Goal: Task Accomplishment & Management: Use online tool/utility

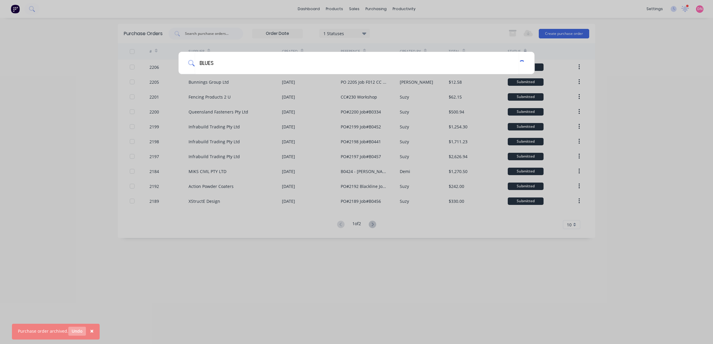
type input "BLUES"
click at [75, 330] on button "Undo" at bounding box center [77, 331] width 18 height 9
drag, startPoint x: 588, startPoint y: 110, endPoint x: 383, endPoint y: 4, distance: 230.3
click at [588, 109] on div "BLUES" at bounding box center [356, 172] width 713 height 344
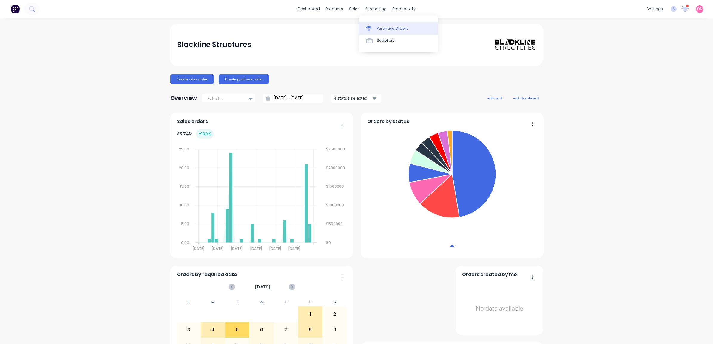
click at [385, 27] on div "Purchase Orders" at bounding box center [393, 28] width 32 height 5
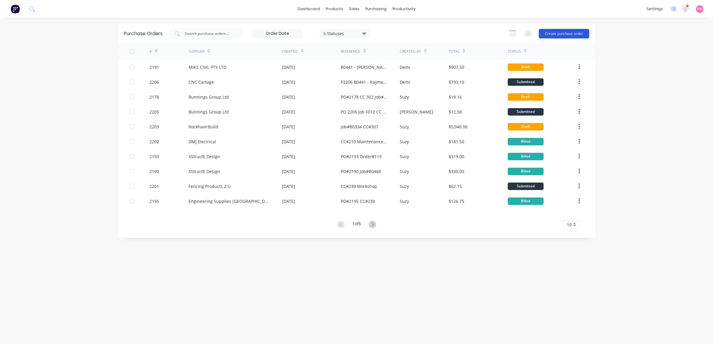
click at [550, 31] on button "Create purchase order" at bounding box center [563, 34] width 50 height 10
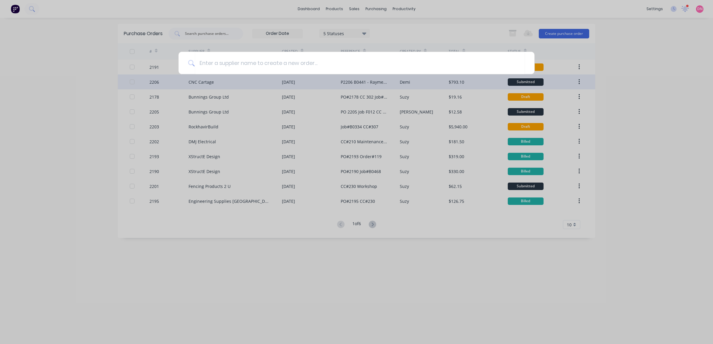
click at [350, 84] on div at bounding box center [356, 172] width 713 height 344
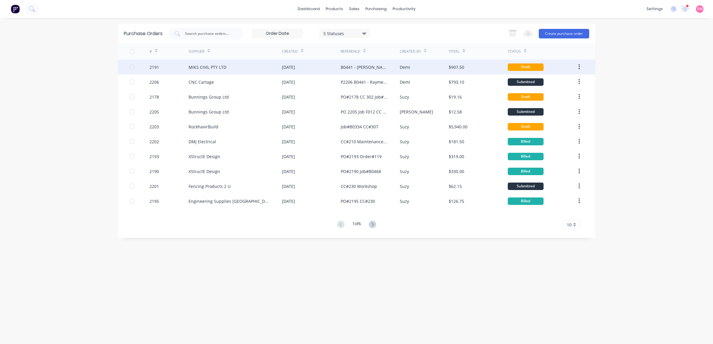
click at [336, 66] on div "26 Aug 2025" at bounding box center [311, 67] width 59 height 15
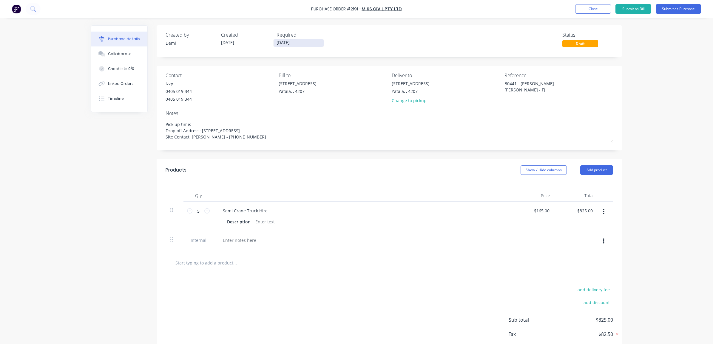
click at [278, 44] on input "[DATE]" at bounding box center [298, 42] width 50 height 7
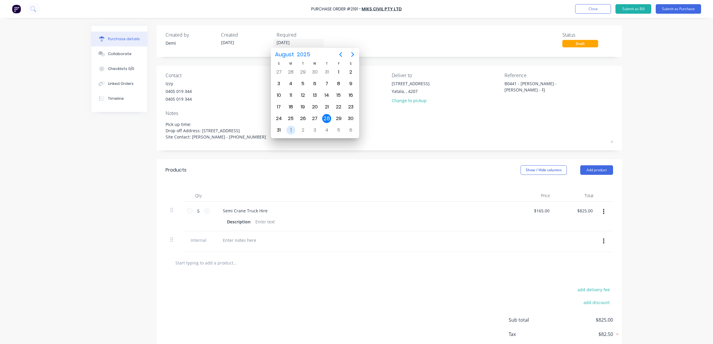
click at [287, 130] on div "1" at bounding box center [290, 130] width 9 height 9
type textarea "x"
type input "01/09/25"
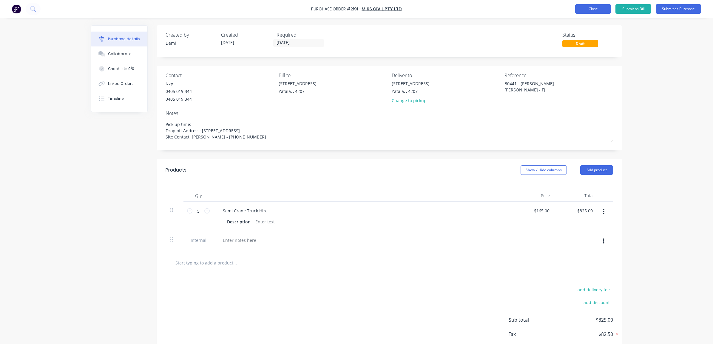
click at [601, 9] on button "Close" at bounding box center [593, 9] width 36 height 10
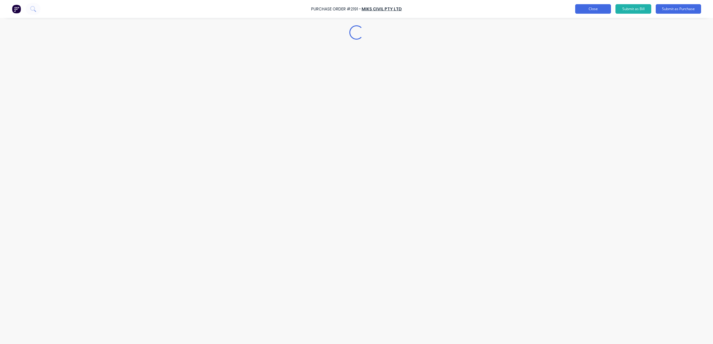
type textarea "x"
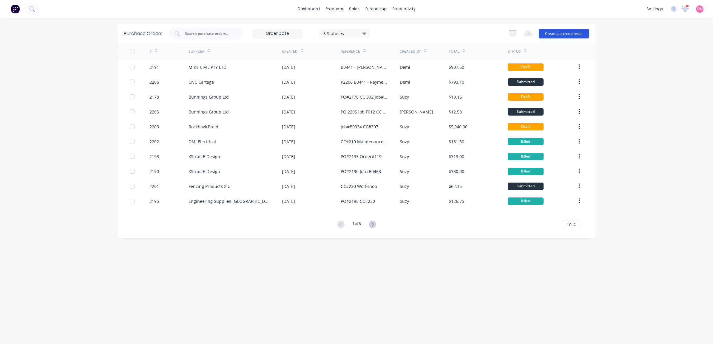
click at [572, 32] on button "Create purchase order" at bounding box center [563, 34] width 50 height 10
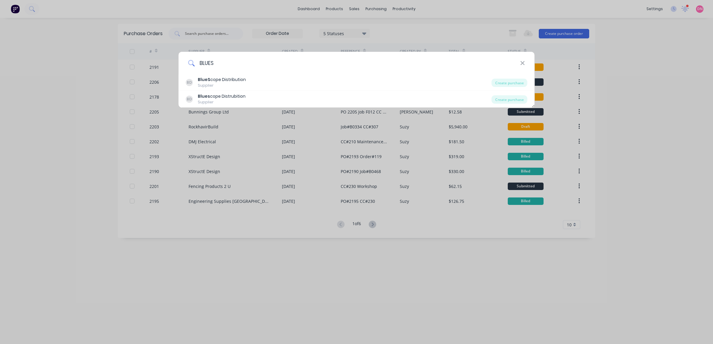
click at [380, 66] on input "BLUES" at bounding box center [356, 63] width 325 height 22
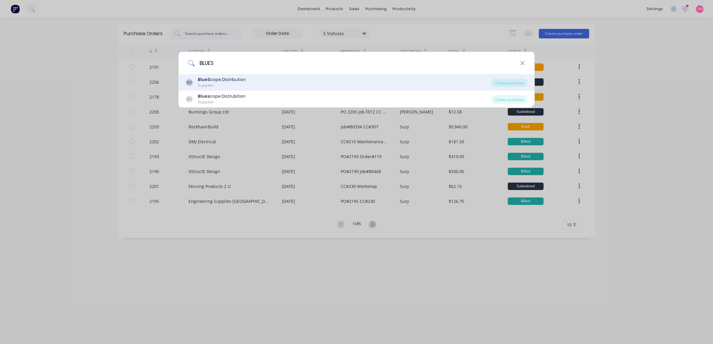
type input "BLUES"
click at [319, 81] on div "BD BlueS cope Distribution Supplier" at bounding box center [339, 83] width 306 height 12
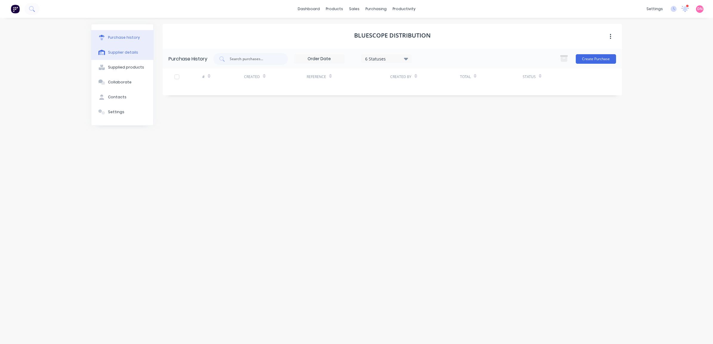
click at [132, 54] on div "Supplier details" at bounding box center [123, 52] width 30 height 5
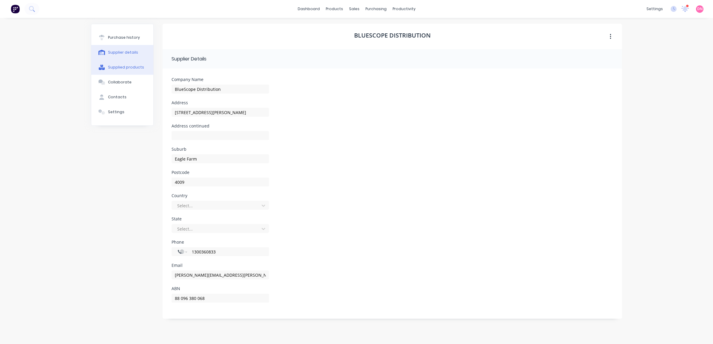
click at [129, 65] on div "Supplied products" at bounding box center [126, 67] width 36 height 5
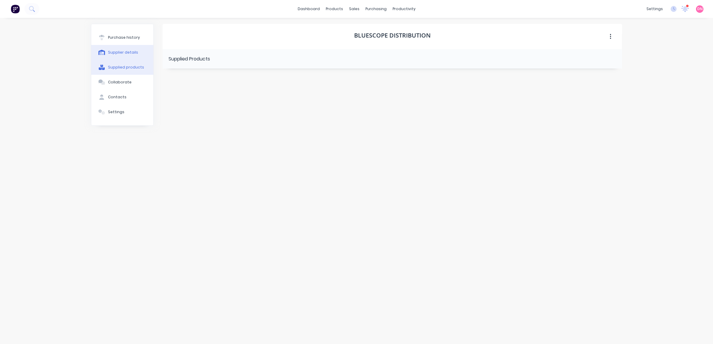
click at [131, 56] on button "Supplier details" at bounding box center [122, 52] width 62 height 15
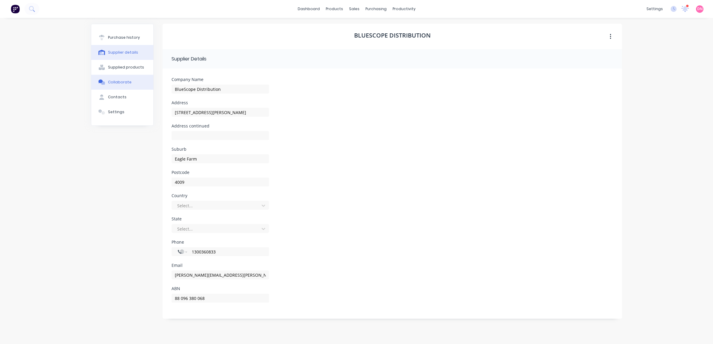
click at [130, 78] on button "Collaborate" at bounding box center [122, 82] width 62 height 15
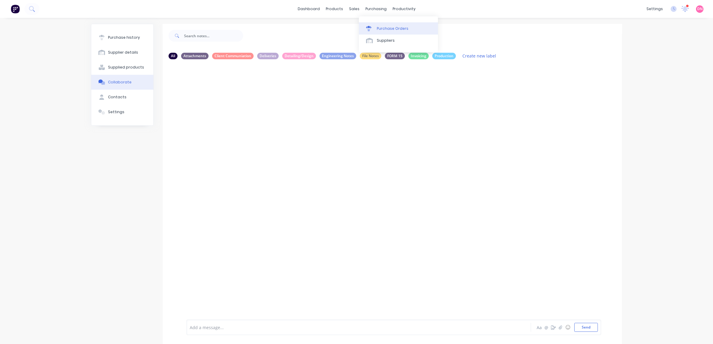
click at [373, 24] on link "Purchase Orders" at bounding box center [398, 28] width 79 height 12
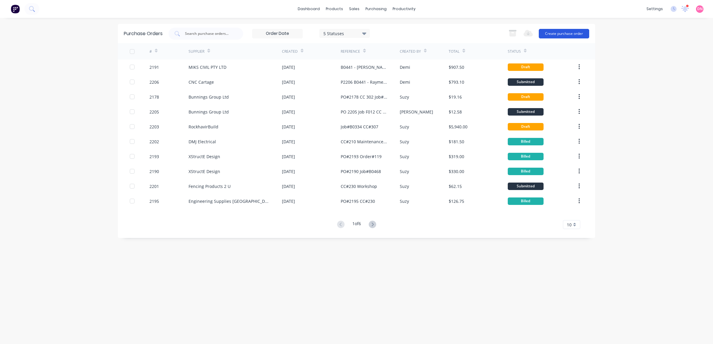
click at [579, 35] on button "Create purchase order" at bounding box center [563, 34] width 50 height 10
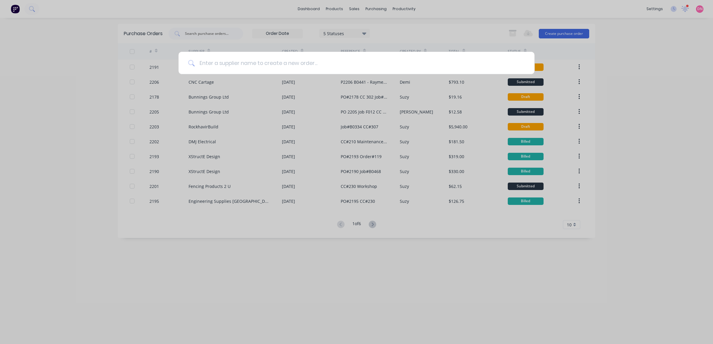
type input "S"
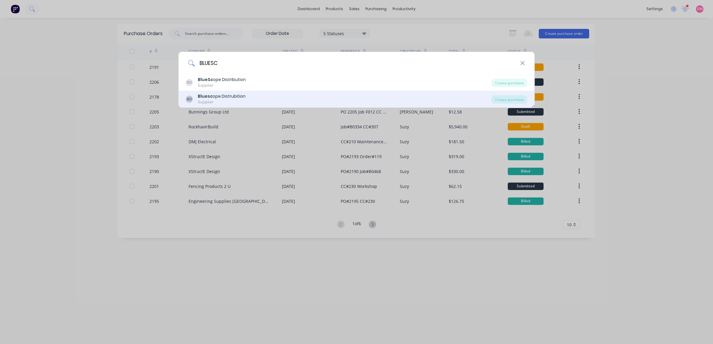
type input "BLUESC"
click at [277, 96] on div "BD Bluesc ope Distrubition Supplier" at bounding box center [339, 99] width 306 height 12
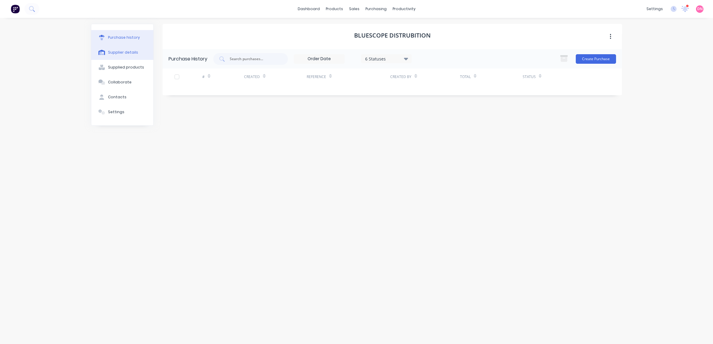
click at [136, 51] on button "Supplier details" at bounding box center [122, 52] width 62 height 15
select select "AU"
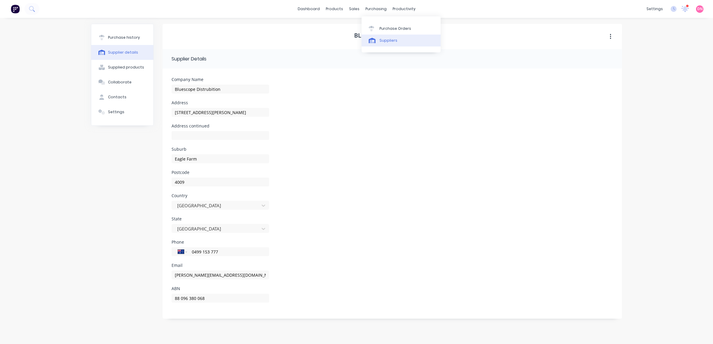
click at [377, 39] on link "Suppliers" at bounding box center [400, 41] width 79 height 12
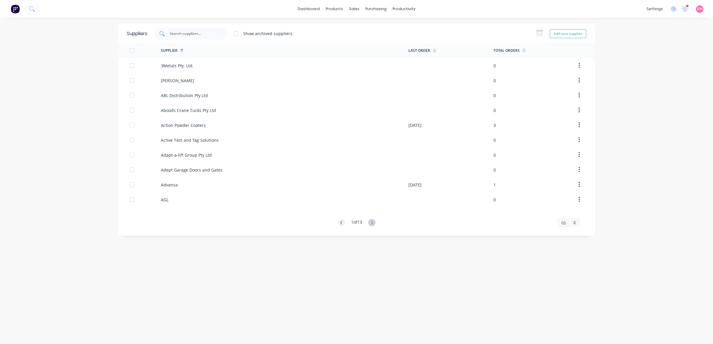
click at [190, 33] on input "text" at bounding box center [193, 34] width 49 height 6
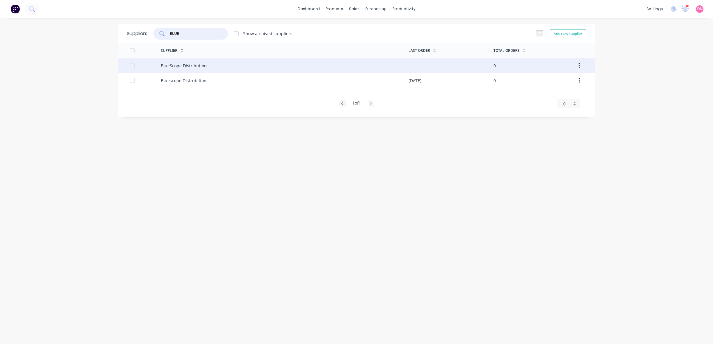
type input "BLUE"
click at [575, 64] on button "button" at bounding box center [579, 65] width 14 height 11
click at [573, 81] on div "Archive" at bounding box center [558, 81] width 46 height 9
click at [191, 69] on div "Bluescope Distrubition" at bounding box center [284, 65] width 247 height 15
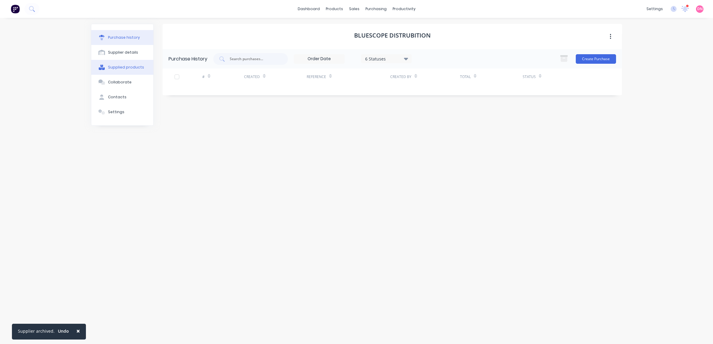
click at [129, 64] on button "Supplied products" at bounding box center [122, 67] width 62 height 15
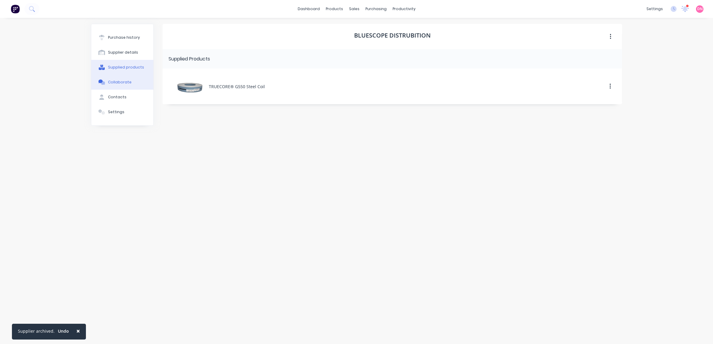
click at [126, 75] on button "Collaborate" at bounding box center [122, 82] width 62 height 15
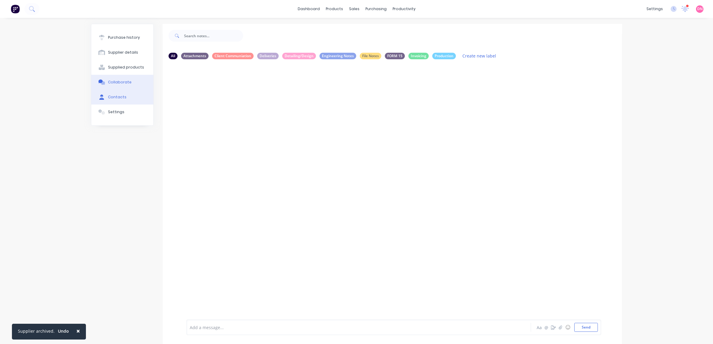
click at [130, 97] on button "Contacts" at bounding box center [122, 97] width 62 height 15
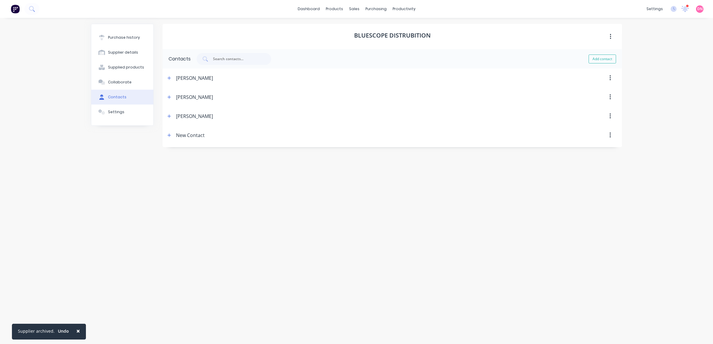
click at [193, 95] on div "James Tesse" at bounding box center [194, 97] width 37 height 19
click at [612, 114] on button "button" at bounding box center [610, 116] width 14 height 11
click at [570, 131] on div "Delete" at bounding box center [589, 132] width 46 height 9
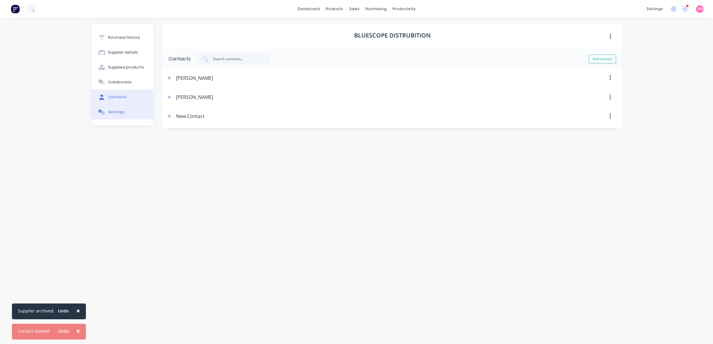
click at [104, 109] on icon at bounding box center [101, 111] width 7 height 5
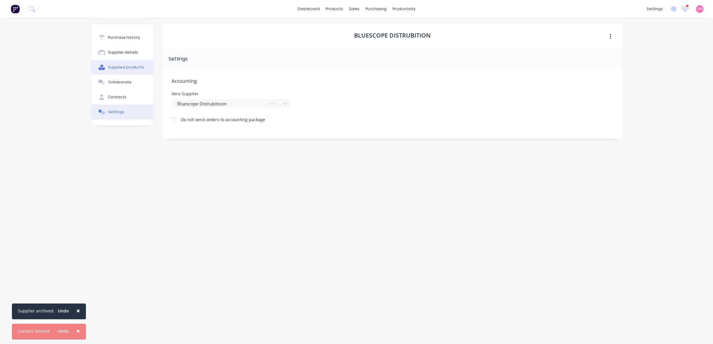
click at [122, 70] on div "Supplied products" at bounding box center [126, 67] width 36 height 5
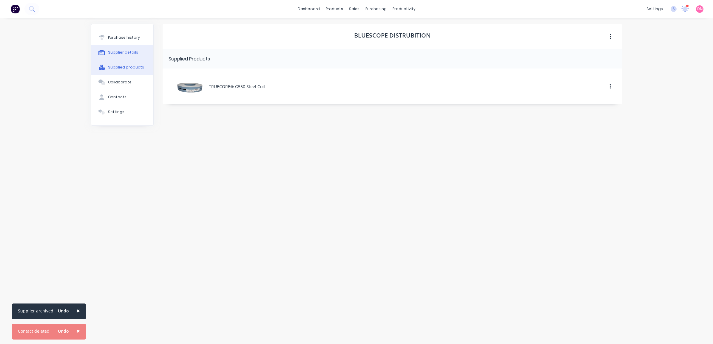
click at [127, 56] on button "Supplier details" at bounding box center [122, 52] width 62 height 15
select select "AU"
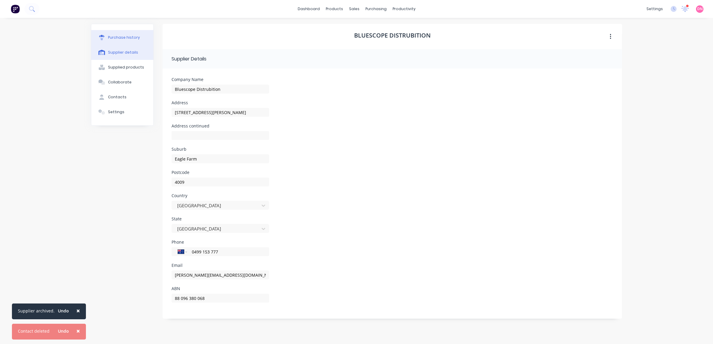
click at [126, 42] on button "Purchase history" at bounding box center [122, 37] width 62 height 15
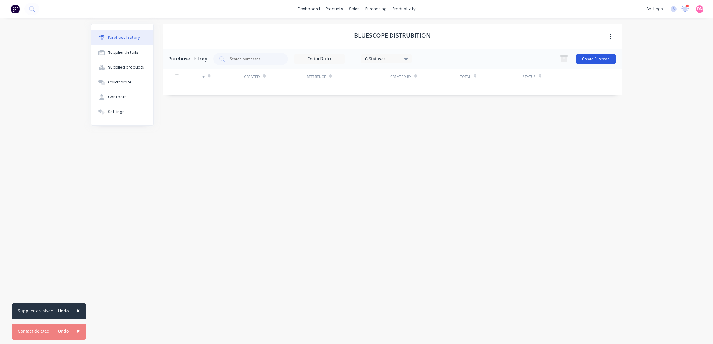
click at [602, 61] on button "Create Purchase" at bounding box center [595, 59] width 40 height 10
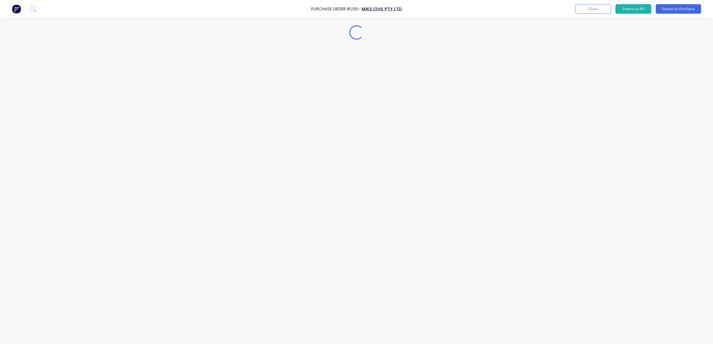
type textarea "x"
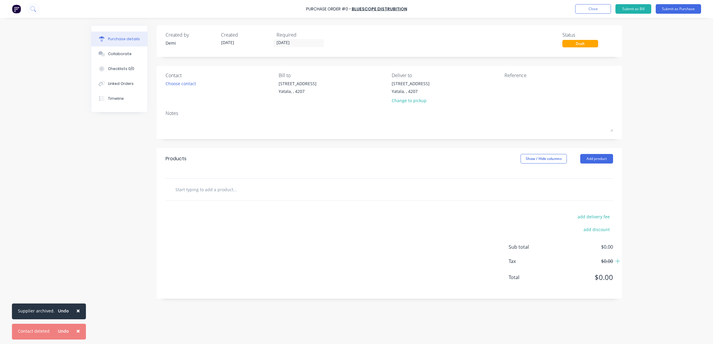
click at [194, 194] on input "text" at bounding box center [234, 190] width 119 height 12
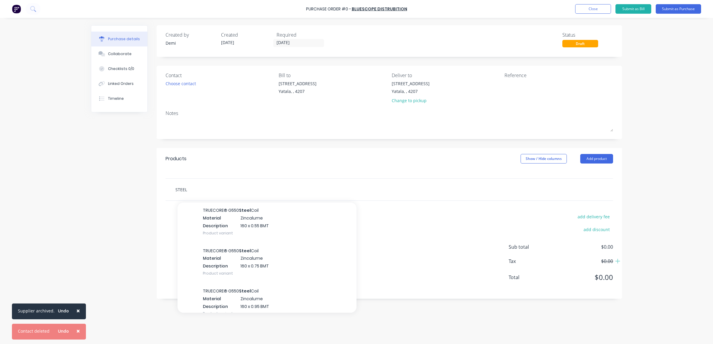
scroll to position [634, 0]
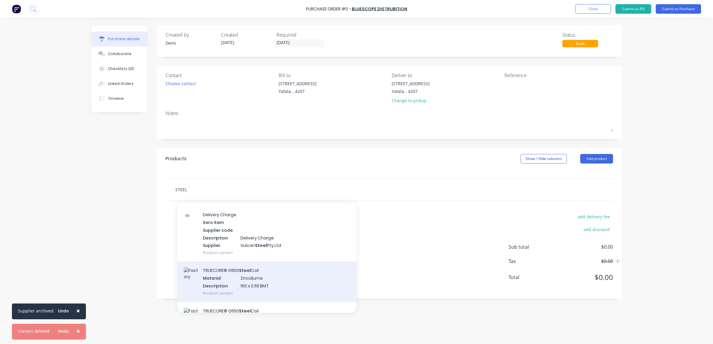
type input "STEEL"
click at [266, 298] on div "TRUECORE® G550 Steel Coil Material Zincalume Description 160 x 0.55 BMT Product…" at bounding box center [266, 282] width 179 height 40
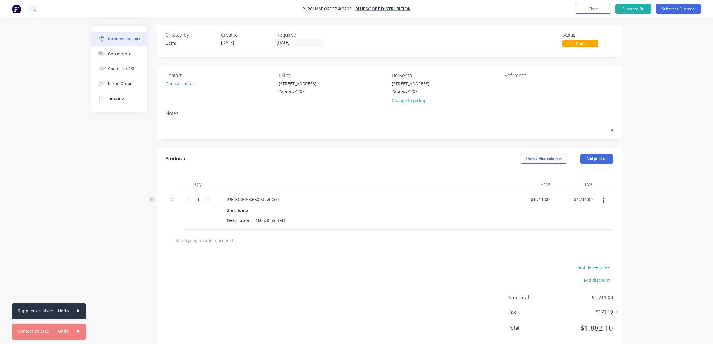
click at [603, 203] on icon "button" at bounding box center [603, 200] width 1 height 7
click at [583, 255] on button "Delete" at bounding box center [585, 252] width 51 height 12
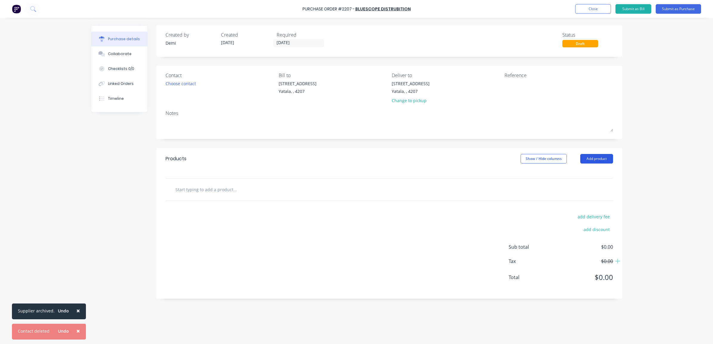
click at [595, 157] on button "Add product" at bounding box center [596, 159] width 33 height 10
click at [534, 190] on div at bounding box center [389, 190] width 438 height 12
click at [588, 160] on button "Add product" at bounding box center [596, 159] width 33 height 10
click at [582, 175] on div "Product catalogue" at bounding box center [584, 174] width 46 height 9
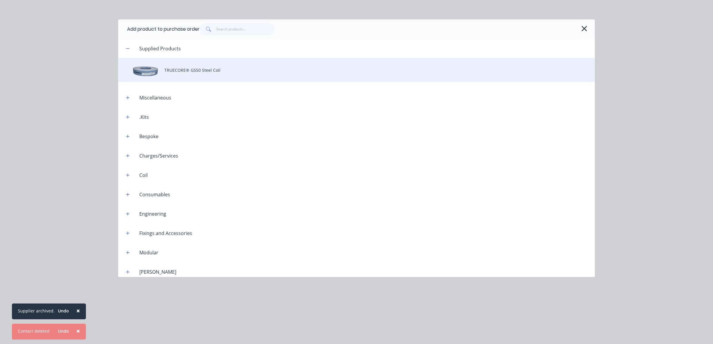
click at [222, 75] on div "TRUECORE® G550 Steel Coil" at bounding box center [356, 70] width 476 height 24
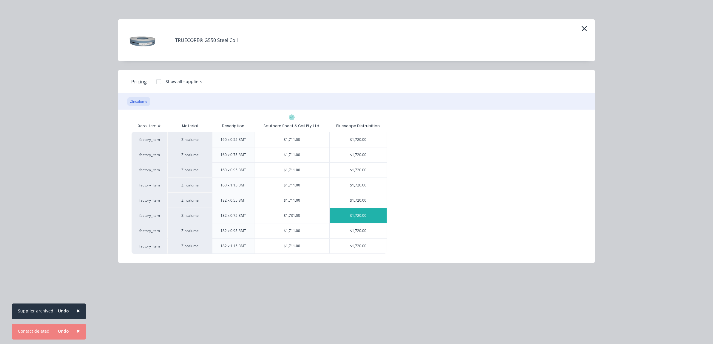
click at [381, 222] on div "$1,720.00" at bounding box center [357, 215] width 57 height 15
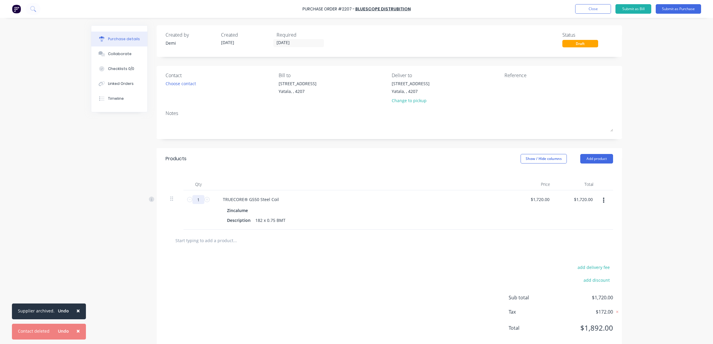
drag, startPoint x: 185, startPoint y: 199, endPoint x: 171, endPoint y: 199, distance: 13.4
click at [169, 199] on div "1 1 TRUECORE® G550 Steel Coil Zincalume Description 182 x 0.75 BMT $1,720.00 $1…" at bounding box center [388, 210] width 447 height 39
type input "2"
type input "$3,440.00"
type input "22"
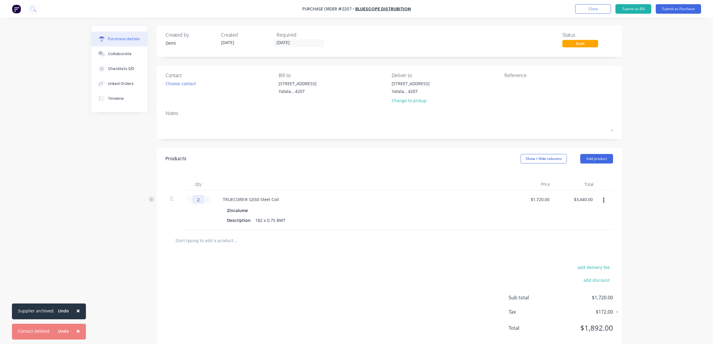
type input "$37,840.00"
type input "22"
click at [240, 241] on input "text" at bounding box center [234, 241] width 119 height 12
click at [601, 162] on button "Add product" at bounding box center [596, 159] width 33 height 10
click at [598, 221] on div "Notes (Internal)" at bounding box center [584, 222] width 46 height 9
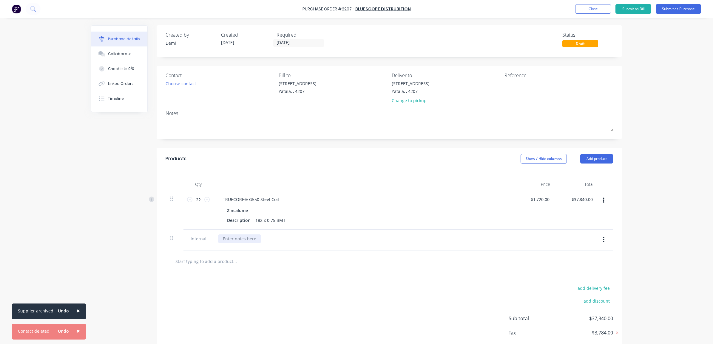
click at [236, 239] on div at bounding box center [239, 239] width 43 height 9
click at [338, 283] on div "add delivery fee add discount Sub total $37,840.00 Tax $3,784.00 Total $41,624.…" at bounding box center [389, 322] width 465 height 98
click at [523, 92] on textarea at bounding box center [541, 87] width 75 height 13
click at [523, 86] on textarea at bounding box center [541, 87] width 75 height 13
click at [523, 90] on textarea at bounding box center [541, 87] width 75 height 13
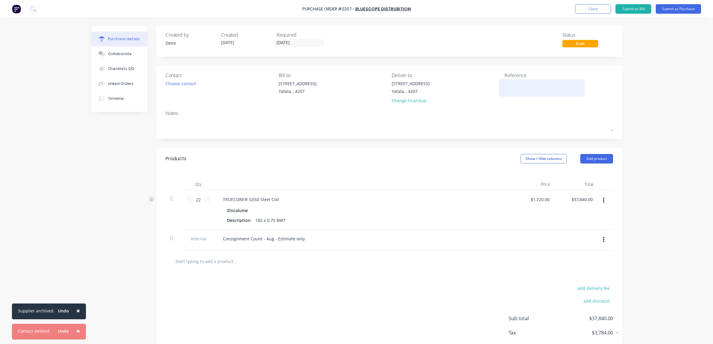
type textarea "a"
type textarea "x"
type textarea "P"
type textarea "x"
type textarea "P2"
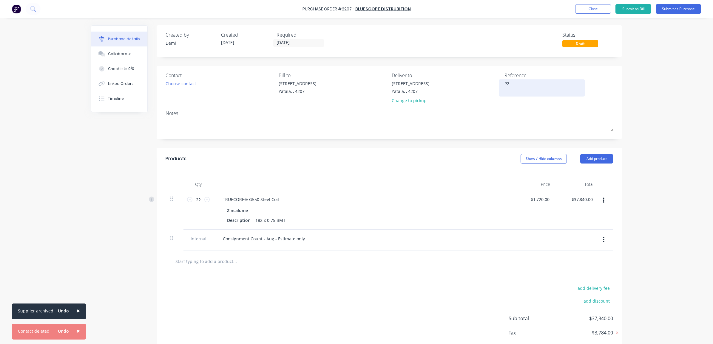
type textarea "x"
type textarea "P22"
type textarea "x"
type textarea "P220"
type textarea "x"
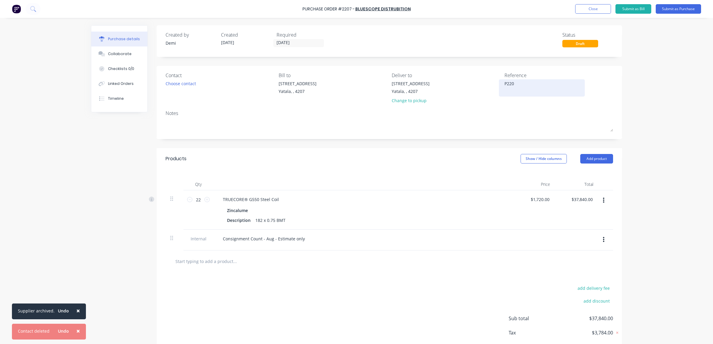
type textarea "P2207"
type textarea "x"
type textarea "P2207"
type textarea "x"
type textarea "P2207 -"
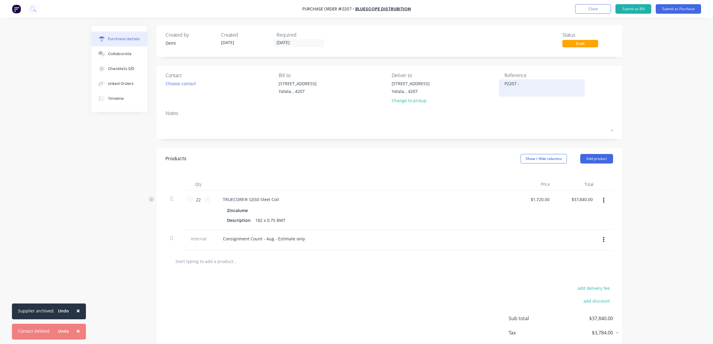
type textarea "x"
type textarea "P2207 -"
type textarea "x"
type textarea "P2207 -"
type textarea "x"
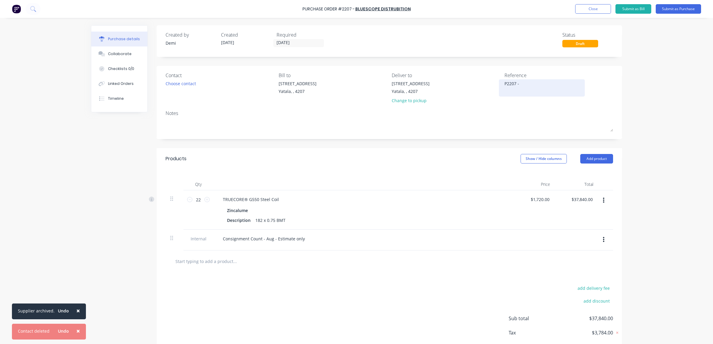
click at [523, 90] on textarea "P2207 -" at bounding box center [541, 87] width 75 height 13
type textarea "P2207 - August Consignment"
type textarea "x"
type textarea "P2207 - August Consignment"
click at [188, 84] on div "Choose contact" at bounding box center [180, 84] width 30 height 6
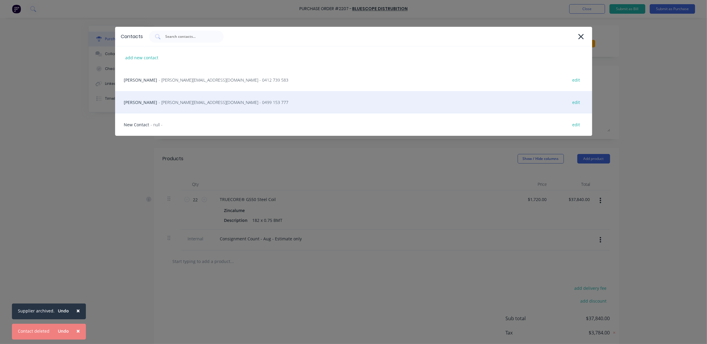
click at [183, 99] on div "James Tesse - james.teese@bluescopesteel.com - 0499 153 777 edit" at bounding box center [353, 102] width 477 height 22
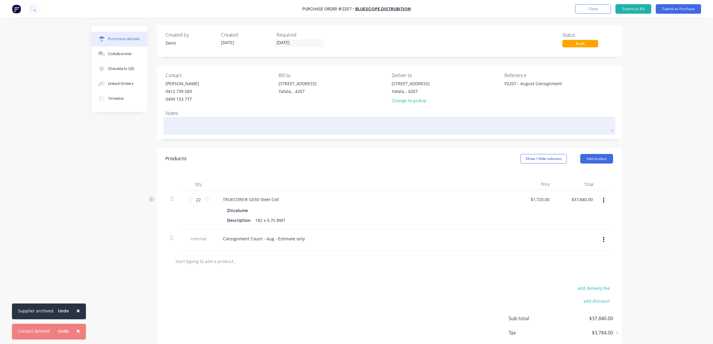
click at [176, 122] on textarea at bounding box center [388, 124] width 447 height 13
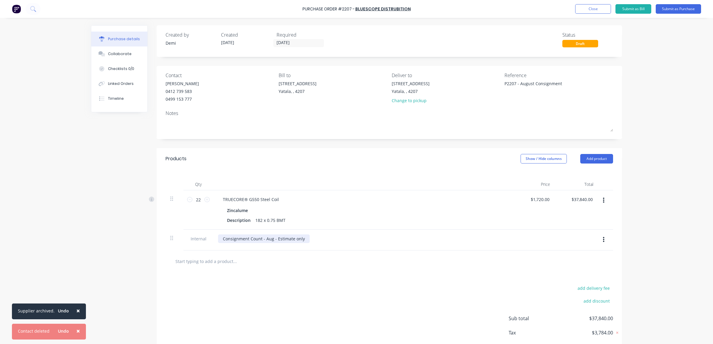
click at [286, 239] on div "Consignment Count - Aug - Estimate only" at bounding box center [264, 239] width 92 height 9
drag, startPoint x: 273, startPoint y: 239, endPoint x: 118, endPoint y: 240, distance: 154.8
click at [118, 240] on div "Created by Demi Created 28/08/25 Required 28/08/25 Status Draft Contact James T…" at bounding box center [356, 197] width 531 height 345
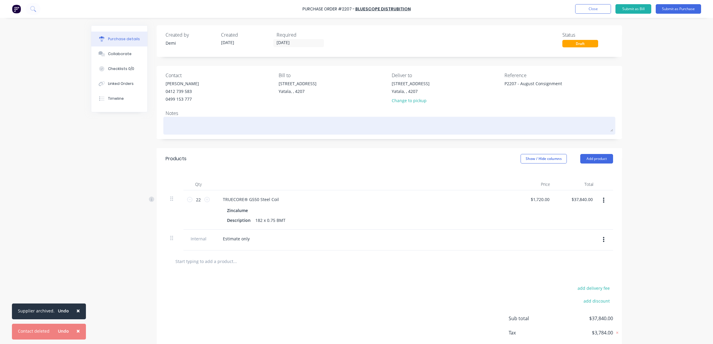
click at [196, 127] on textarea at bounding box center [388, 124] width 447 height 13
type textarea "x"
type textarea "C"
type textarea "x"
type textarea "Co"
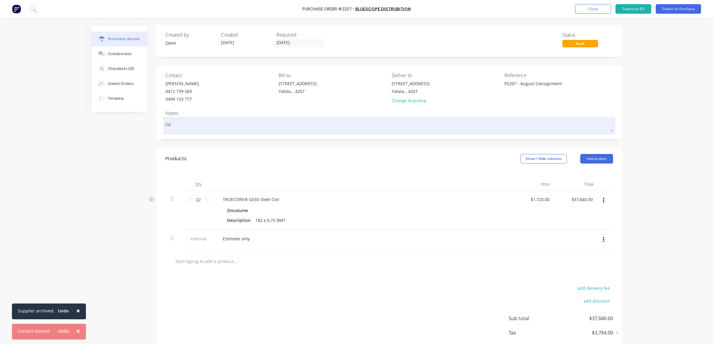
type textarea "x"
type textarea "Cou"
type textarea "x"
type textarea "Coun"
type textarea "x"
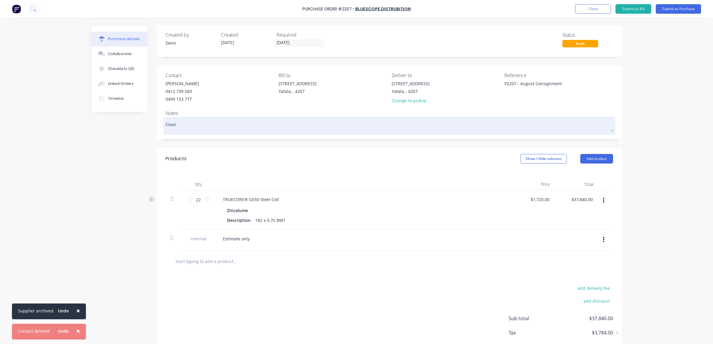
type textarea "Count"
type textarea "x"
type textarea "Count"
type textarea "x"
type textarea "Count 2"
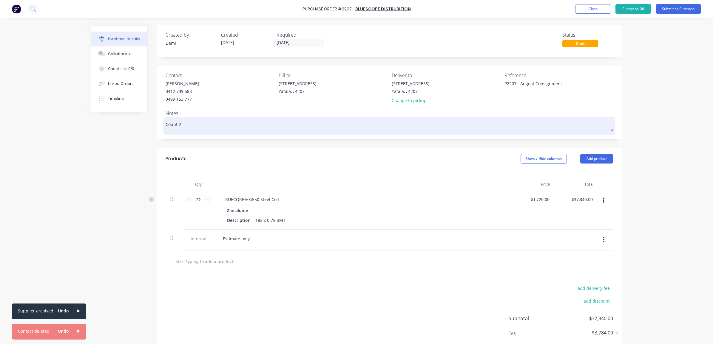
type textarea "x"
type textarea "Count 28"
type textarea "x"
type textarea "Count 28/"
type textarea "x"
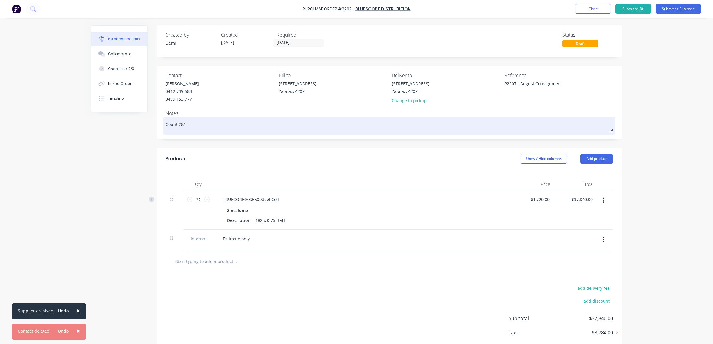
type textarea "Count 28/0"
type textarea "x"
type textarea "Count 28/08"
type textarea "x"
type textarea "Count 28/08/"
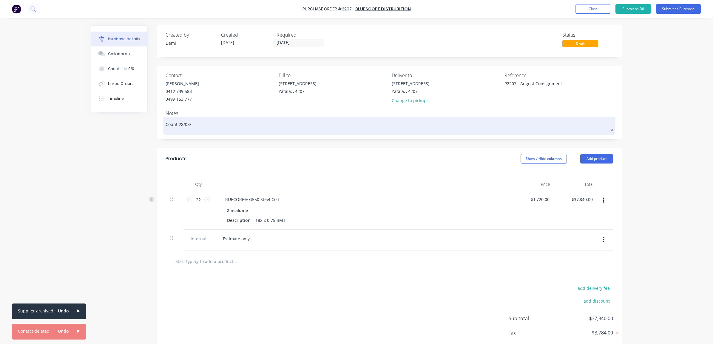
type textarea "x"
type textarea "Count 28/08/2"
type textarea "x"
type textarea "Count 28/08/25"
type textarea "x"
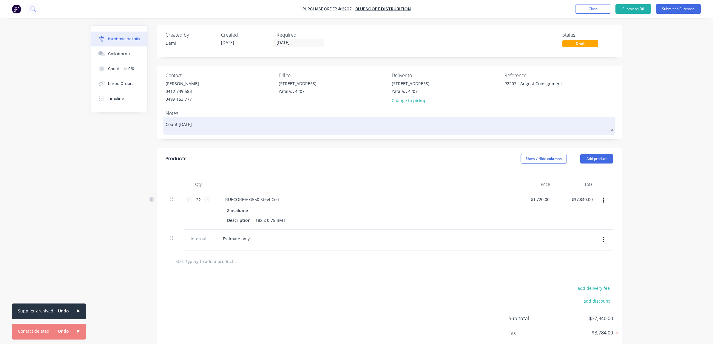
type textarea "Count 28/08/258"
type textarea "x"
type textarea "Count 28/08/258]"
type textarea "x"
type textarea "Count 28/08/258"
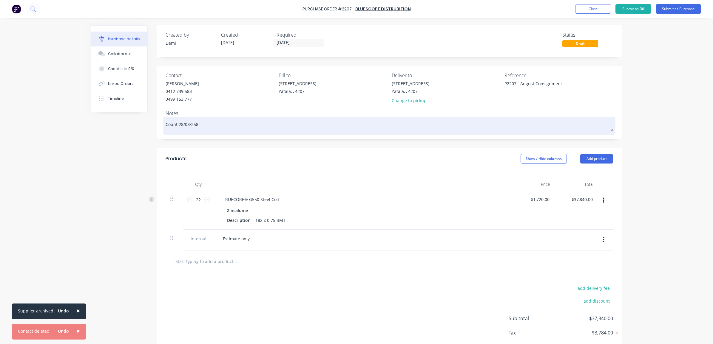
type textarea "x"
type textarea "Count 28/08/258"
type textarea "x"
type textarea "Count 28/08/258"
type textarea "x"
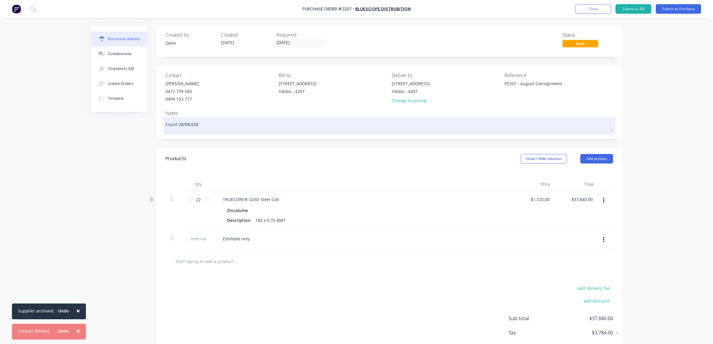
type textarea "Count 28/08/25"
type textarea "x"
type textarea "Count 28/08/25"
type textarea "x"
type textarea "Count 28/08/25 b"
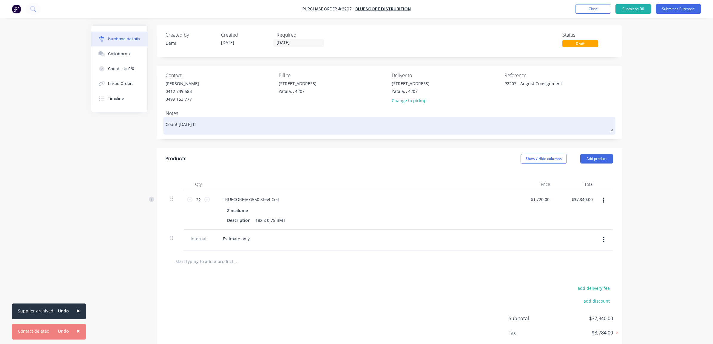
type textarea "x"
type textarea "Count 28/08/25 by"
type textarea "x"
type textarea "Count 28/08/25 by"
type textarea "x"
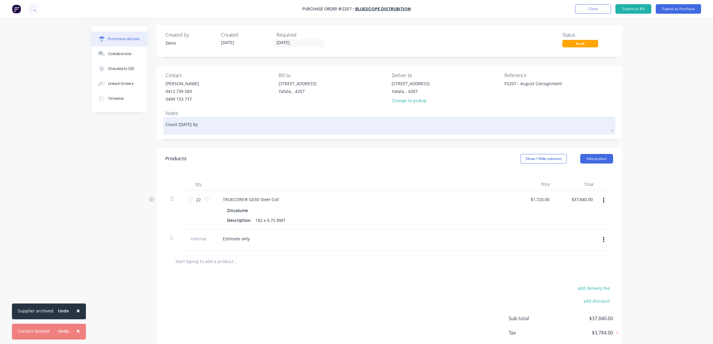
type textarea "Count 28/08/25 by J"
type textarea "x"
type textarea "Count 28/08/25 by Ja"
type textarea "x"
type textarea "Count 28/08/25 by Jam"
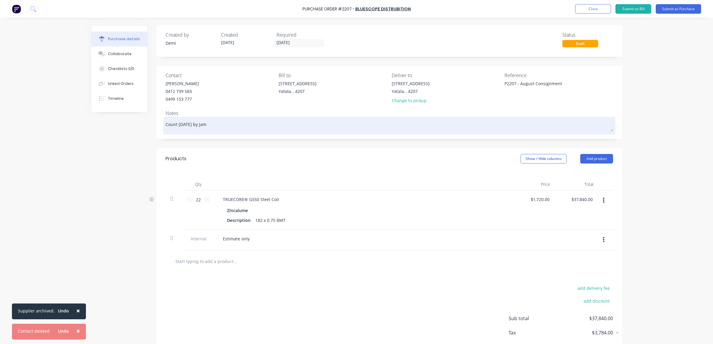
type textarea "x"
type textarea "Count 28/08/25 by Jame"
type textarea "x"
type textarea "Count 28/08/25 by James"
type textarea "x"
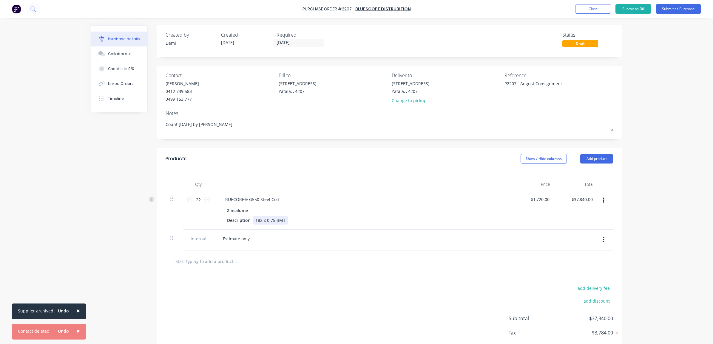
type textarea "Count 28/08/25 by James"
type textarea "x"
type textarea "Count 28/08/25 by James"
click at [263, 220] on div "182 x 0.75 BMT" at bounding box center [270, 220] width 35 height 9
click at [284, 245] on div "Estimate only" at bounding box center [362, 240] width 298 height 21
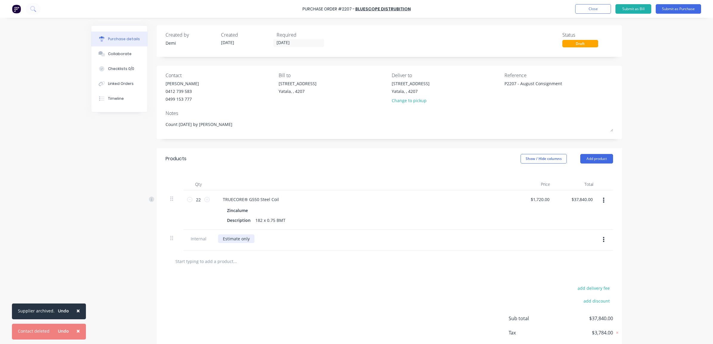
click at [247, 237] on div "Estimate only" at bounding box center [236, 239] width 36 height 9
click at [667, 10] on button "Submit as Purchase" at bounding box center [677, 9] width 45 height 10
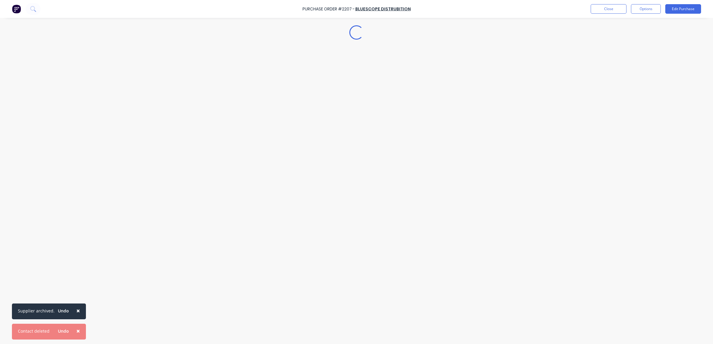
type textarea "x"
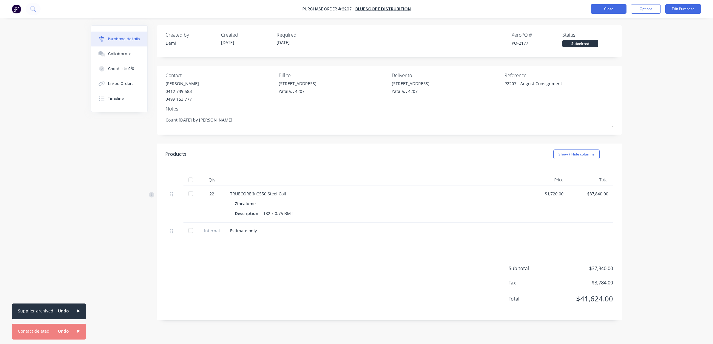
click at [622, 11] on button "Close" at bounding box center [608, 9] width 36 height 10
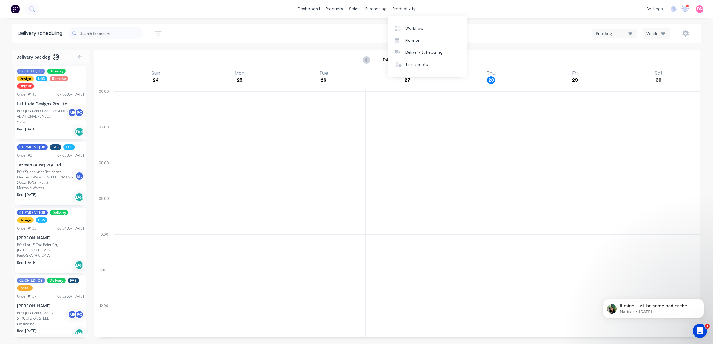
click at [488, 63] on div "Aug 24 - Aug 30" at bounding box center [396, 60] width 605 height 18
click at [428, 59] on icon "Next page" at bounding box center [426, 59] width 7 height 7
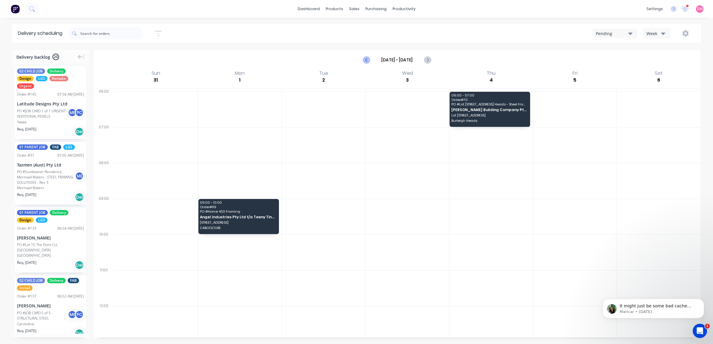
click at [365, 60] on icon "Previous page" at bounding box center [366, 59] width 7 height 7
type input "Aug 24 - Aug 30"
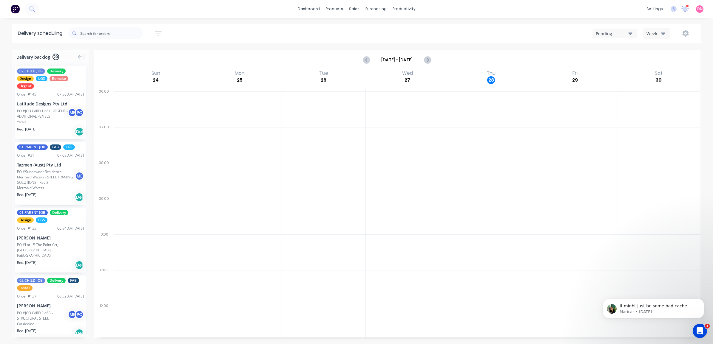
click at [620, 32] on div "Pending" at bounding box center [611, 33] width 32 height 6
click at [651, 30] on div "Week" at bounding box center [654, 33] width 17 height 6
click at [654, 64] on div "Vehicle" at bounding box center [672, 61] width 59 height 12
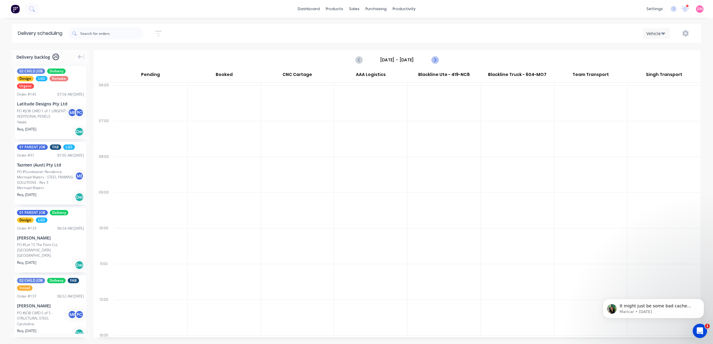
click at [433, 61] on icon "Next page" at bounding box center [434, 59] width 7 height 7
type input "Monday - 25/08/25"
click at [411, 36] on link "Planner" at bounding box center [426, 41] width 79 height 12
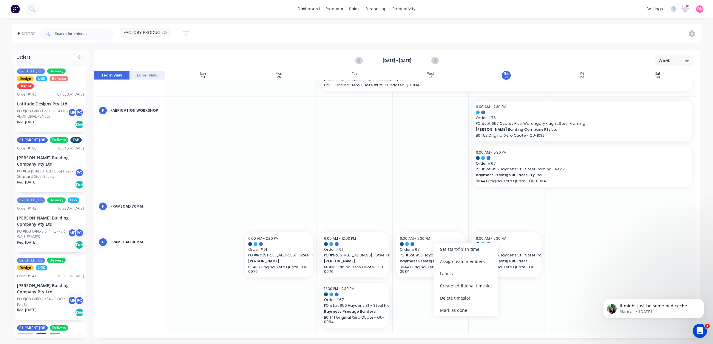
scroll to position [134, 0]
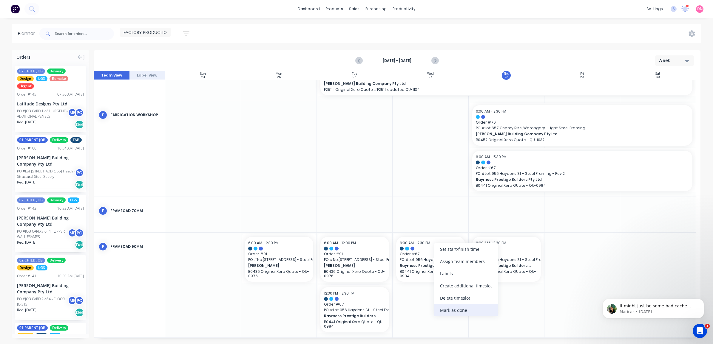
click at [469, 310] on div "Mark as done" at bounding box center [466, 310] width 64 height 12
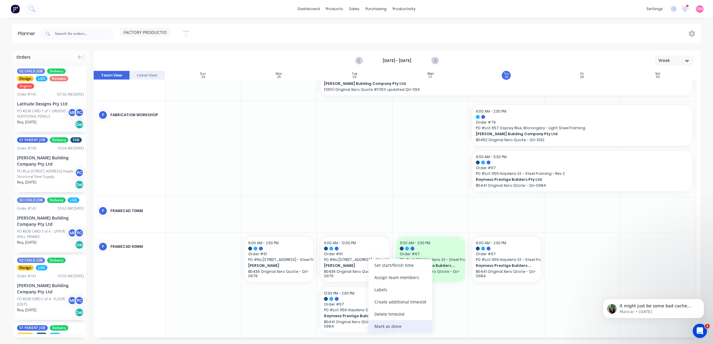
click at [403, 324] on div "Mark as done" at bounding box center [400, 327] width 64 height 12
click at [394, 321] on div "Mark as done" at bounding box center [398, 325] width 64 height 12
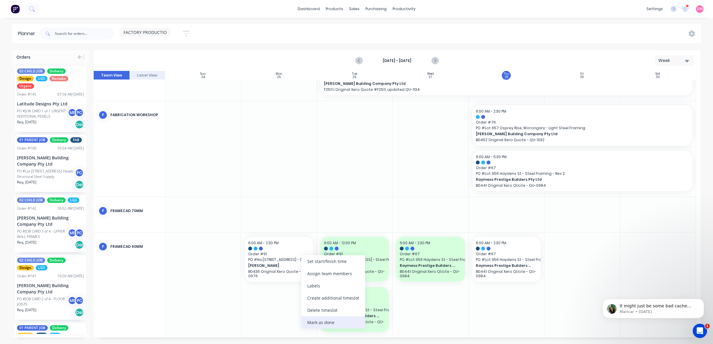
click at [336, 321] on div "Mark as done" at bounding box center [333, 323] width 64 height 12
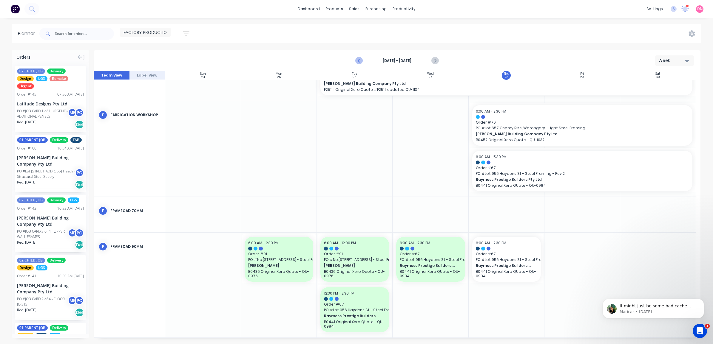
click at [357, 60] on icon "Previous page" at bounding box center [358, 60] width 7 height 7
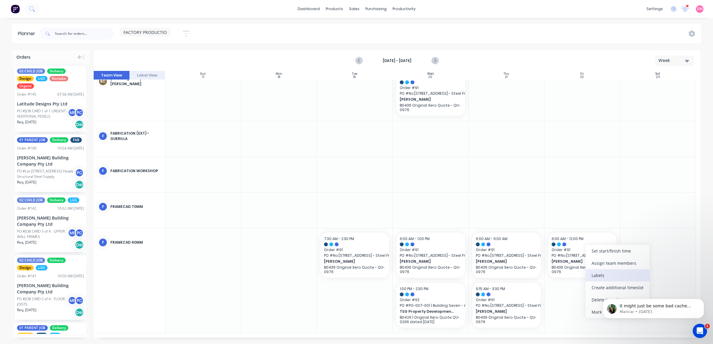
scroll to position [9, 0]
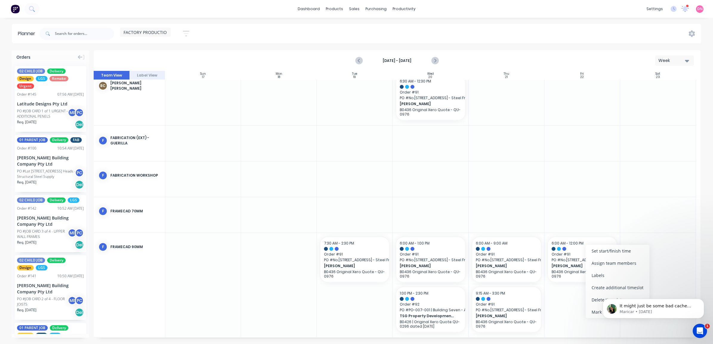
click at [596, 296] on body "It might just be some bad cache from the update last night causing the issue. M…" at bounding box center [653, 295] width 114 height 62
click at [589, 316] on div "Mark as done" at bounding box center [617, 312] width 64 height 12
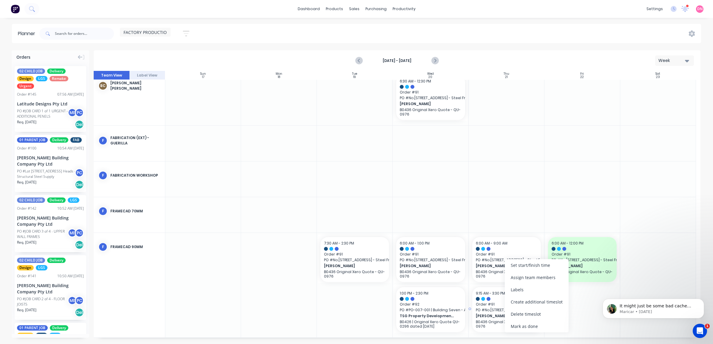
click at [516, 333] on div at bounding box center [506, 309] width 73 height 48
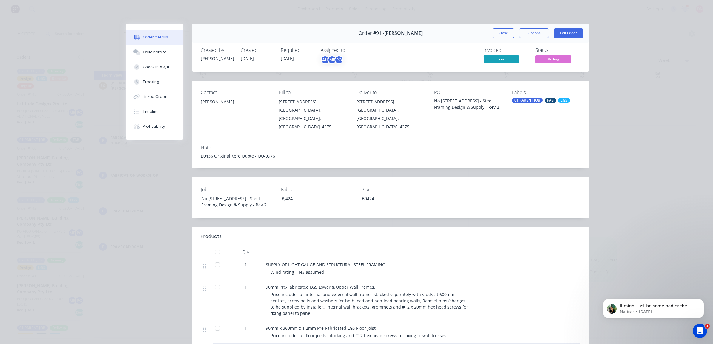
click at [502, 28] on div "Order #91 - Nathan Flack Close Options Edit Order" at bounding box center [390, 33] width 397 height 19
click at [503, 33] on button "Close" at bounding box center [503, 33] width 22 height 10
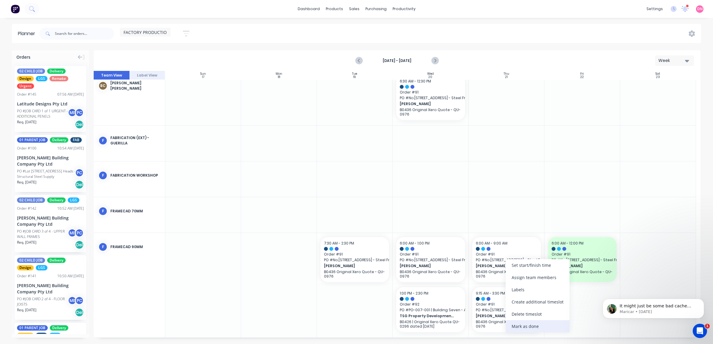
click at [522, 326] on div "Mark as done" at bounding box center [537, 327] width 64 height 12
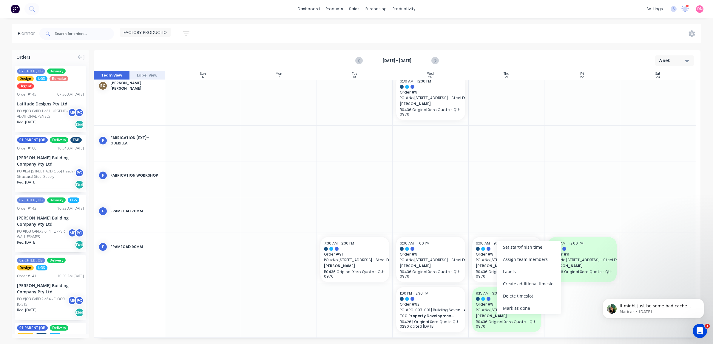
drag, startPoint x: 516, startPoint y: 308, endPoint x: 504, endPoint y: 307, distance: 11.3
click at [516, 308] on div "Mark as done" at bounding box center [529, 308] width 64 height 12
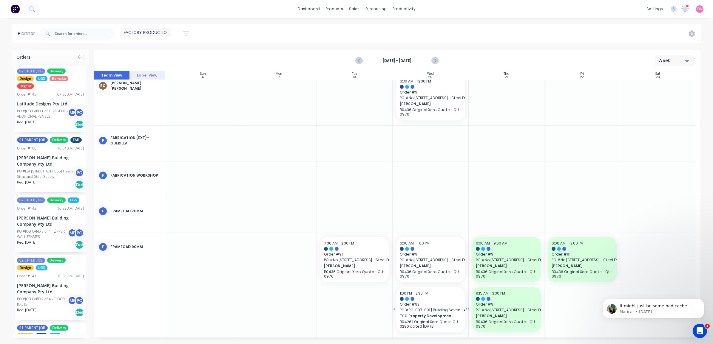
drag, startPoint x: 504, startPoint y: 307, endPoint x: 424, endPoint y: 311, distance: 80.9
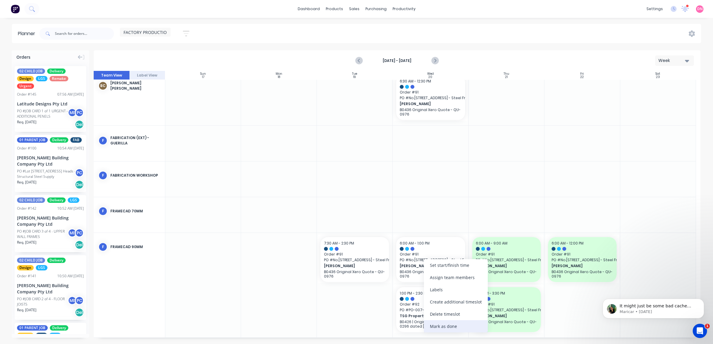
click at [442, 326] on div "Mark as done" at bounding box center [456, 327] width 64 height 12
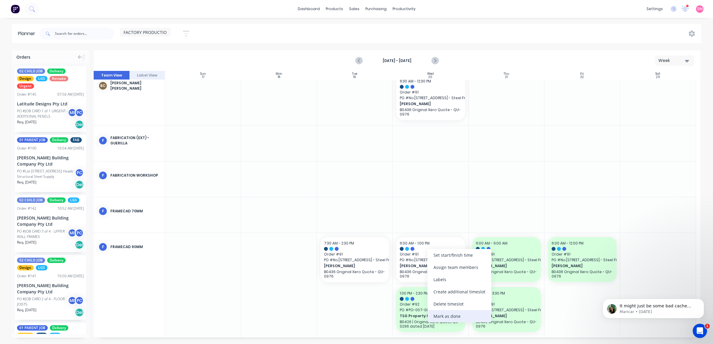
click at [443, 312] on div "Mark as done" at bounding box center [459, 316] width 64 height 12
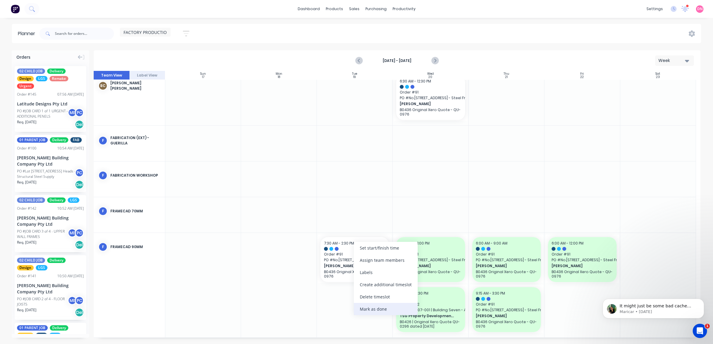
click at [377, 306] on div "Mark as done" at bounding box center [386, 309] width 64 height 12
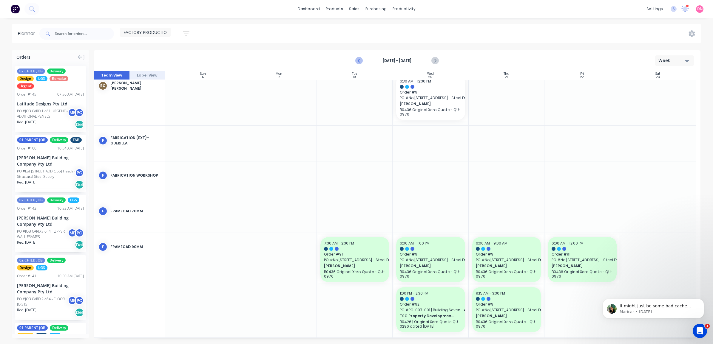
click at [360, 59] on icon "Previous page" at bounding box center [358, 60] width 7 height 7
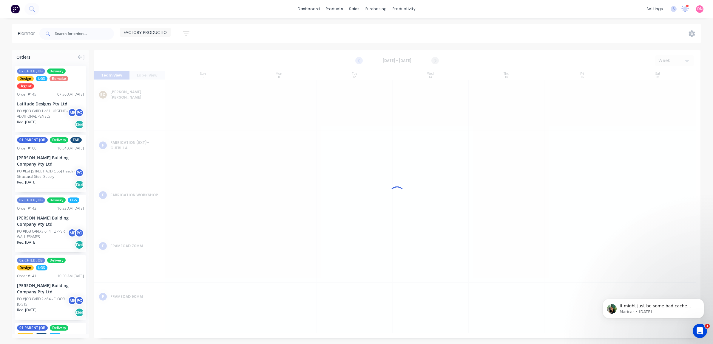
scroll to position [0, 0]
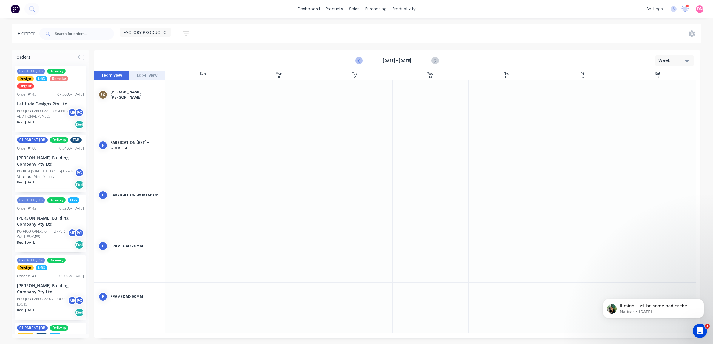
click at [360, 60] on icon "Previous page" at bounding box center [358, 60] width 7 height 7
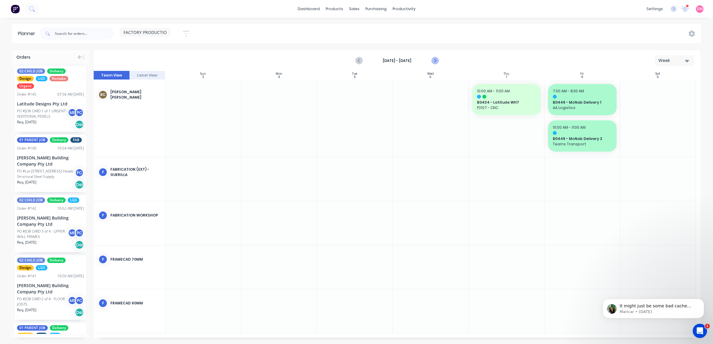
click at [433, 61] on icon "Next page" at bounding box center [434, 60] width 7 height 7
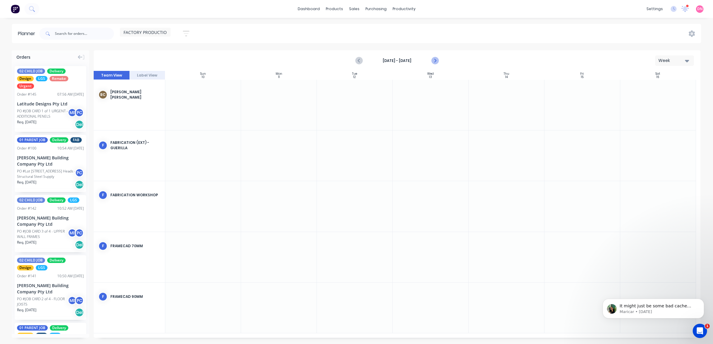
click at [433, 61] on icon "Next page" at bounding box center [434, 60] width 7 height 7
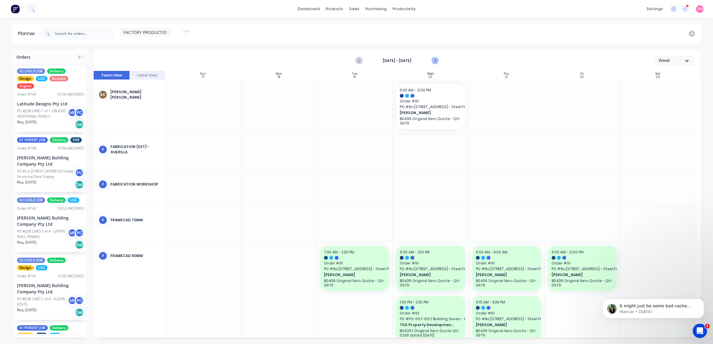
click at [433, 61] on icon "Next page" at bounding box center [434, 60] width 7 height 7
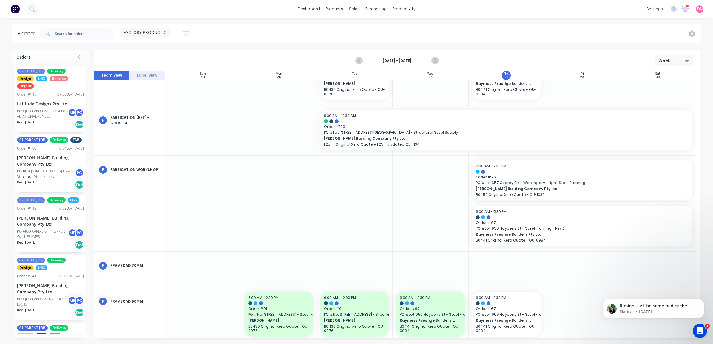
scroll to position [139, 0]
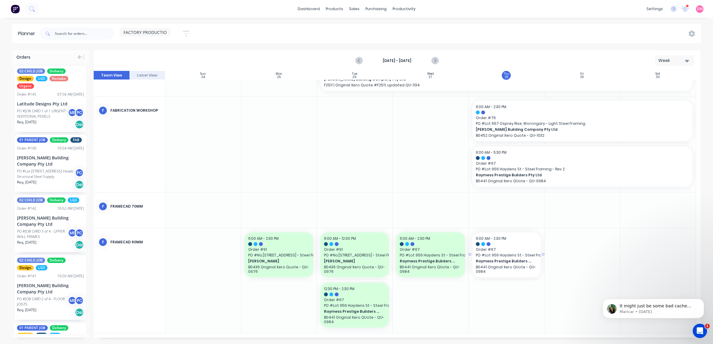
drag, startPoint x: 515, startPoint y: 250, endPoint x: 502, endPoint y: 268, distance: 22.1
drag, startPoint x: 33, startPoint y: 99, endPoint x: 509, endPoint y: 308, distance: 519.5
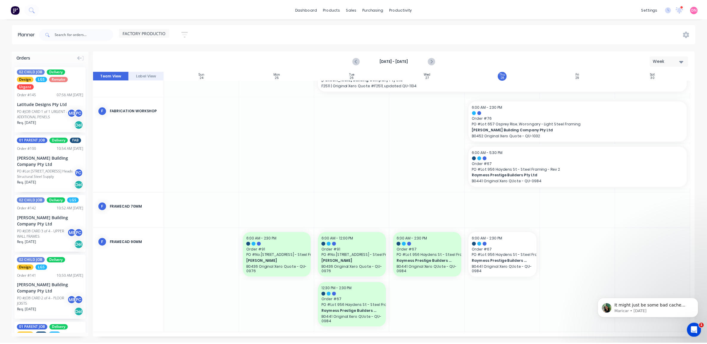
scroll to position [134, 0]
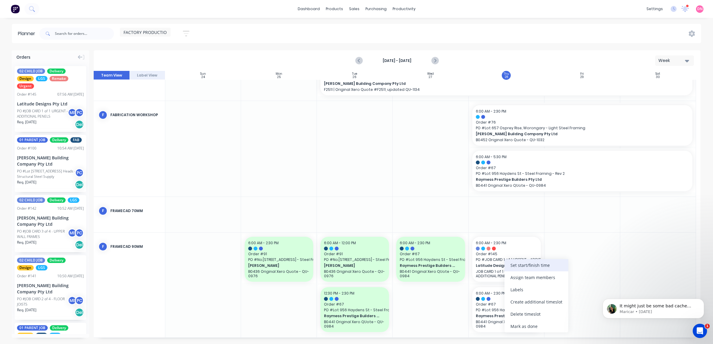
click at [524, 268] on div "Set start/finish time" at bounding box center [536, 265] width 64 height 12
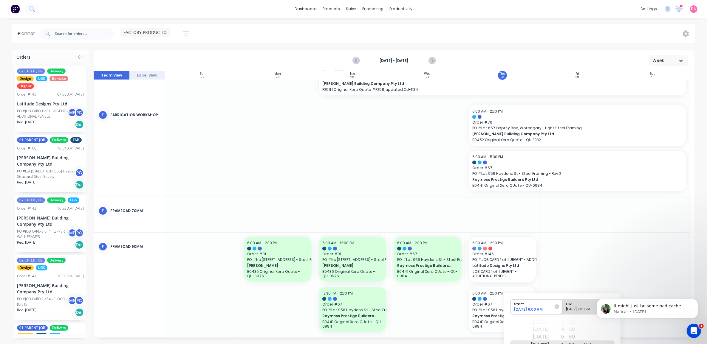
click at [576, 310] on div "[DATE] 2:30 PM" at bounding box center [585, 310] width 43 height 7
click at [563, 310] on input "End [DATE] 2:30 PM" at bounding box center [562, 307] width 0 height 15
radio input "true"
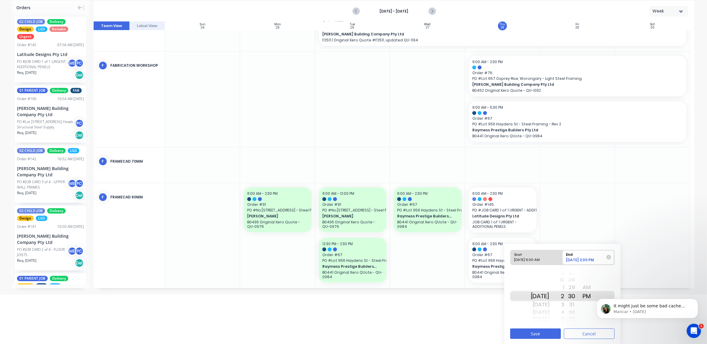
scroll to position [51, 0]
click at [591, 289] on body "It might just be some bad cache from the update last night causing the issue. M…" at bounding box center [647, 307] width 114 height 37
click at [594, 283] on div "AM" at bounding box center [586, 287] width 15 height 10
click at [564, 303] on div "7" at bounding box center [557, 304] width 15 height 10
click at [534, 328] on button "Save" at bounding box center [535, 333] width 51 height 10
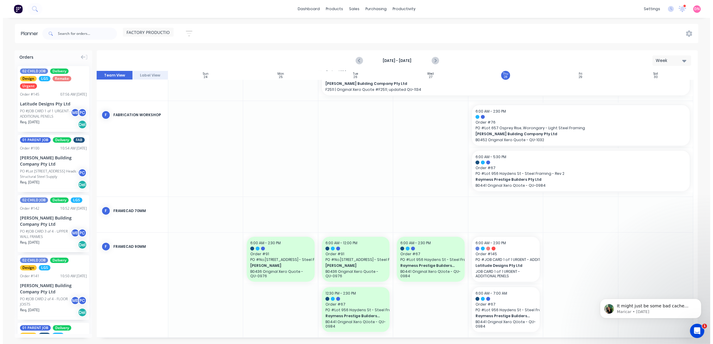
scroll to position [0, 0]
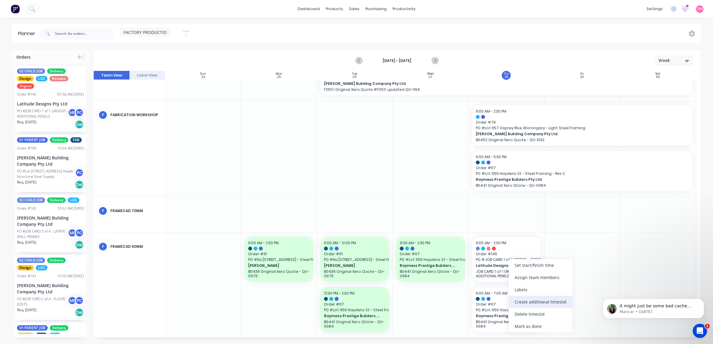
click at [529, 303] on div "Create additional timeslot" at bounding box center [540, 302] width 64 height 12
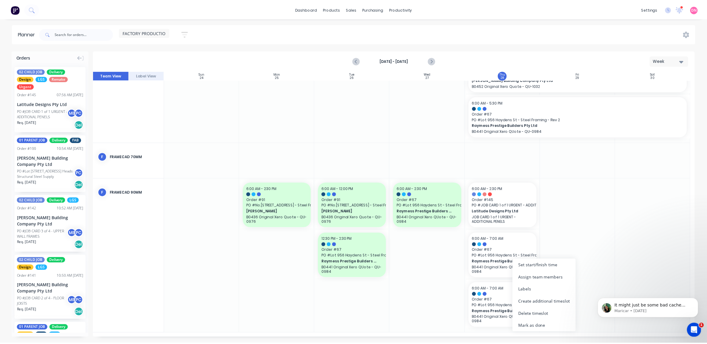
scroll to position [184, 0]
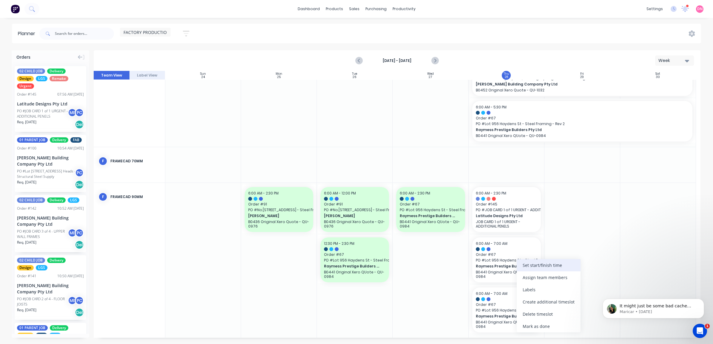
click at [544, 269] on div "Set start/finish time" at bounding box center [548, 265] width 64 height 12
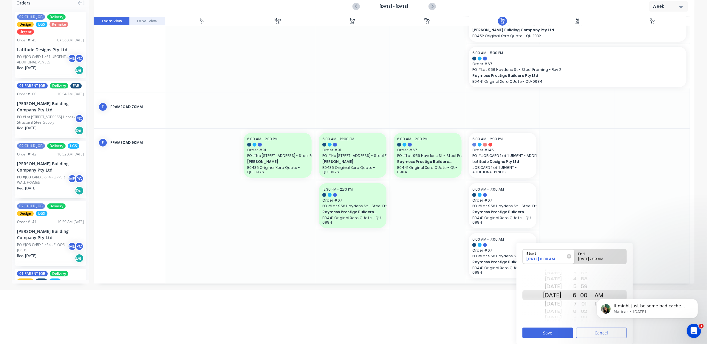
scroll to position [55, 0]
click at [584, 310] on div "20 21 22 23 24 25 26 27 28 29 30 31 32 33 34 35 36 37 38 39 40 41 42 43 44 45 4…" at bounding box center [584, 295] width 15 height 57
click at [584, 303] on div "20 21 22 23 24 25 26 27 28 29 30 31 32 33 34 35 36 37 38 39 40 41 42 43 44 45 4…" at bounding box center [584, 295] width 15 height 57
click at [614, 264] on div "Start 08/28/2025 6:00 AM End 08/28/2025 7:00 AM" at bounding box center [574, 258] width 104 height 18
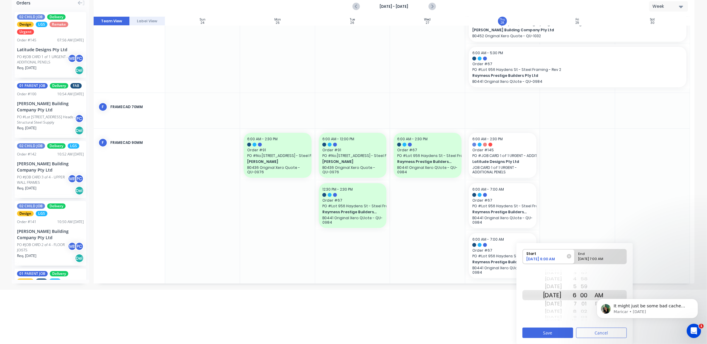
click at [604, 257] on div "08/28/2025 7:00 AM" at bounding box center [597, 260] width 43 height 7
click at [575, 257] on input "End 08/28/2025 7:00 AM" at bounding box center [575, 257] width 0 height 15
radio input "true"
click at [567, 257] on div "[DATE] 6:00 AM" at bounding box center [545, 260] width 43 height 7
click at [523, 256] on input "Start 08/28/2025 6:00 AM" at bounding box center [523, 257] width 0 height 15
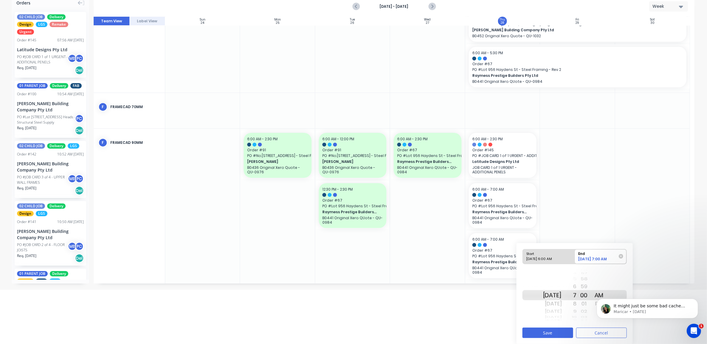
radio input "true"
click at [600, 250] on div "End" at bounding box center [600, 253] width 49 height 7
click at [575, 250] on input "End Please select" at bounding box center [575, 257] width 0 height 15
radio input "true"
click at [577, 306] on div "9" at bounding box center [569, 304] width 15 height 10
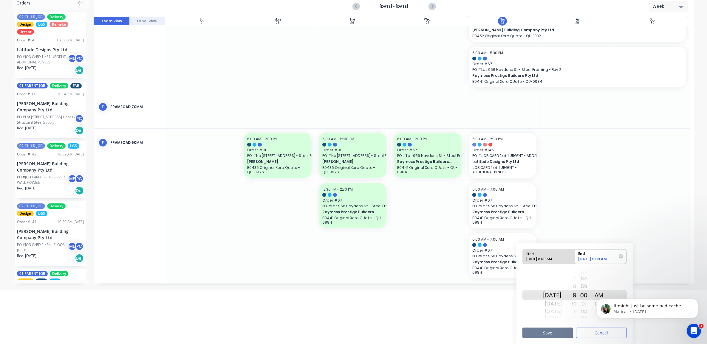
click at [559, 330] on button "Save" at bounding box center [547, 333] width 51 height 10
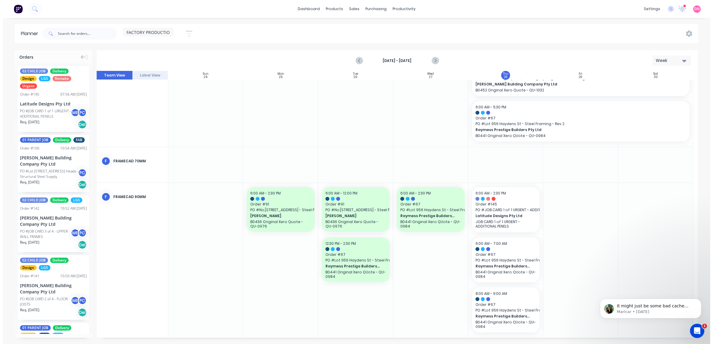
scroll to position [0, 0]
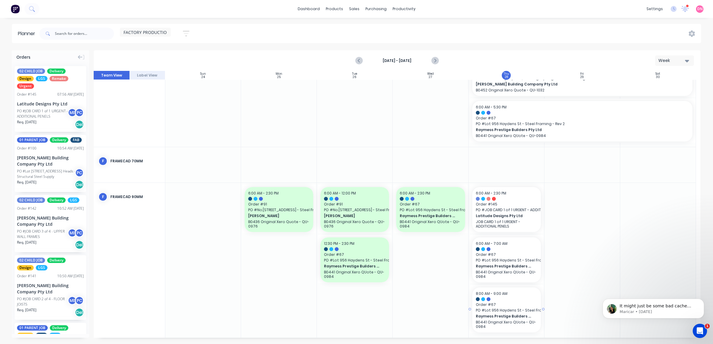
click at [493, 310] on span "PO # Lot 956 Haydens St - Steel Framing - Rev 2" at bounding box center [506, 310] width 61 height 5
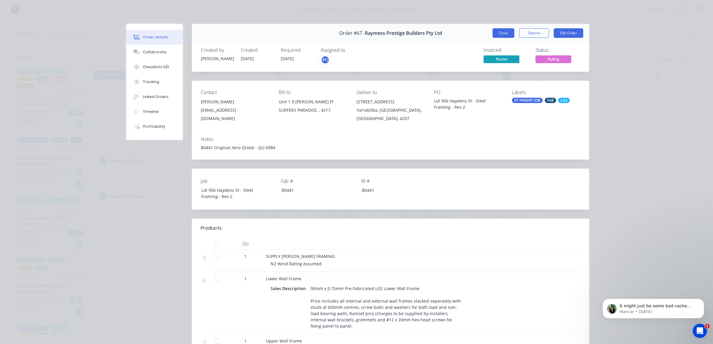
click at [492, 35] on button "Close" at bounding box center [503, 33] width 22 height 10
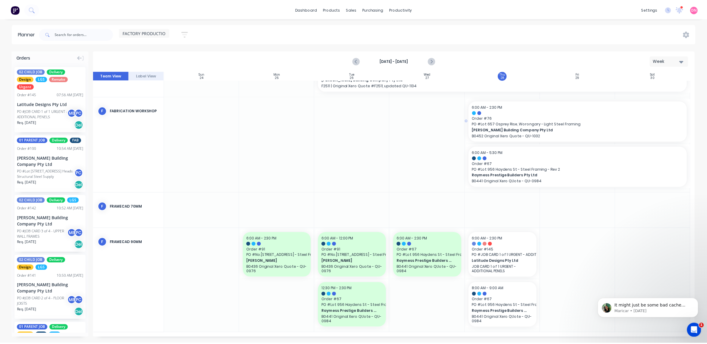
scroll to position [134, 0]
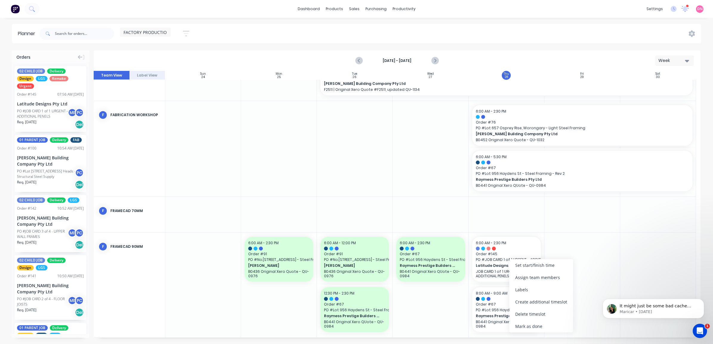
click at [555, 268] on div "Set start/finish time" at bounding box center [541, 265] width 64 height 12
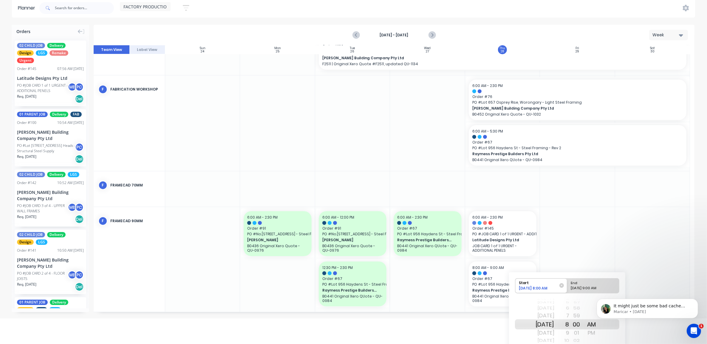
scroll to position [37, 0]
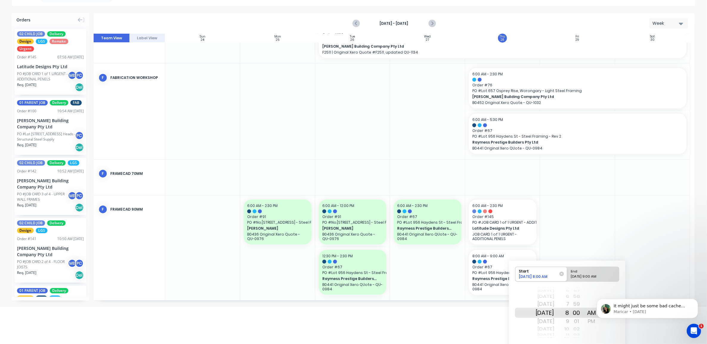
click at [583, 282] on div "Start 08/28/2025 8:00 AM End 08/28/2025 9:00 AM" at bounding box center [567, 276] width 104 height 18
click at [583, 278] on div "08/28/2025 9:00 AM" at bounding box center [590, 277] width 43 height 7
click at [567, 278] on input "End 08/28/2025 9:00 AM" at bounding box center [567, 274] width 0 height 15
radio input "true"
click at [603, 319] on body "It might just be some bad cache from the update last night causing the issue. M…" at bounding box center [647, 307] width 114 height 37
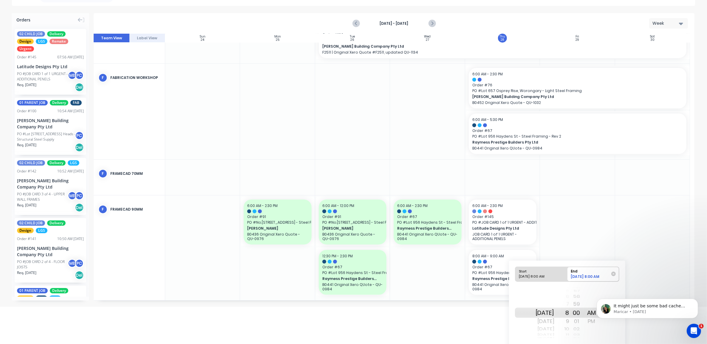
click at [595, 323] on body "It might just be some bad cache from the update last night causing the issue. M…" at bounding box center [647, 307] width 114 height 37
click at [594, 321] on body "It might just be some bad cache from the update last night causing the issue. M…" at bounding box center [647, 307] width 114 height 37
drag, startPoint x: 7, startPoint y: 35, endPoint x: 587, endPoint y: 322, distance: 647.6
click at [584, 322] on div "01" at bounding box center [576, 322] width 15 height 10
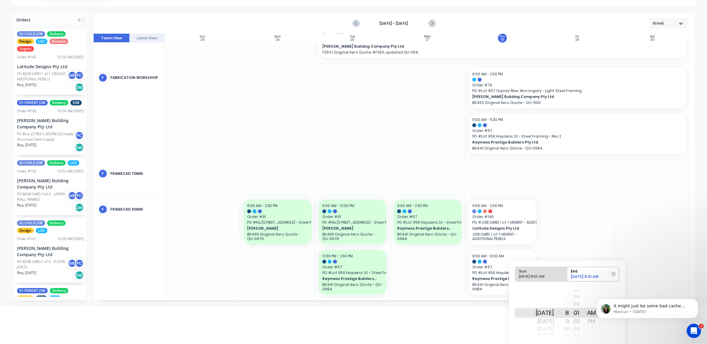
click at [593, 322] on body "It might just be some bad cache from the update last night causing the issue. M…" at bounding box center [647, 307] width 114 height 37
click at [569, 325] on div "9" at bounding box center [561, 322] width 15 height 10
click at [596, 326] on body "It might just be some bad cache from the update last night causing the issue. M…" at bounding box center [647, 307] width 114 height 37
click at [596, 324] on body "It might just be some bad cache from the update last night causing the issue. M…" at bounding box center [647, 307] width 114 height 37
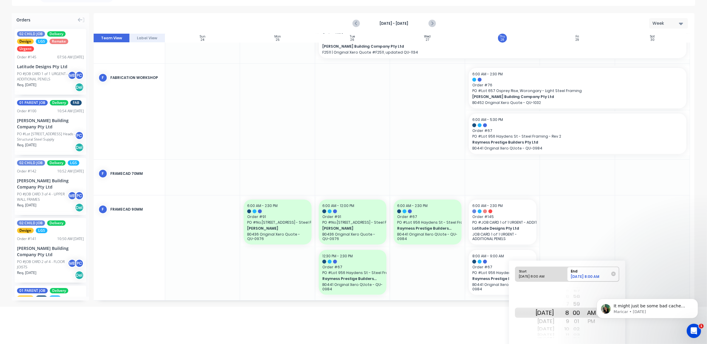
click at [596, 321] on body "It might just be some bad cache from the update last night causing the issue. M…" at bounding box center [647, 307] width 114 height 37
drag, startPoint x: 596, startPoint y: 335, endPoint x: 596, endPoint y: 321, distance: 14.6
click at [596, 321] on body "It might just be some bad cache from the update last night causing the issue. M…" at bounding box center [647, 307] width 114 height 37
click at [569, 320] on div "9" at bounding box center [561, 322] width 15 height 10
click at [696, 303] on button "Dismiss notification" at bounding box center [696, 301] width 8 height 8
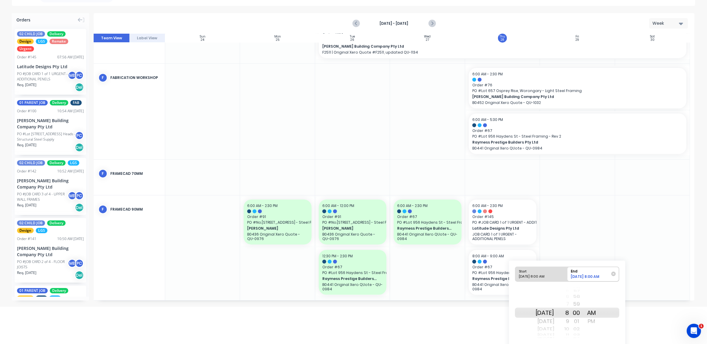
click at [599, 323] on div "PM" at bounding box center [591, 322] width 15 height 10
click at [584, 313] on div "00" at bounding box center [576, 313] width 15 height 10
click at [649, 305] on div "Orders 02 CHILD JOB Delivery Design LGS Remake Urgent Order # 145 07:56 AM 28/0…" at bounding box center [353, 160] width 707 height 294
click at [643, 285] on div at bounding box center [652, 248] width 75 height 105
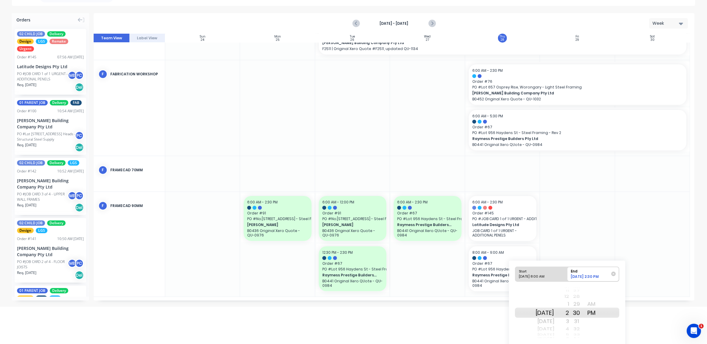
scroll to position [139, 0]
drag, startPoint x: 634, startPoint y: 297, endPoint x: 627, endPoint y: 276, distance: 21.3
click at [634, 297] on div "Sun 24 Sunday, August 24, 2025 Mon 25 Monday, August 25, 2025 Tue 26 Tuesday, A…" at bounding box center [394, 167] width 601 height 267
click at [607, 245] on div at bounding box center [577, 243] width 75 height 105
click at [603, 245] on div at bounding box center [577, 243] width 75 height 105
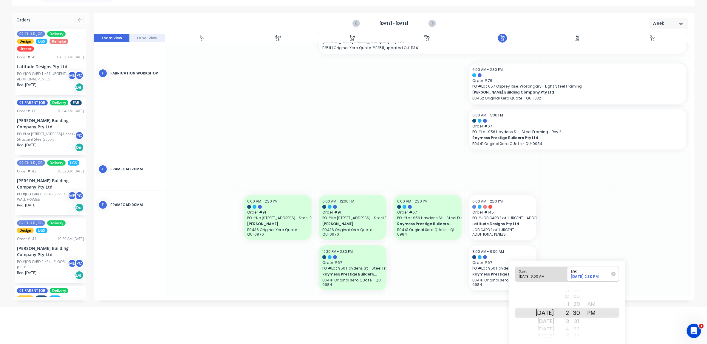
click at [603, 245] on div at bounding box center [577, 243] width 75 height 105
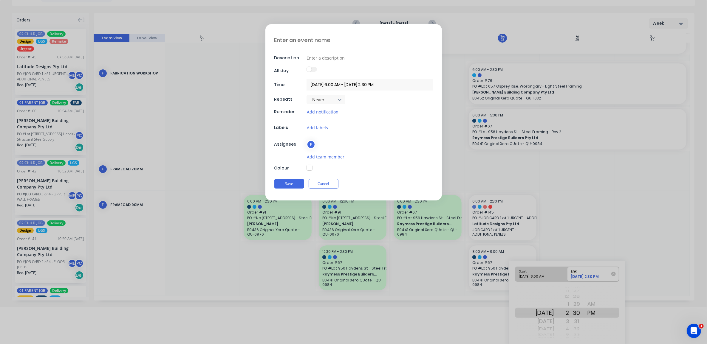
scroll to position [134, 0]
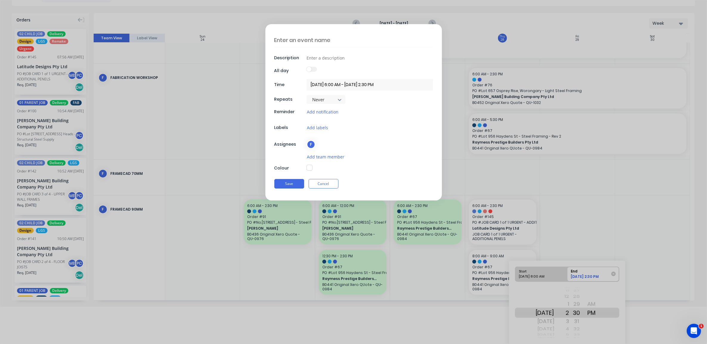
click at [307, 169] on button "button" at bounding box center [310, 168] width 6 height 6
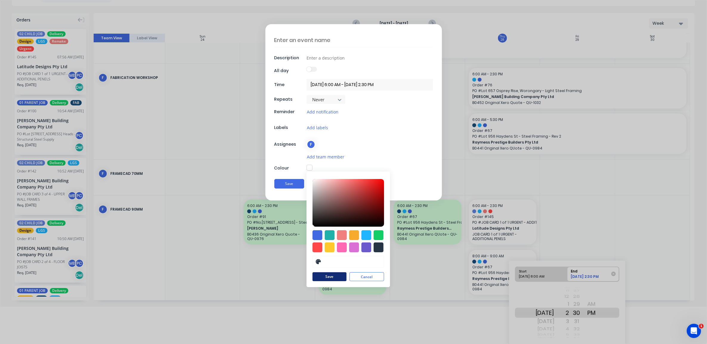
click at [334, 277] on button "Save" at bounding box center [329, 277] width 34 height 9
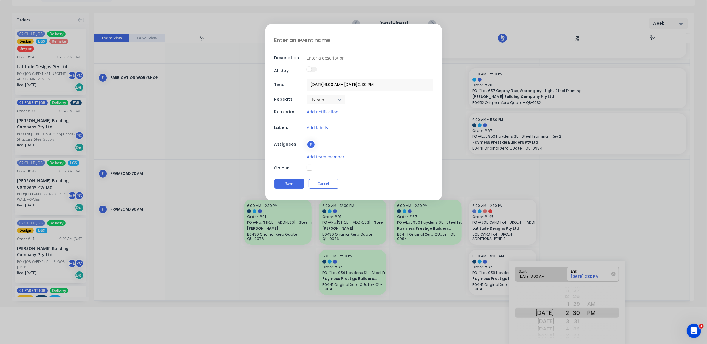
click at [310, 166] on button "button" at bounding box center [310, 168] width 6 height 6
type textarea "x"
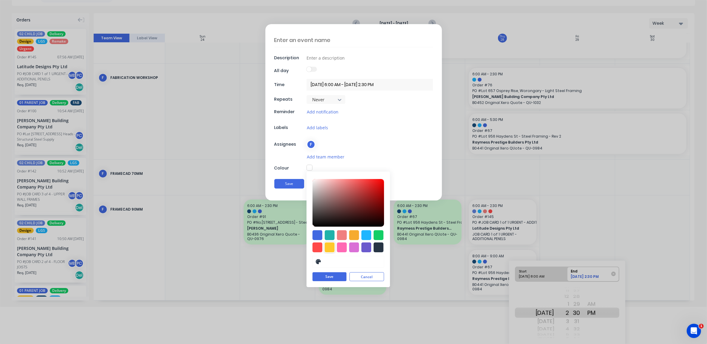
click at [331, 247] on div at bounding box center [330, 248] width 10 height 10
type input "#FFC82C"
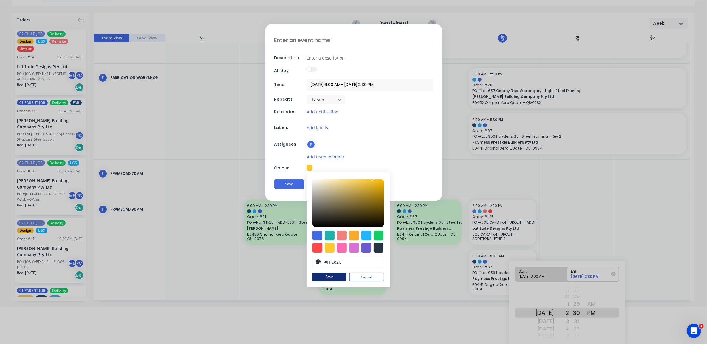
click at [338, 278] on button "Save" at bounding box center [329, 277] width 34 height 9
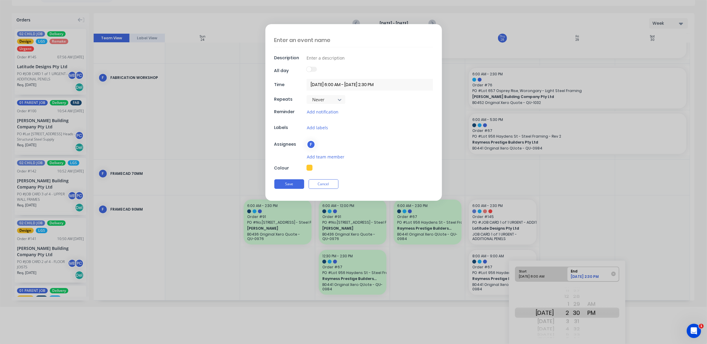
click at [301, 190] on div "Save Cancel" at bounding box center [353, 185] width 159 height 16
click at [302, 187] on button "Save" at bounding box center [289, 184] width 30 height 10
click at [293, 184] on button "Save" at bounding box center [289, 185] width 30 height 10
click at [352, 39] on textarea at bounding box center [353, 40] width 159 height 14
click at [299, 184] on button "Save" at bounding box center [289, 185] width 30 height 10
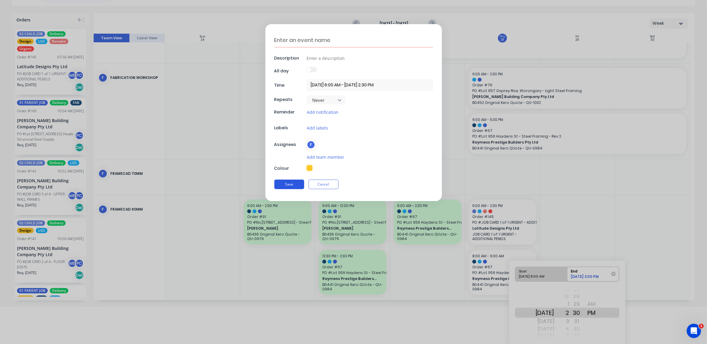
type textarea "x"
click at [572, 162] on form "Description All day Time 29/08/2025 6:00 AM - 29/08/2025 2:30 PM Repeats Never …" at bounding box center [353, 112] width 694 height 177
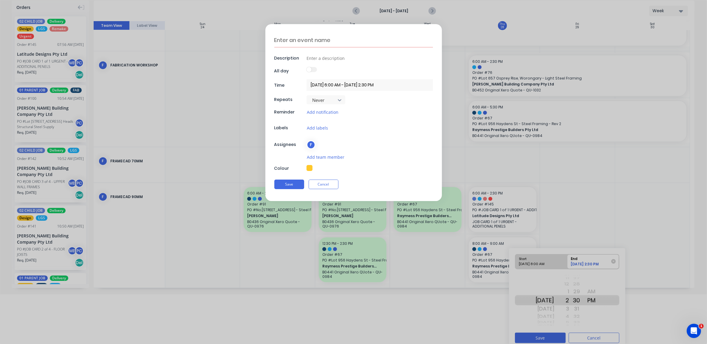
scroll to position [55, 0]
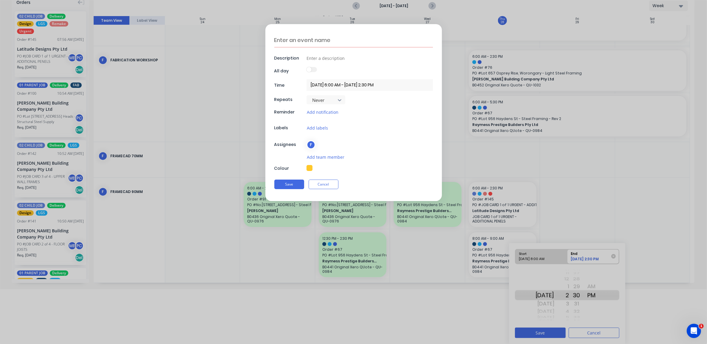
click at [334, 191] on div "Save Cancel" at bounding box center [353, 185] width 159 height 16
click at [332, 186] on button "Cancel" at bounding box center [324, 185] width 30 height 10
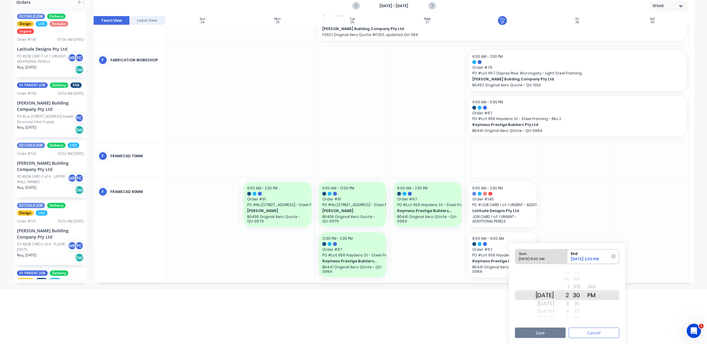
click at [552, 330] on button "Save" at bounding box center [540, 333] width 51 height 10
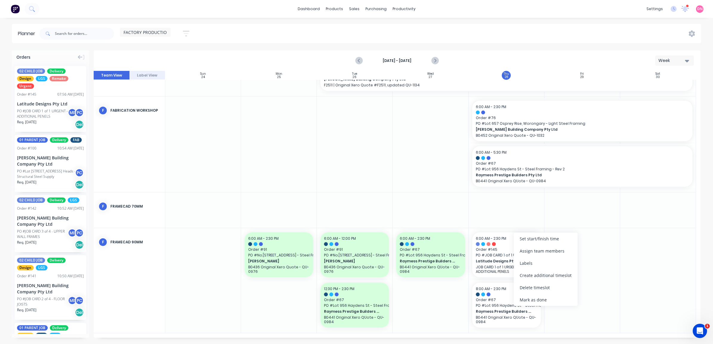
scroll to position [134, 0]
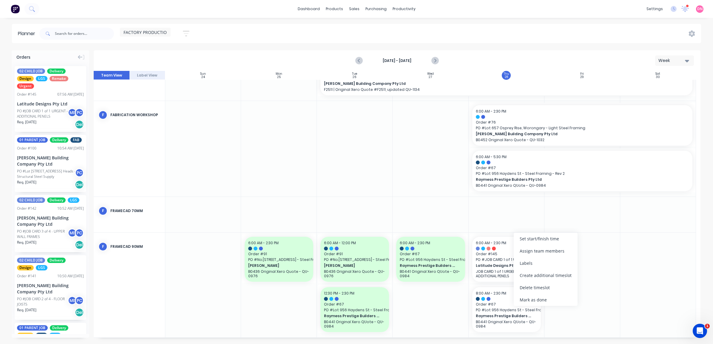
click at [603, 273] on div at bounding box center [582, 285] width 76 height 105
click at [539, 243] on div "Set start/finish time" at bounding box center [538, 246] width 64 height 12
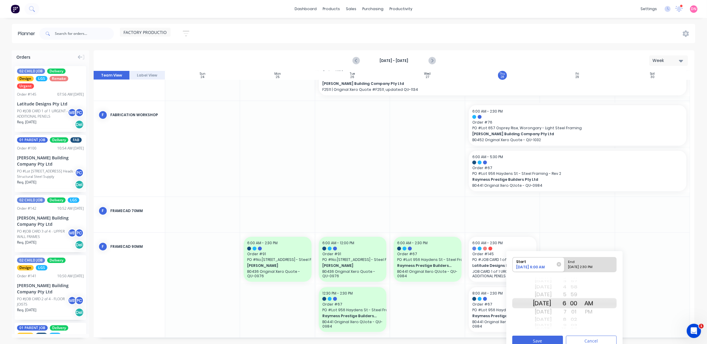
click at [575, 309] on div "01" at bounding box center [573, 312] width 15 height 10
click at [575, 312] on div "02" at bounding box center [573, 312] width 15 height 10
click at [566, 312] on div "7" at bounding box center [559, 312] width 15 height 10
click at [601, 261] on div "End" at bounding box center [587, 261] width 43 height 7
click at [565, 261] on input "End [DATE] 2:30 PM" at bounding box center [564, 265] width 0 height 15
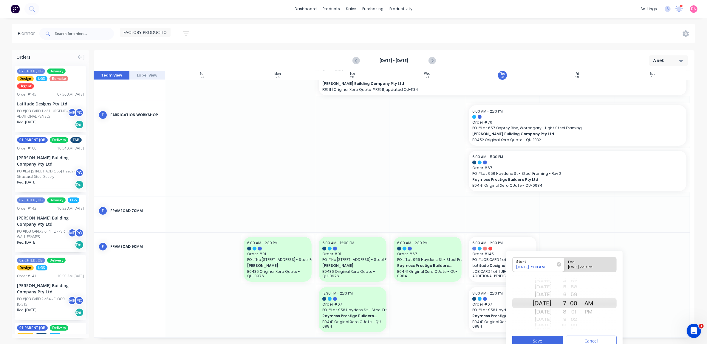
radio input "true"
click at [596, 297] on div "AM" at bounding box center [588, 295] width 15 height 10
click at [566, 313] on div "8" at bounding box center [559, 312] width 15 height 10
click at [549, 343] on button "Save" at bounding box center [537, 341] width 51 height 10
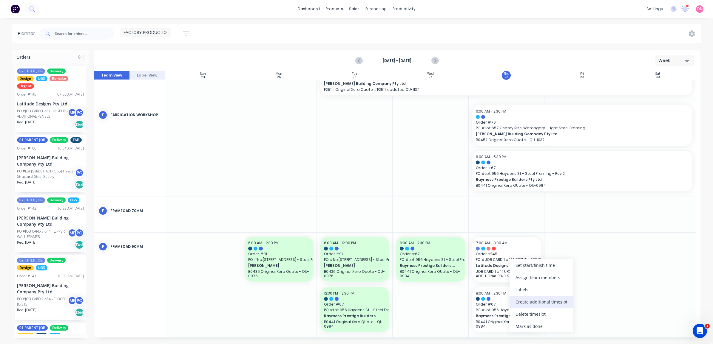
click at [533, 304] on div "Create additional timeslot" at bounding box center [541, 302] width 64 height 12
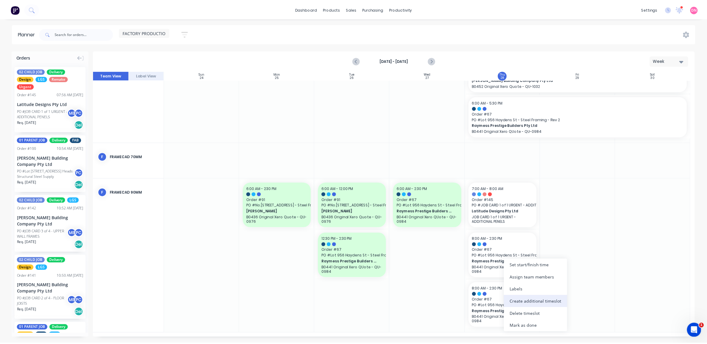
scroll to position [184, 0]
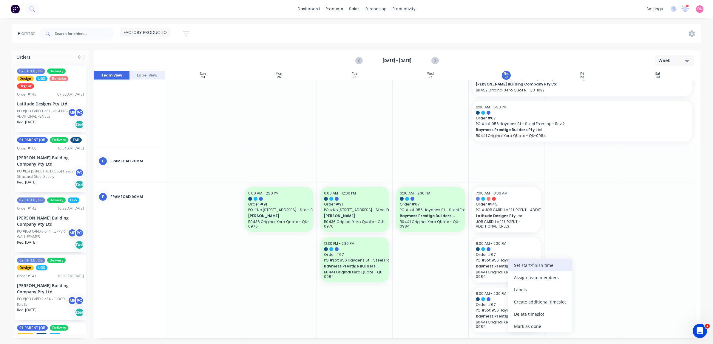
click at [548, 270] on div "Set start/finish time" at bounding box center [540, 265] width 64 height 12
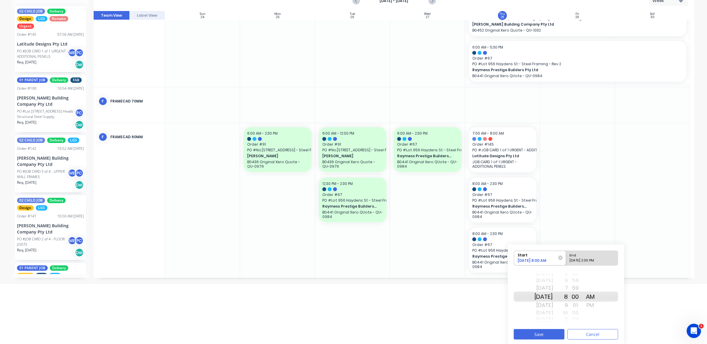
scroll to position [62, 0]
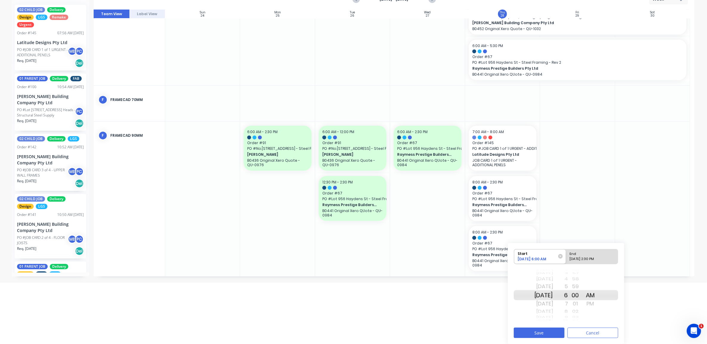
click at [589, 260] on div "[DATE] 2:30 PM" at bounding box center [589, 260] width 43 height 7
click at [566, 260] on input "End [DATE] 2:30 PM" at bounding box center [566, 257] width 0 height 15
radio input "true"
click at [596, 288] on div "AM" at bounding box center [590, 287] width 15 height 10
click at [554, 334] on button "Save" at bounding box center [539, 333] width 51 height 10
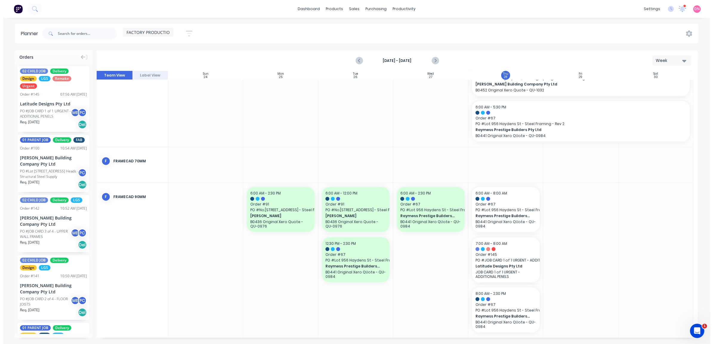
scroll to position [0, 0]
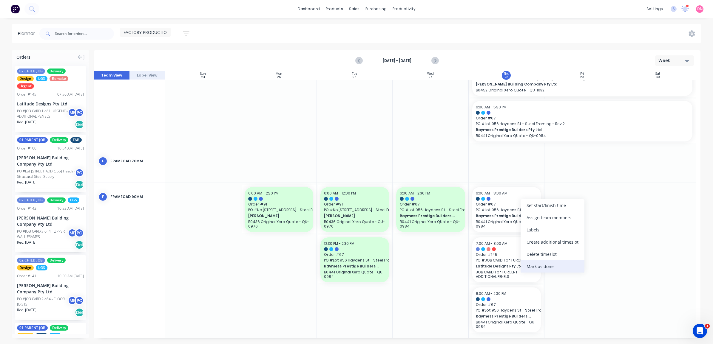
click at [542, 266] on div "Mark as done" at bounding box center [552, 267] width 64 height 12
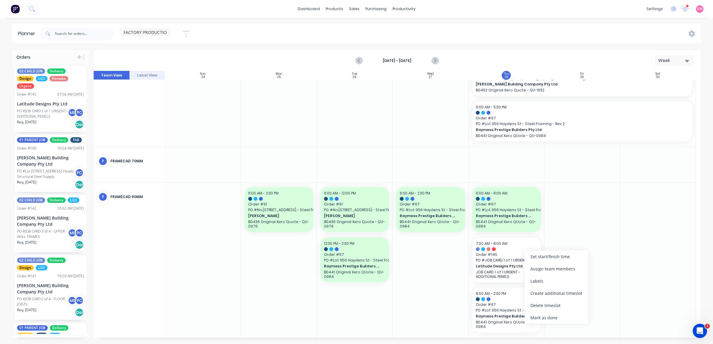
click at [545, 315] on div "Mark as done" at bounding box center [556, 318] width 64 height 12
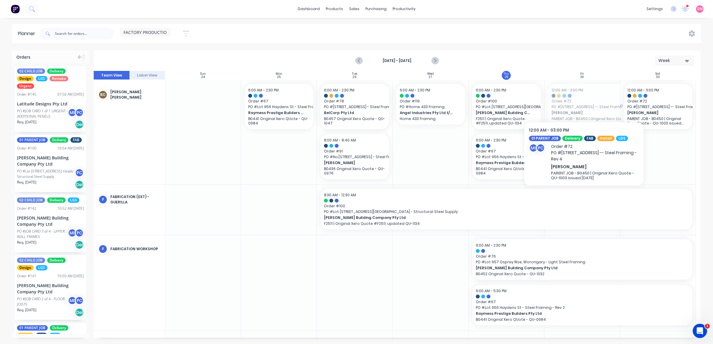
drag, startPoint x: 570, startPoint y: 97, endPoint x: 652, endPoint y: 95, distance: 82.3
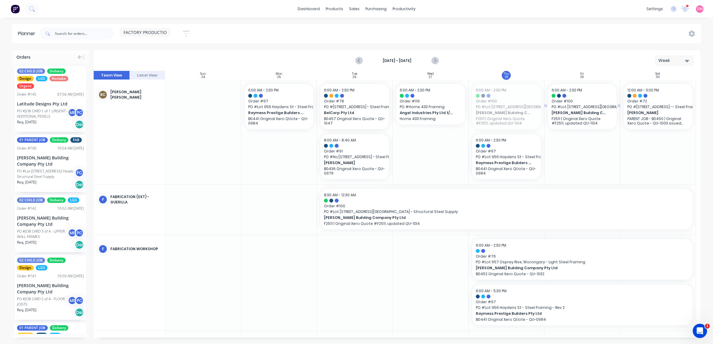
drag, startPoint x: 489, startPoint y: 111, endPoint x: 580, endPoint y: 110, distance: 91.0
drag, startPoint x: 500, startPoint y: 105, endPoint x: 498, endPoint y: 114, distance: 9.4
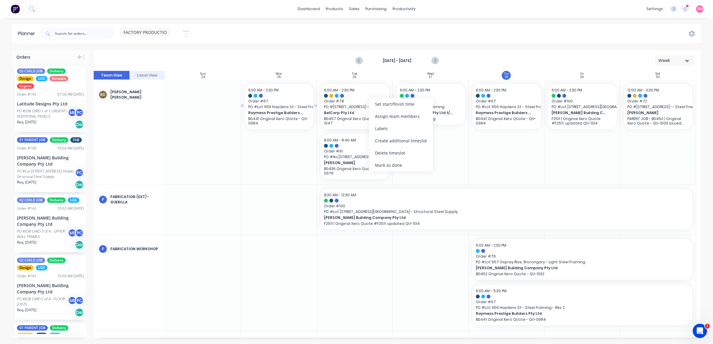
click at [307, 108] on span "PO # Lot 956 Haydens St - Steel Framing - Rev 2" at bounding box center [278, 106] width 61 height 5
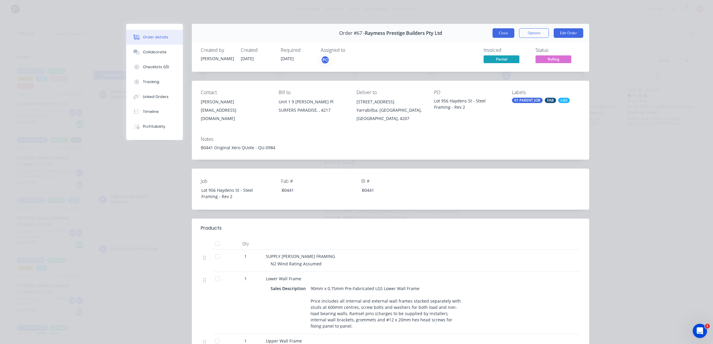
click at [501, 29] on button "Close" at bounding box center [503, 33] width 22 height 10
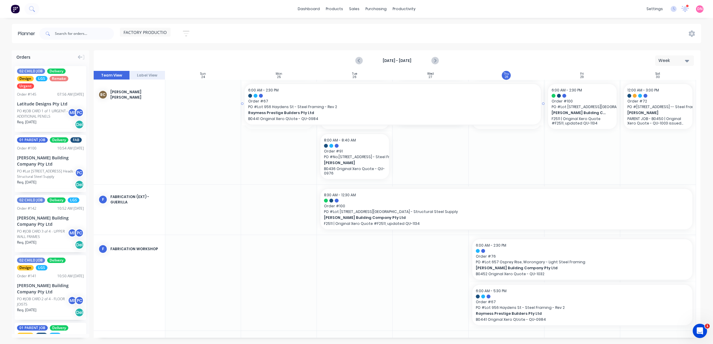
drag, startPoint x: 315, startPoint y: 105, endPoint x: 509, endPoint y: 103, distance: 193.5
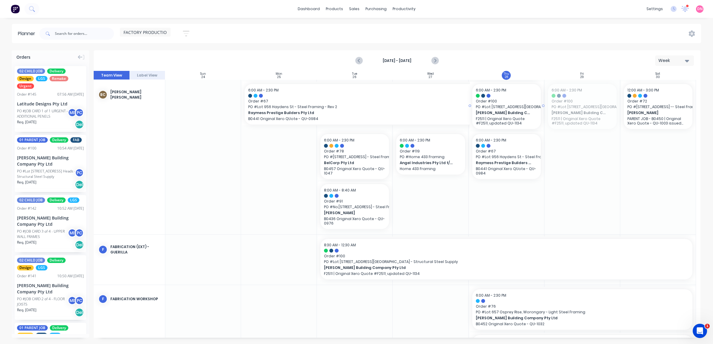
drag, startPoint x: 574, startPoint y: 112, endPoint x: 516, endPoint y: 178, distance: 87.9
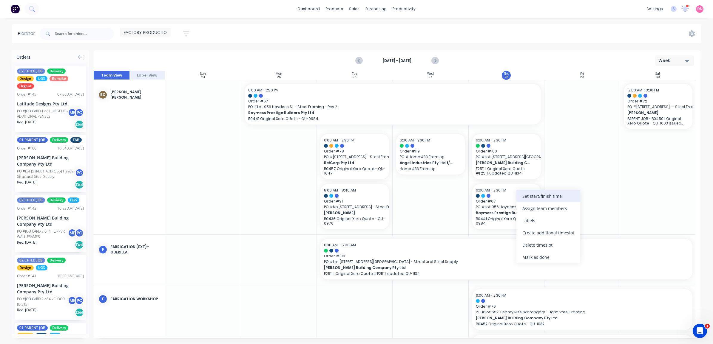
click at [557, 196] on div "Set start/finish time" at bounding box center [548, 196] width 64 height 12
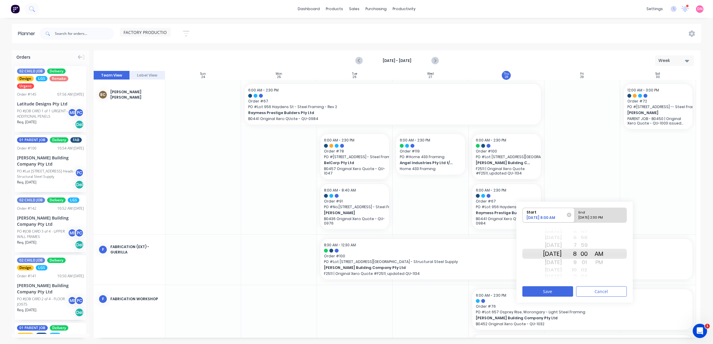
click at [576, 263] on div "9" at bounding box center [568, 263] width 15 height 10
click at [607, 215] on div "End" at bounding box center [597, 211] width 43 height 7
click at [575, 215] on input "End [DATE] 2:30 PM" at bounding box center [574, 215] width 0 height 15
radio input "true"
click at [576, 246] on div "10" at bounding box center [568, 246] width 15 height 10
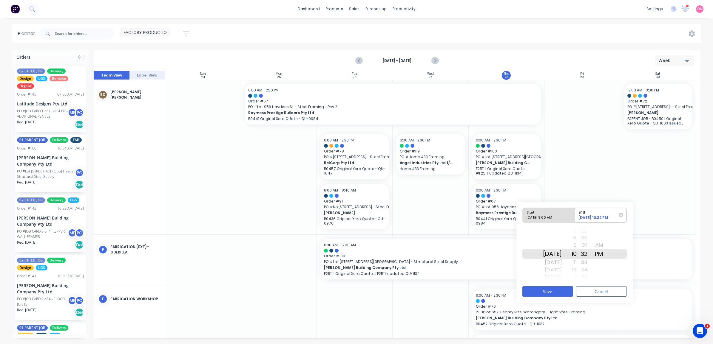
click at [590, 239] on div "30" at bounding box center [583, 238] width 15 height 8
click at [606, 243] on div "AM" at bounding box center [598, 246] width 15 height 10
click at [556, 293] on button "Save" at bounding box center [547, 292] width 51 height 10
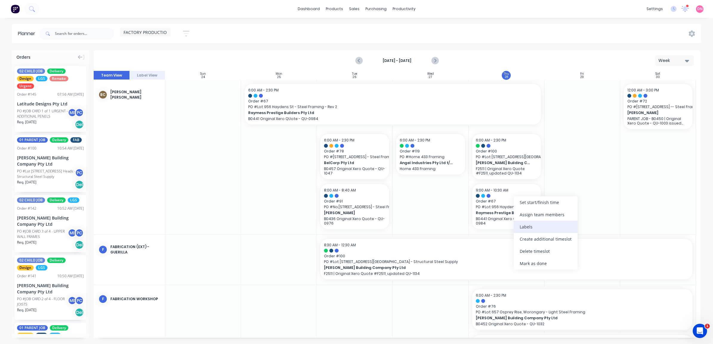
click at [525, 225] on div "Labels" at bounding box center [545, 227] width 64 height 12
click at [610, 213] on div at bounding box center [582, 157] width 76 height 155
click at [511, 196] on div at bounding box center [506, 196] width 61 height 4
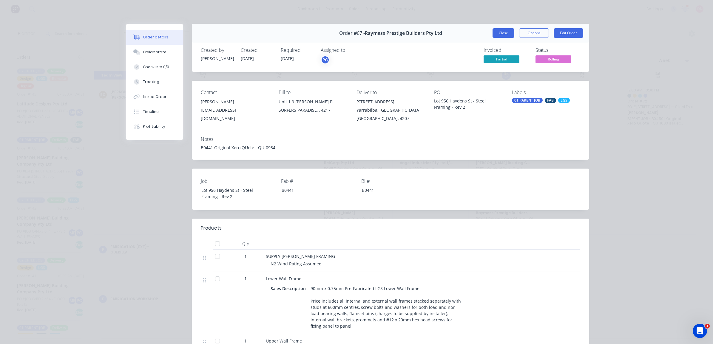
click at [499, 36] on button "Close" at bounding box center [503, 33] width 22 height 10
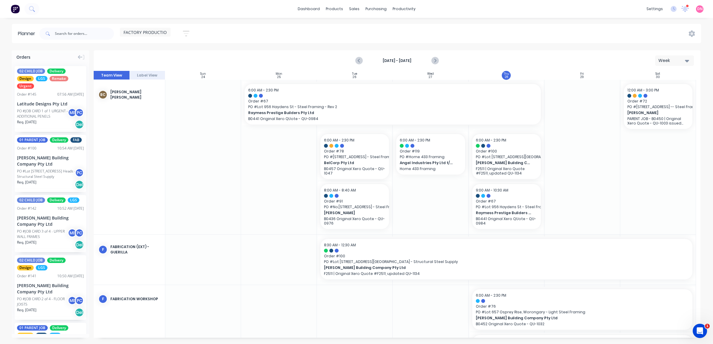
drag, startPoint x: 545, startPoint y: 194, endPoint x: 555, endPoint y: 187, distance: 12.4
click at [555, 187] on div at bounding box center [582, 157] width 76 height 155
drag, startPoint x: 555, startPoint y: 192, endPoint x: 553, endPoint y: 199, distance: 7.5
click at [555, 193] on div at bounding box center [582, 157] width 76 height 155
click at [552, 203] on div at bounding box center [582, 157] width 76 height 155
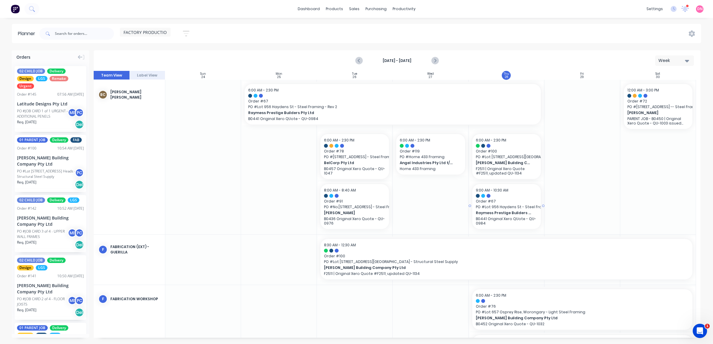
click at [447, 206] on div at bounding box center [430, 157] width 76 height 155
click at [470, 208] on div at bounding box center [506, 206] width 73 height 48
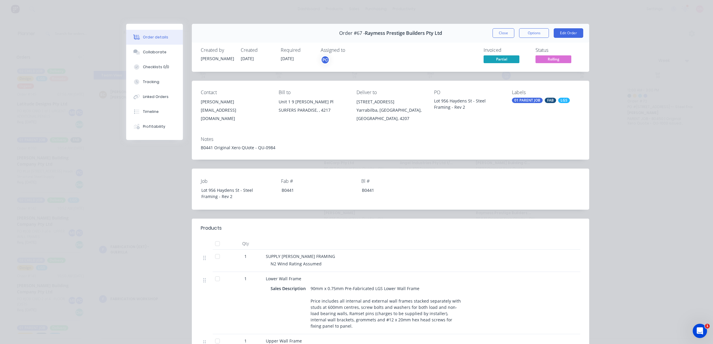
click at [503, 25] on div "Order #67 - Raymess Prestige Builders Pty Ltd Close Options Edit Order" at bounding box center [390, 33] width 397 height 19
click at [503, 35] on button "Close" at bounding box center [503, 33] width 22 height 10
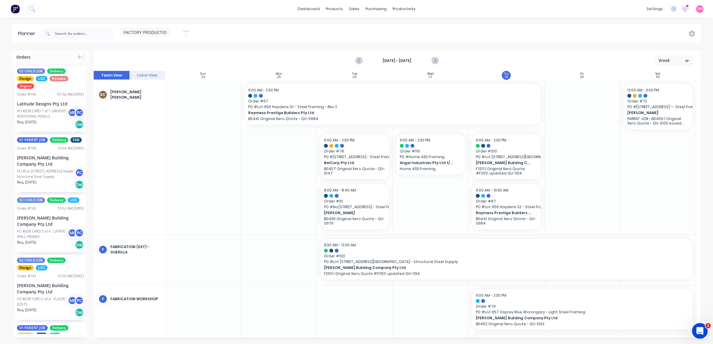
click at [702, 331] on div "Open Intercom Messenger" at bounding box center [699, 331] width 20 height 20
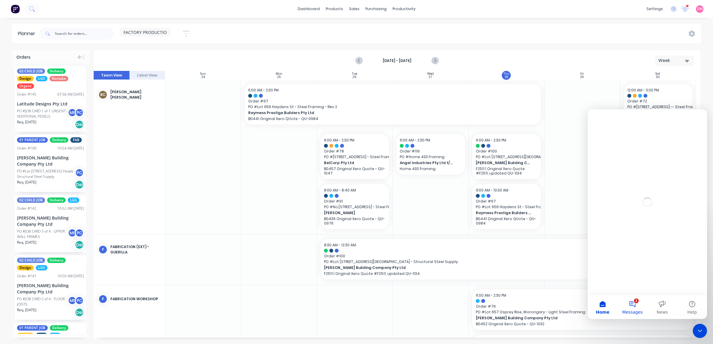
click at [641, 304] on button "1 Messages" at bounding box center [632, 307] width 30 height 24
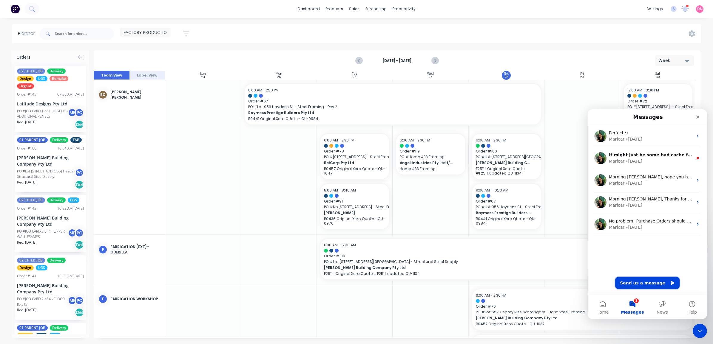
click at [651, 281] on button "Send us a message" at bounding box center [647, 283] width 64 height 12
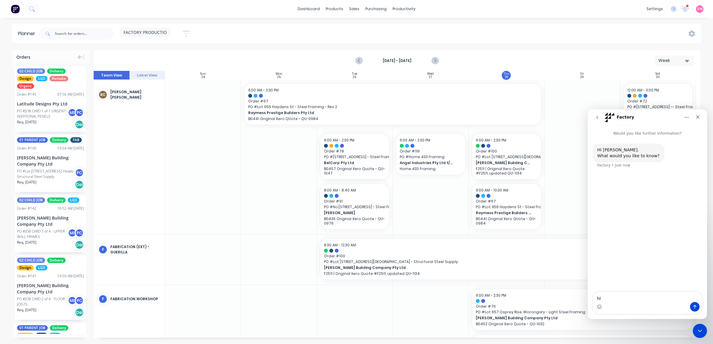
type textarea "h"
type textarea "Hi, in the planner I accidentally brought up a setting that allowed me to make …"
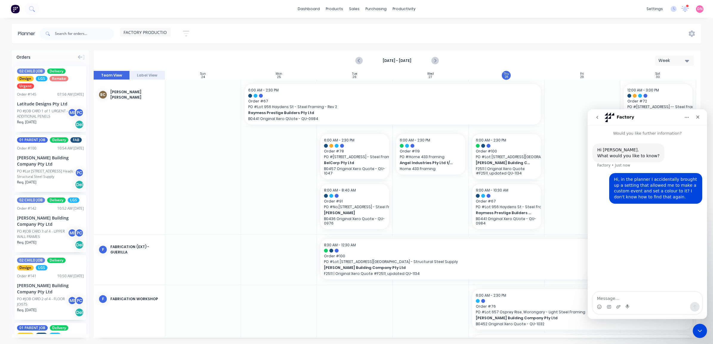
click at [686, 119] on icon "Home" at bounding box center [686, 117] width 5 height 5
click at [689, 117] on icon "Home" at bounding box center [686, 117] width 5 height 5
click at [702, 114] on div "Close" at bounding box center [697, 117] width 11 height 11
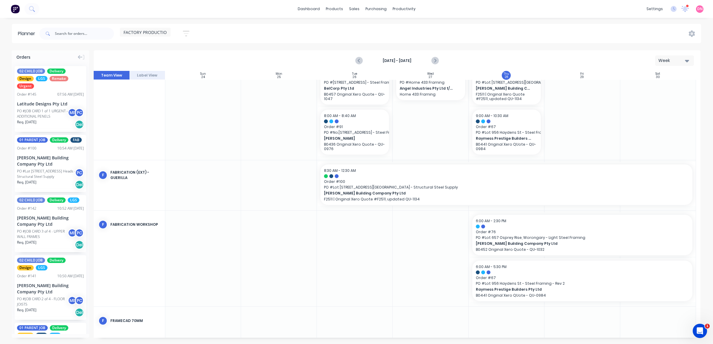
scroll to position [112, 0]
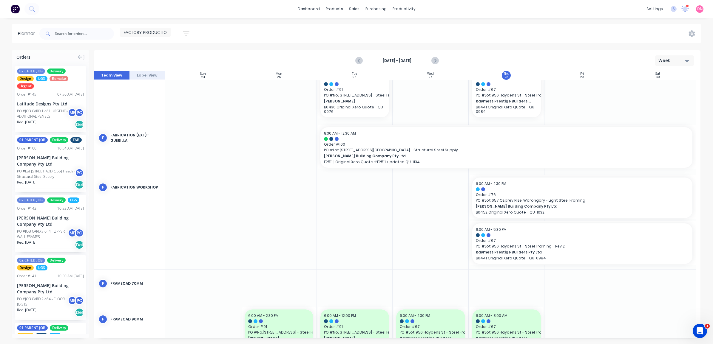
click at [507, 280] on div at bounding box center [506, 287] width 76 height 35
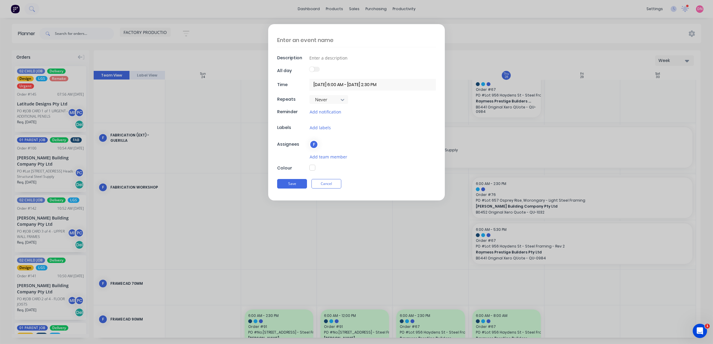
type textarea "x"
click at [333, 186] on button "Cancel" at bounding box center [326, 184] width 30 height 10
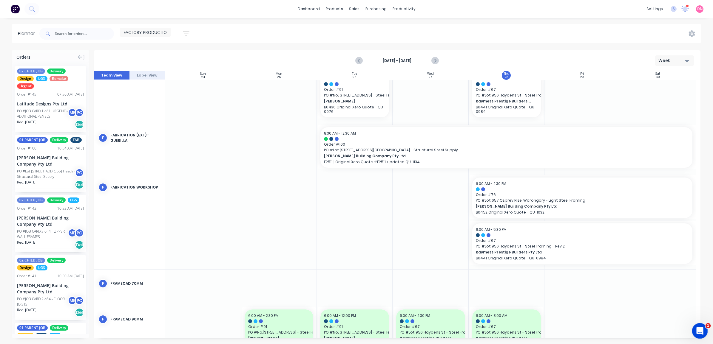
click at [701, 330] on icon "Open Intercom Messenger" at bounding box center [699, 331] width 10 height 10
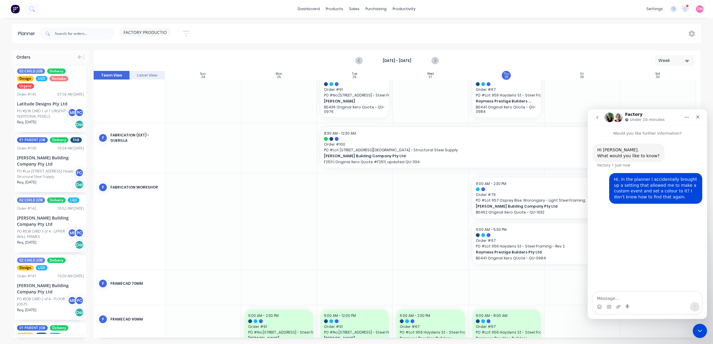
click at [645, 304] on div "Intercom messenger" at bounding box center [646, 307] width 109 height 10
click at [646, 299] on textarea "Message…" at bounding box center [646, 297] width 109 height 10
type textarea "P"
type textarea "Oh never mind. I found it. Double click on an empty space?"
click at [698, 114] on div "Close" at bounding box center [697, 117] width 11 height 11
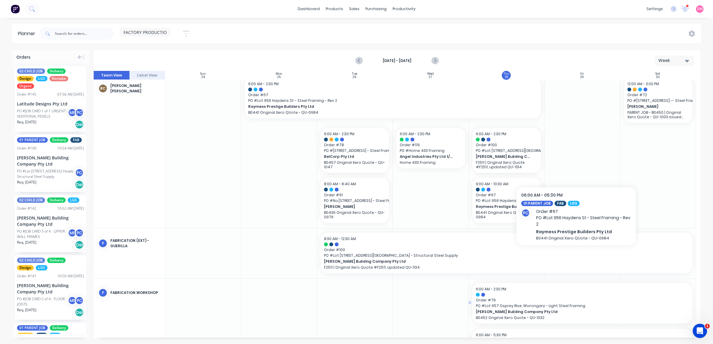
scroll to position [0, 0]
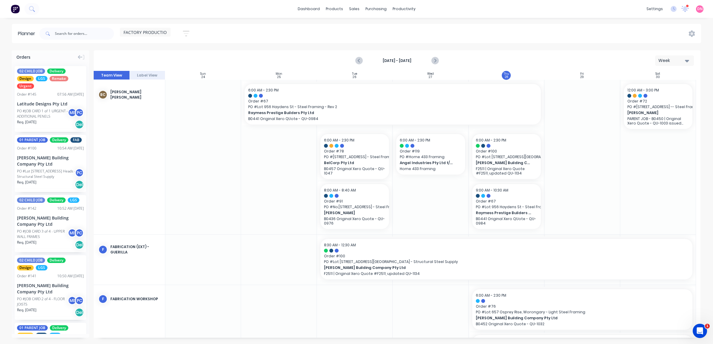
click at [531, 129] on div at bounding box center [506, 157] width 76 height 155
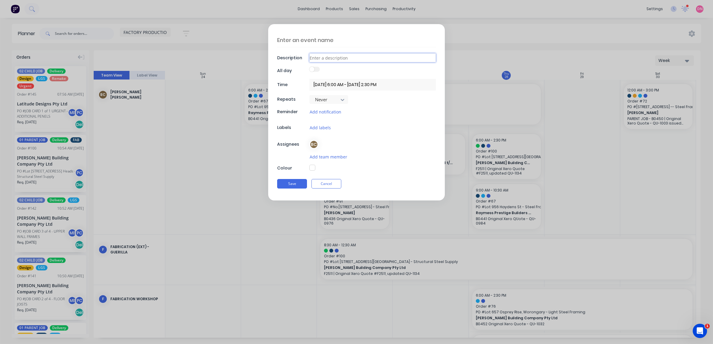
click at [342, 58] on input at bounding box center [372, 57] width 126 height 9
type textarea "x"
type input "L"
type textarea "x"
type input "Loa"
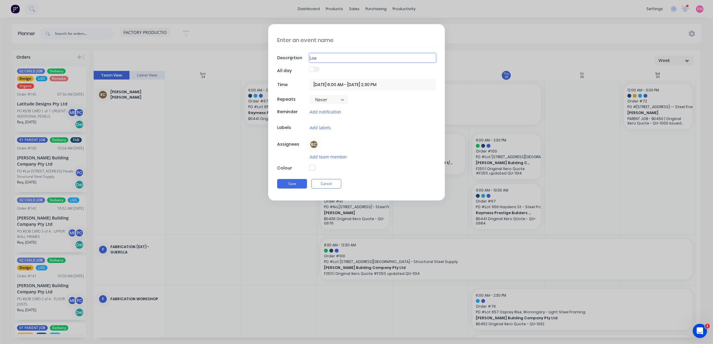
type textarea "x"
type input "Load"
type textarea "x"
type input "Loadi"
type textarea "x"
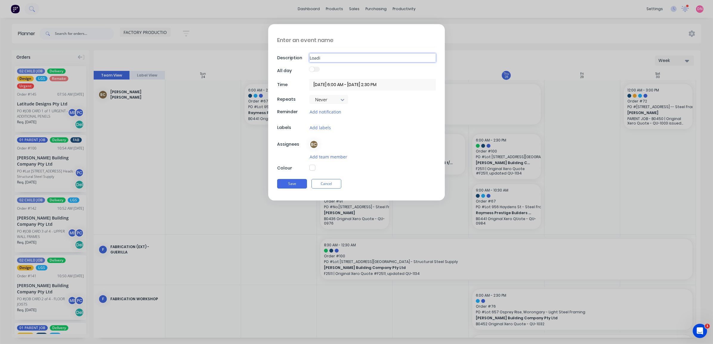
type input "Loadin"
type textarea "x"
type input "Loading"
type textarea "x"
type input "Loading"
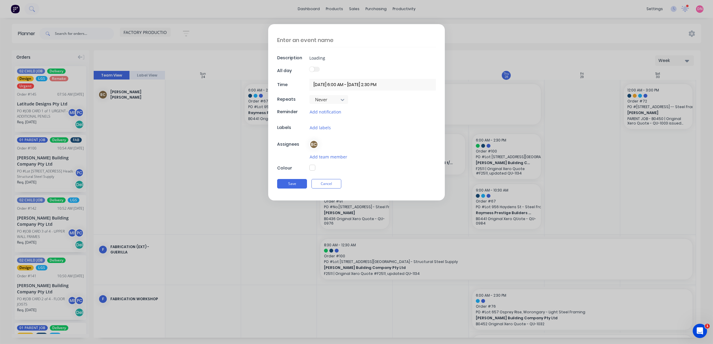
type textarea "x"
click at [341, 81] on input "28/08/2025 6:00 AM - 28/08/2025 2:30 PM" at bounding box center [372, 85] width 126 height 12
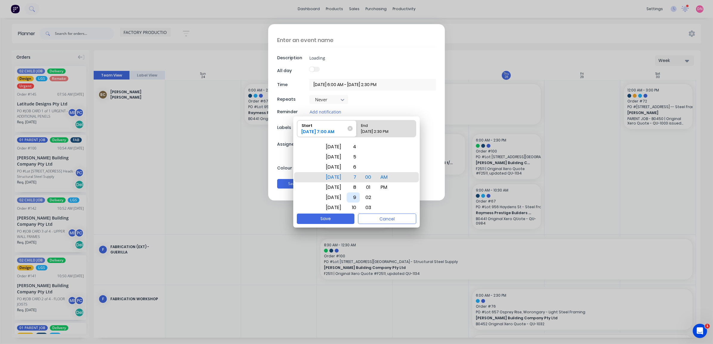
click at [360, 196] on div "9" at bounding box center [352, 198] width 13 height 10
click at [390, 134] on div "28/08/2025 2:30 PM" at bounding box center [382, 133] width 49 height 8
click at [357, 134] on input "End 28/08/2025 2:30 PM" at bounding box center [356, 128] width 0 height 17
radio input "true"
click at [359, 197] on div "10" at bounding box center [352, 198] width 13 height 10
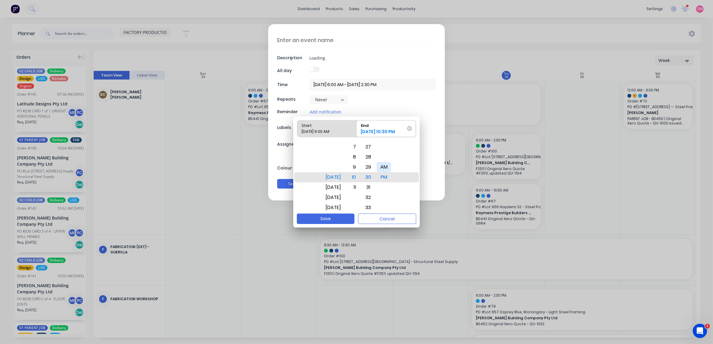
click at [391, 168] on div "AM" at bounding box center [384, 167] width 14 height 10
click at [339, 216] on button "Save" at bounding box center [326, 219] width 58 height 10
type textarea "x"
type input "28/08/2025 9:00 AM - 28/08/2025 10:30 AM"
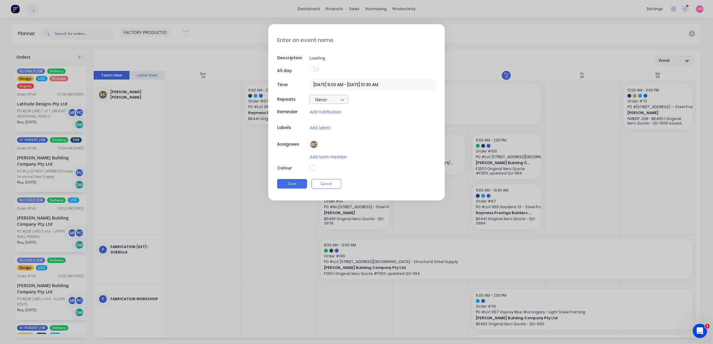
click at [336, 100] on div "Never" at bounding box center [324, 99] width 24 height 9
click at [332, 114] on button "Add notification" at bounding box center [325, 112] width 32 height 7
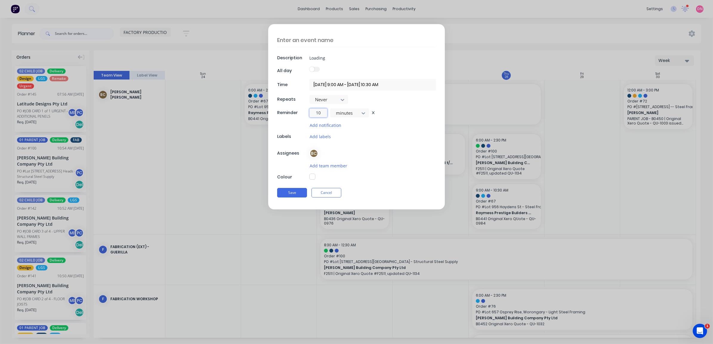
click at [323, 114] on input "10" at bounding box center [318, 113] width 18 height 9
drag, startPoint x: 323, startPoint y: 114, endPoint x: 307, endPoint y: 115, distance: 16.5
click at [306, 115] on div "Reminder 10 minutes" at bounding box center [356, 113] width 159 height 9
click at [359, 126] on div "Add notification" at bounding box center [372, 125] width 126 height 7
click at [326, 136] on button "Add labels" at bounding box center [320, 136] width 22 height 7
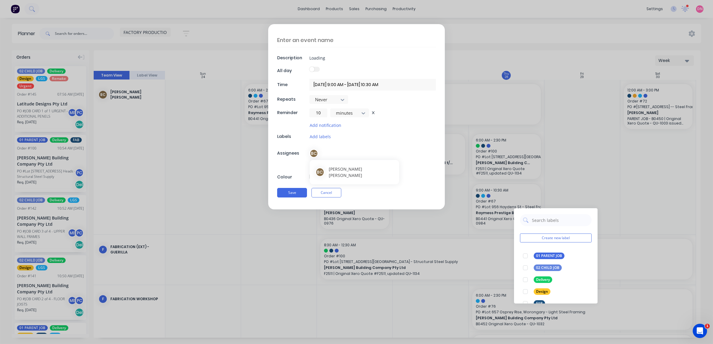
click at [394, 157] on div "BC" at bounding box center [372, 153] width 126 height 9
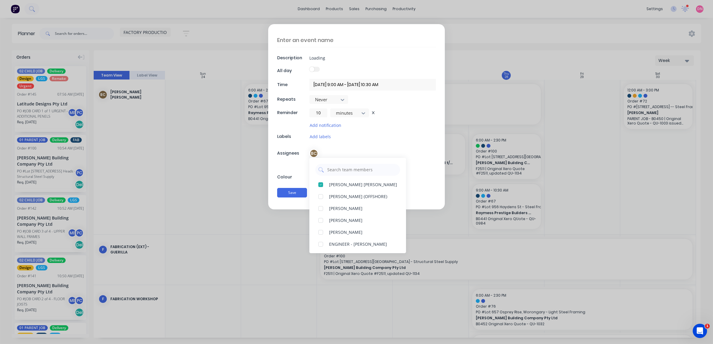
click at [317, 133] on div "Description Loading All day Time 28/08/2025 9:00 AM - 28/08/2025 10:30 AM Repea…" at bounding box center [356, 116] width 177 height 185
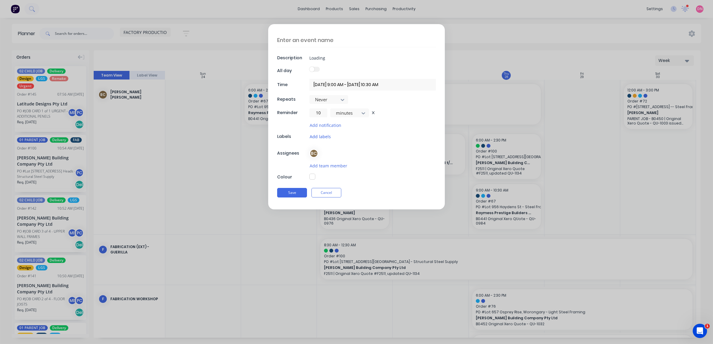
click at [318, 136] on button "Add labels" at bounding box center [320, 136] width 22 height 7
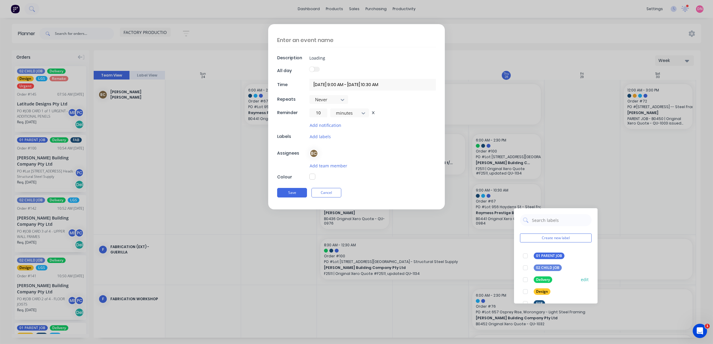
click at [526, 281] on div at bounding box center [525, 280] width 12 height 12
click at [401, 165] on div "Description Loading All day Time 28/08/2025 9:00 AM - 28/08/2025 10:30 AM Repea…" at bounding box center [356, 116] width 177 height 185
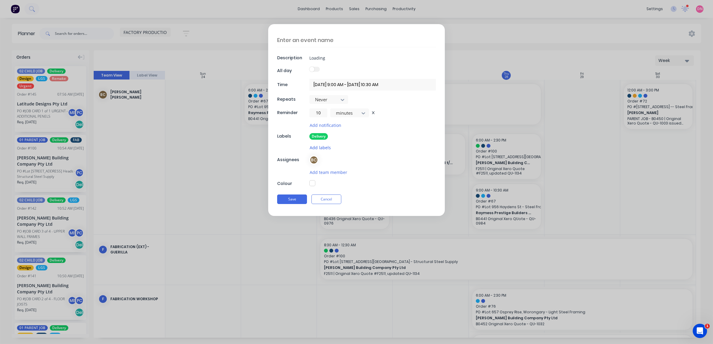
click at [322, 150] on button "Add labels" at bounding box center [320, 147] width 22 height 7
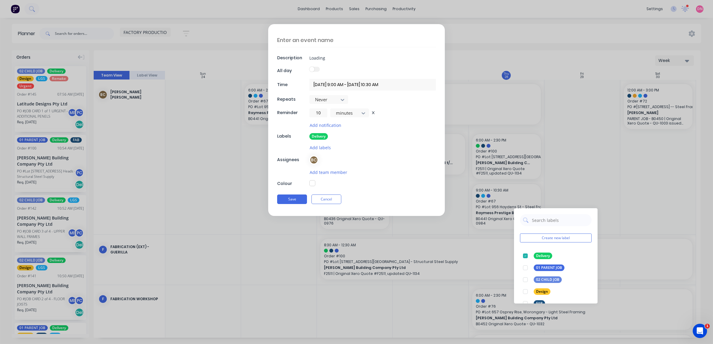
click at [393, 150] on div "Add labels" at bounding box center [372, 147] width 126 height 7
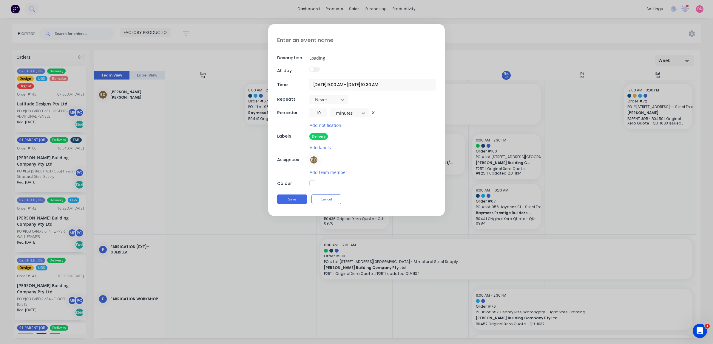
click at [312, 184] on button "button" at bounding box center [312, 183] width 6 height 6
type textarea "x"
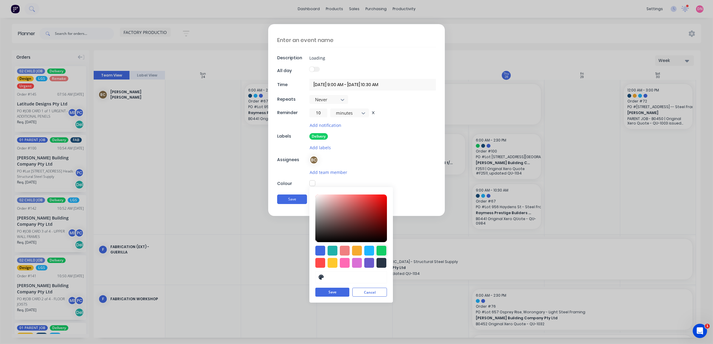
click at [383, 251] on div at bounding box center [381, 251] width 10 height 10
type input "#13CE66"
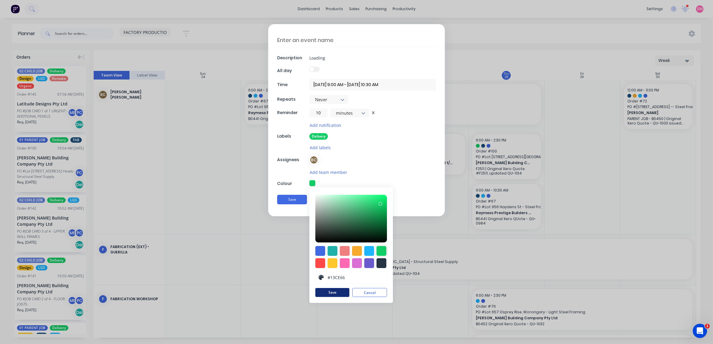
click at [339, 296] on button "Save" at bounding box center [332, 292] width 34 height 9
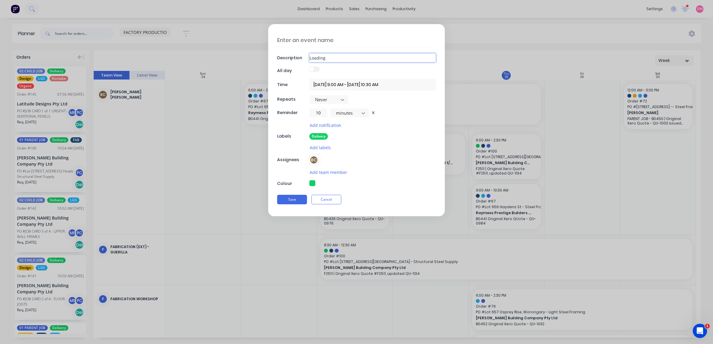
click at [349, 58] on input "Loading" at bounding box center [372, 57] width 126 height 9
click at [286, 202] on button "Save" at bounding box center [292, 200] width 30 height 10
click at [293, 196] on button "Save" at bounding box center [292, 200] width 30 height 10
click at [321, 42] on textarea at bounding box center [356, 40] width 159 height 14
click at [323, 42] on textarea at bounding box center [356, 40] width 159 height 14
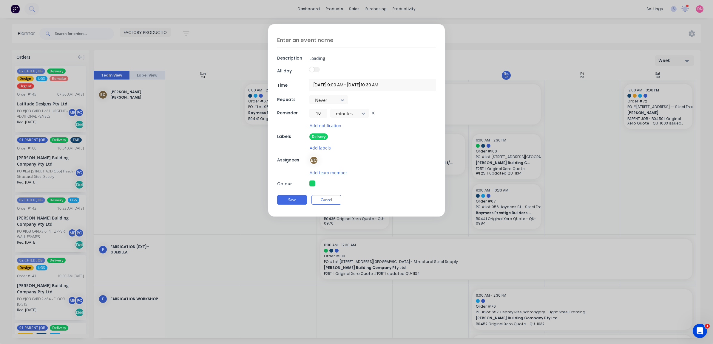
type textarea "x"
type textarea "R"
type textarea "x"
type textarea "Ra"
type textarea "x"
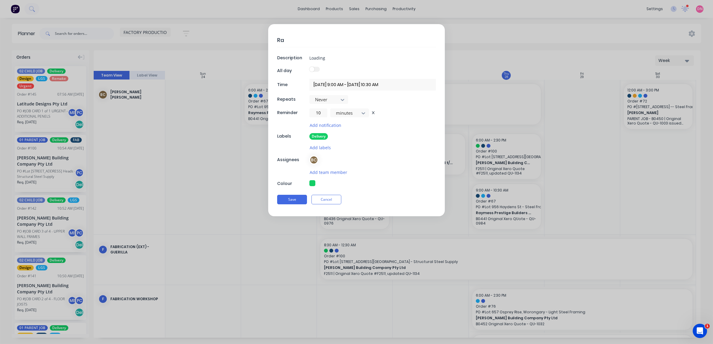
type textarea "Ray"
type textarea "x"
type textarea "Raym"
type textarea "x"
type textarea "Rayme"
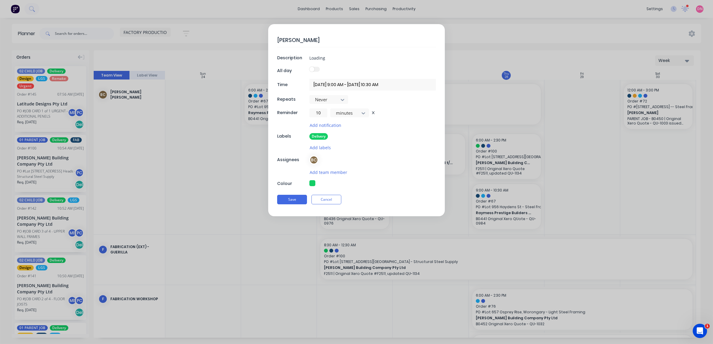
type textarea "x"
type textarea "Raymes"
type textarea "x"
type textarea "Raymess"
type textarea "x"
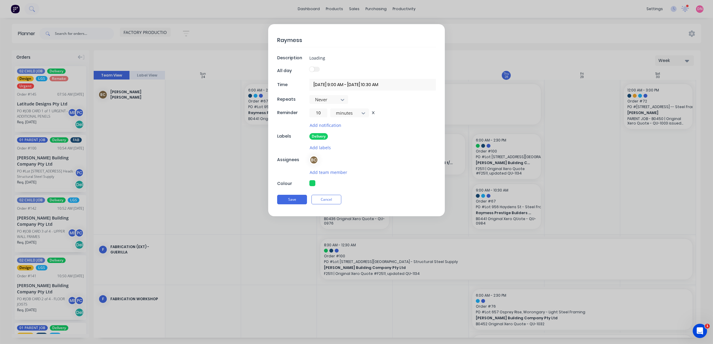
type textarea "Raymess"
type textarea "x"
type textarea "Raymes"
type textarea "x"
type textarea "Rayme"
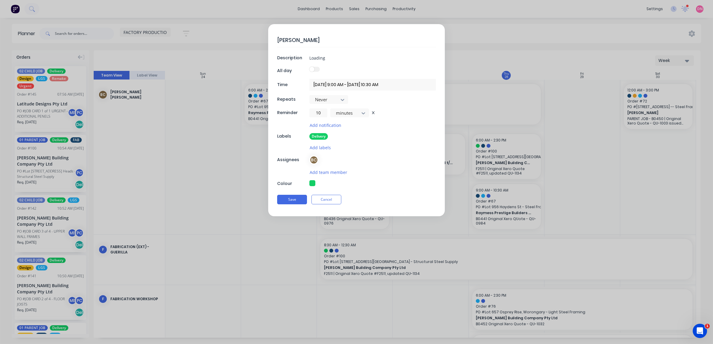
type textarea "x"
type textarea "Raym"
type textarea "x"
type textarea "Ray"
type textarea "x"
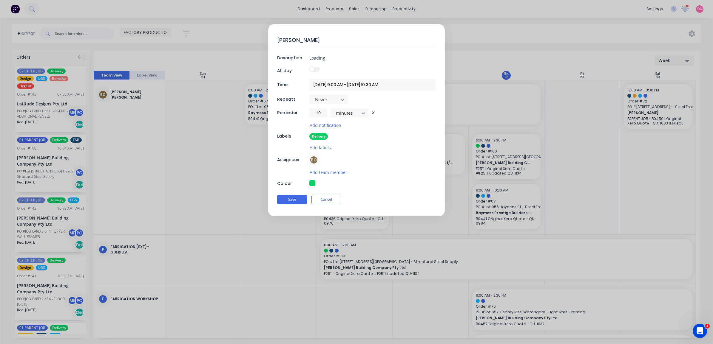
type textarea "Ra"
type textarea "x"
type textarea "R"
type textarea "x"
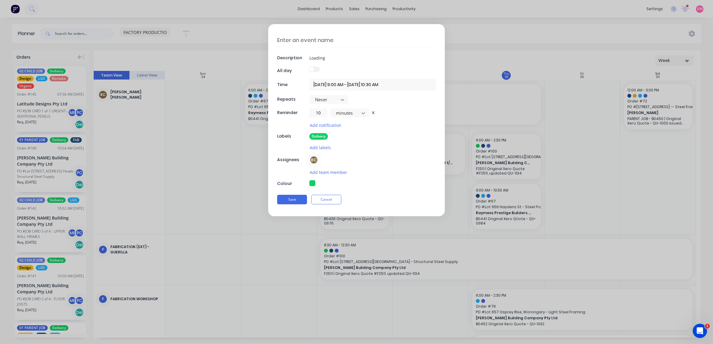
type textarea "B"
type textarea "x"
type textarea "B0"
type textarea "x"
type textarea "B04"
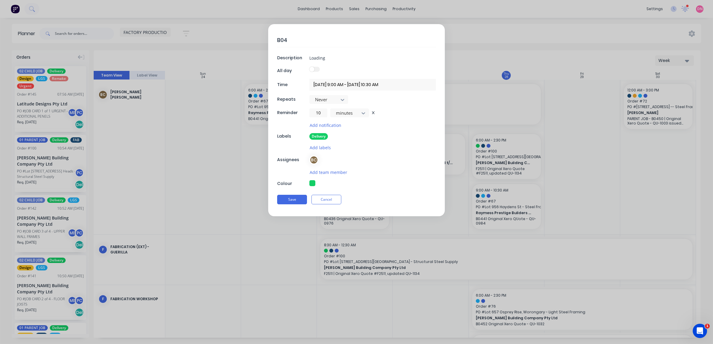
type textarea "x"
type textarea "B044"
type textarea "x"
type textarea "B0441"
type textarea "x"
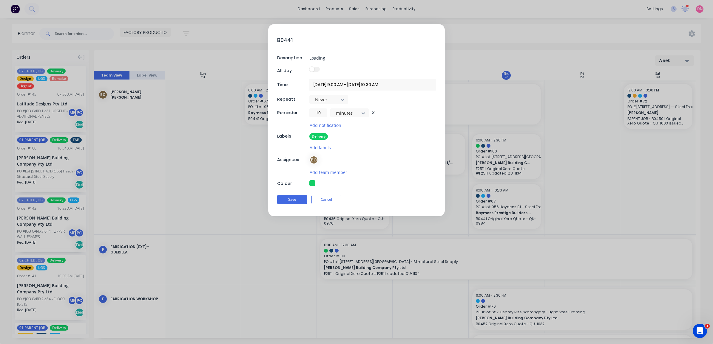
type textarea "B0441"
type textarea "x"
type textarea "B0441 -"
type textarea "x"
type textarea "B0441 -"
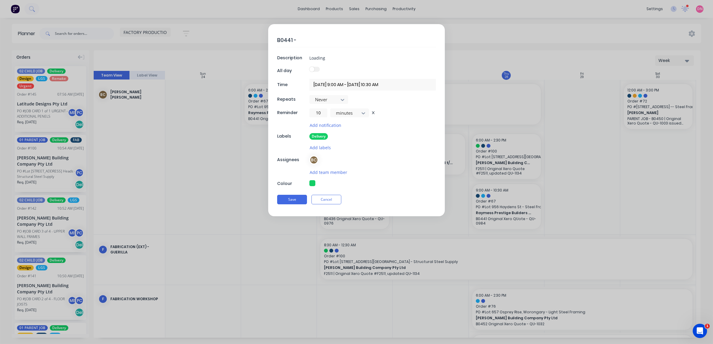
type textarea "x"
type textarea "B0441 - R"
type textarea "x"
type textarea "B0441 - Ra"
type textarea "x"
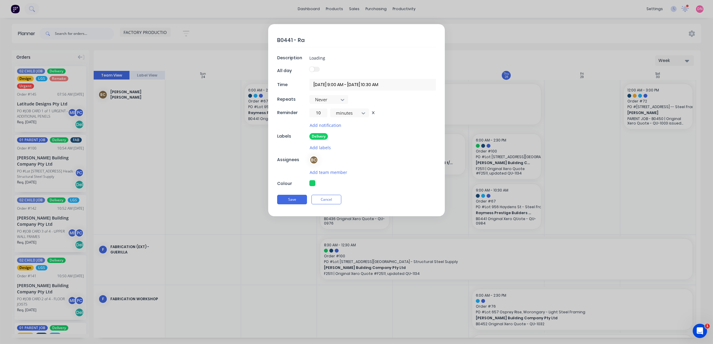
type textarea "B0441 - Ray"
type textarea "x"
type textarea "B0441 - Raym"
type textarea "x"
type textarea "B0441 - Rayme"
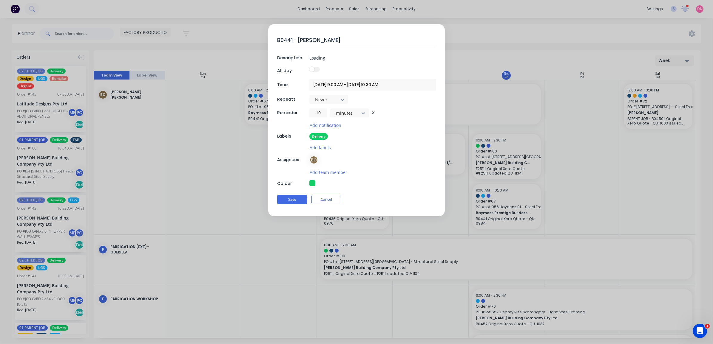
type textarea "x"
type textarea "B0441 - Raymes"
type textarea "x"
type textarea "B0441 - Raymess"
type textarea "x"
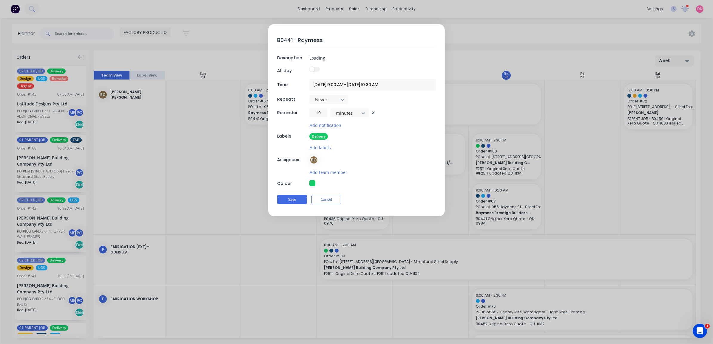
type textarea "B0441 - Raymess"
type textarea "x"
type textarea "B0441 - Raymess -"
type textarea "x"
type textarea "B0441 - Raymess -"
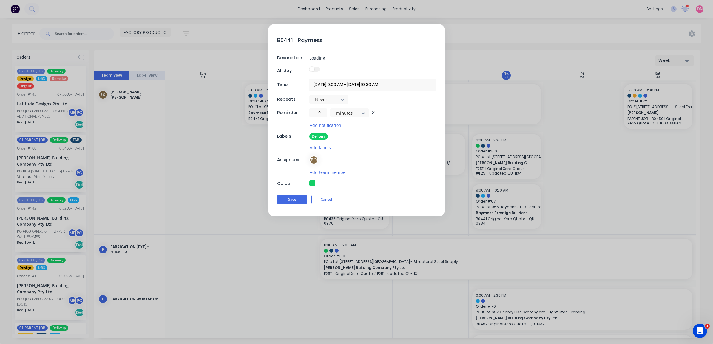
type textarea "x"
type textarea "B0441 - Raymess - D"
type textarea "x"
type textarea "B0441 - Raymess - De"
type textarea "x"
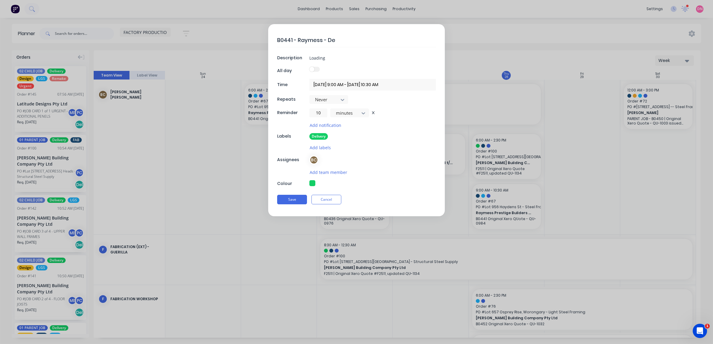
type textarea "B0441 - Raymess - D"
type textarea "x"
type textarea "B0441 - Raymess -"
type textarea "x"
type textarea "B0441 - Raymess -"
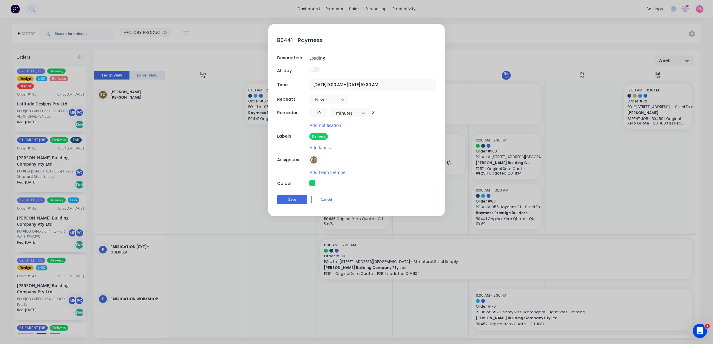
type textarea "x"
type textarea "B0441 - Raymess - D"
type textarea "x"
type textarea "B0441 - Raymess - De"
type textarea "x"
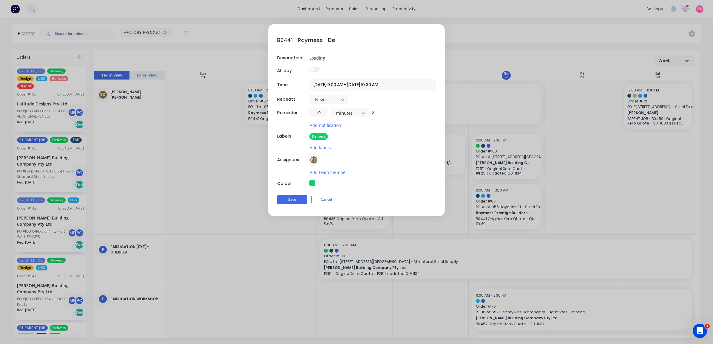
type textarea "B0441 - Raymess - Del"
type textarea "x"
type textarea "B0441 - Raymess - Deli"
type textarea "x"
type textarea "B0441 - Raymess - Deliv"
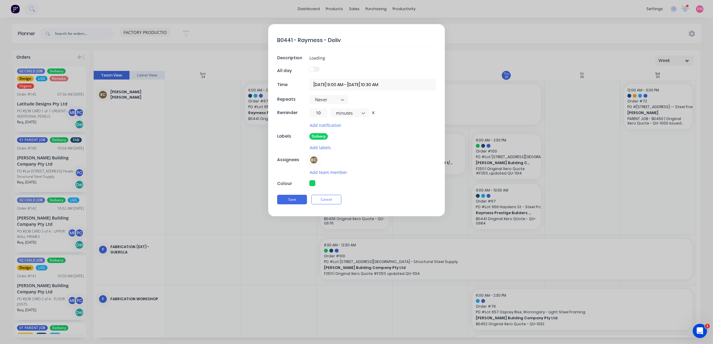
type textarea "x"
type textarea "B0441 - Raymess - Delive"
type textarea "x"
type textarea "B0441 - Raymess - Delivery"
type textarea "x"
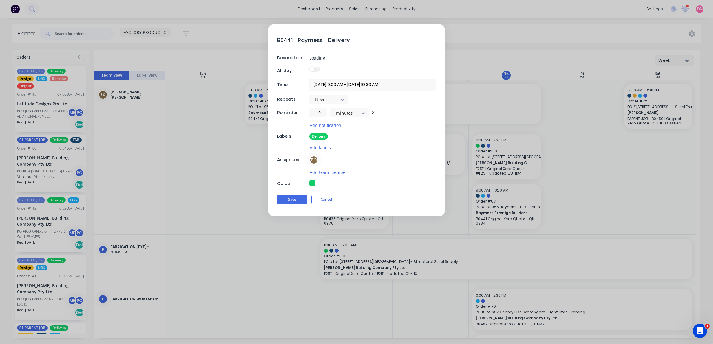
type textarea "B0441 - Raymess - Delivery"
type textarea "x"
type textarea "B0441 - Raymess - Delivery 1"
click at [288, 202] on button "Save" at bounding box center [292, 200] width 30 height 10
type textarea "x"
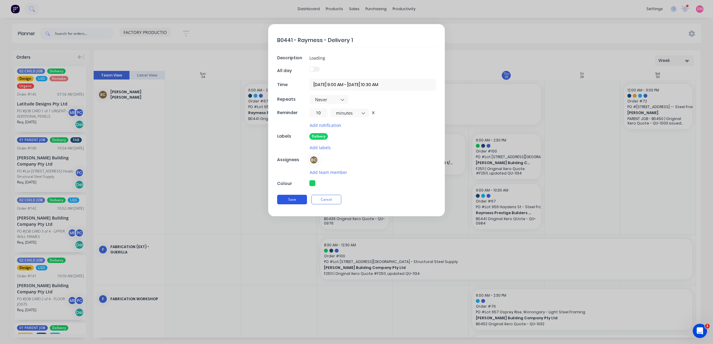
type input "28/08/2025 6:00 AM - 28/08/2025 2:30 PM"
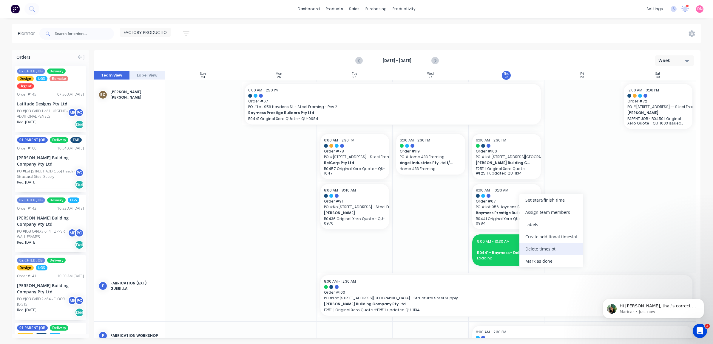
click at [550, 250] on div "Delete timeslot" at bounding box center [551, 249] width 64 height 12
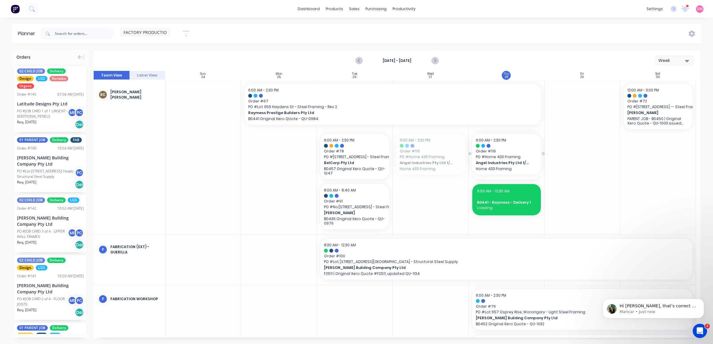
drag, startPoint x: 427, startPoint y: 156, endPoint x: 496, endPoint y: 141, distance: 70.8
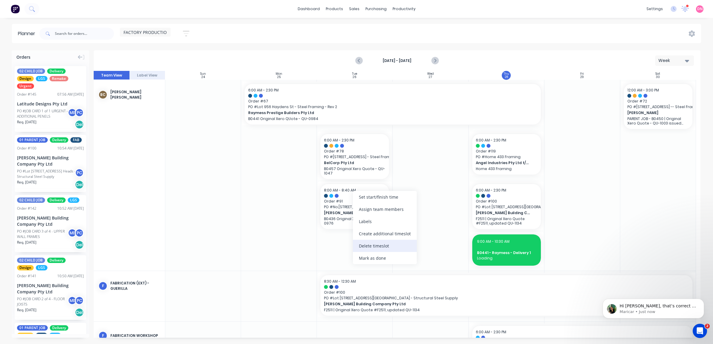
click at [373, 245] on div "Delete timeslot" at bounding box center [385, 246] width 64 height 12
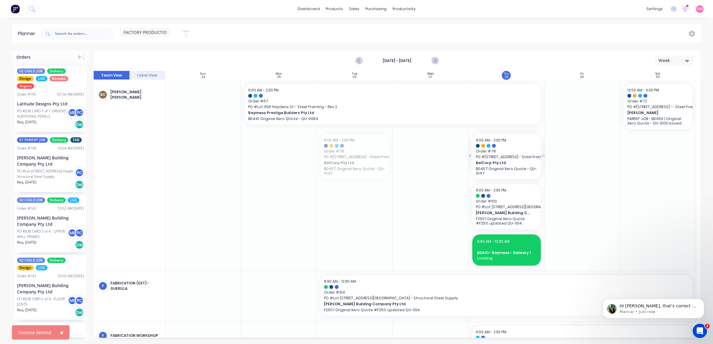
drag, startPoint x: 361, startPoint y: 157, endPoint x: 497, endPoint y: 140, distance: 137.1
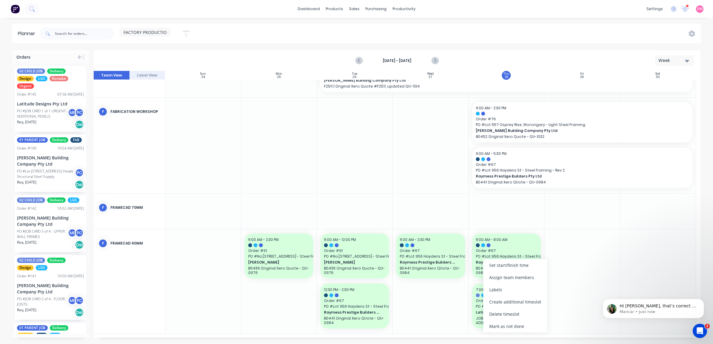
scroll to position [270, 0]
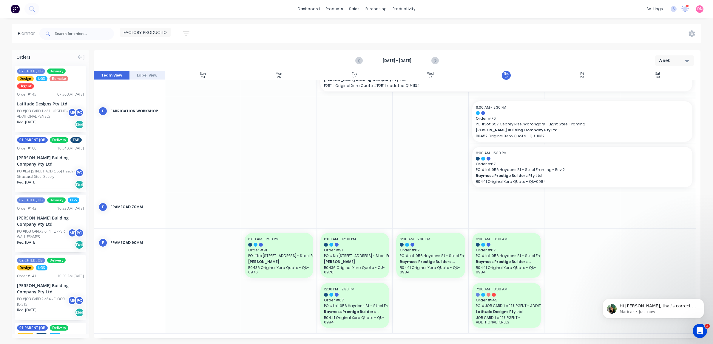
click at [567, 282] on div at bounding box center [582, 281] width 76 height 105
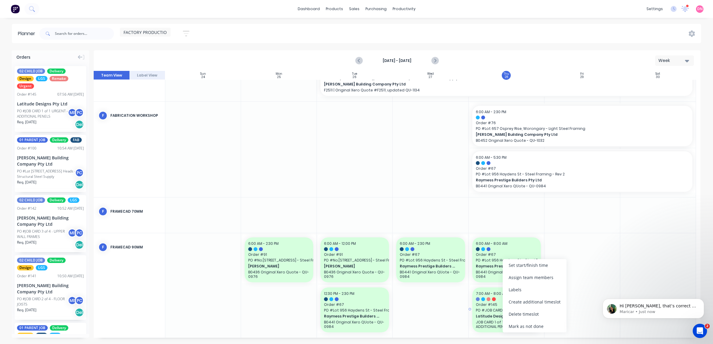
click at [483, 305] on span "Order # 145" at bounding box center [506, 304] width 61 height 5
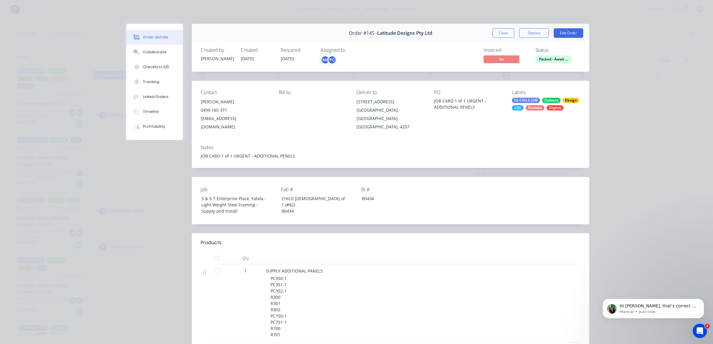
click at [561, 59] on span "Packed - Await ..." at bounding box center [553, 58] width 36 height 7
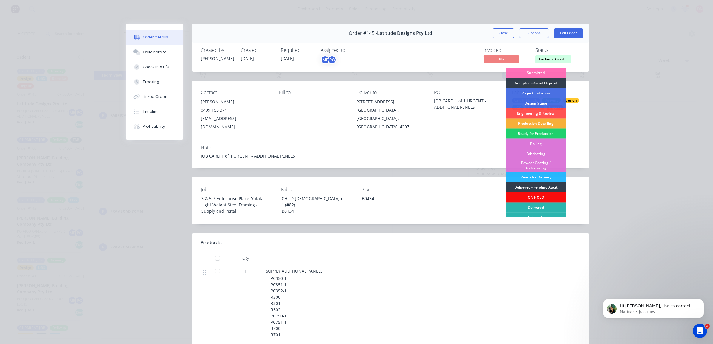
click at [482, 140] on div "Notes JOB CARD 1 of 1 URGENT - ADDITIONAL PENELS" at bounding box center [390, 154] width 397 height 28
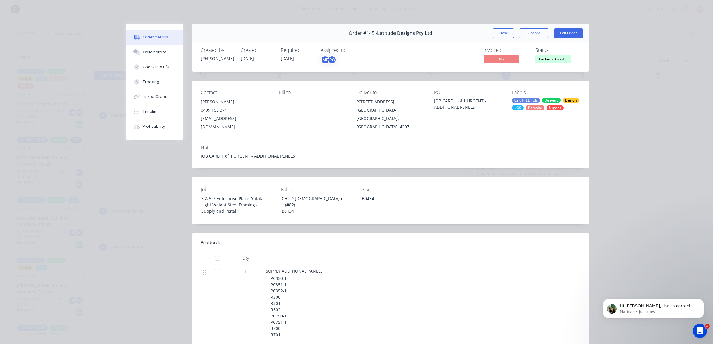
click at [456, 105] on div "JOB CARD 1 of 1 URGENT - ADDITIONAL PENELS" at bounding box center [468, 104] width 68 height 13
click at [563, 34] on button "Edit Order" at bounding box center [568, 33] width 30 height 10
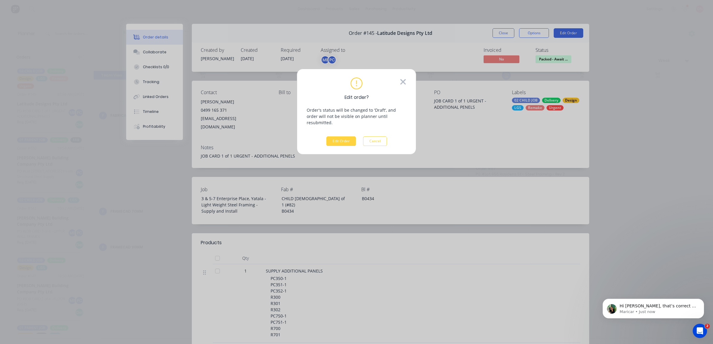
click at [403, 83] on icon at bounding box center [403, 82] width 7 height 9
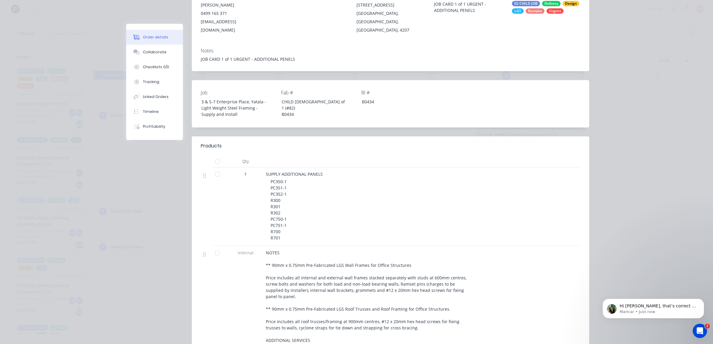
scroll to position [0, 0]
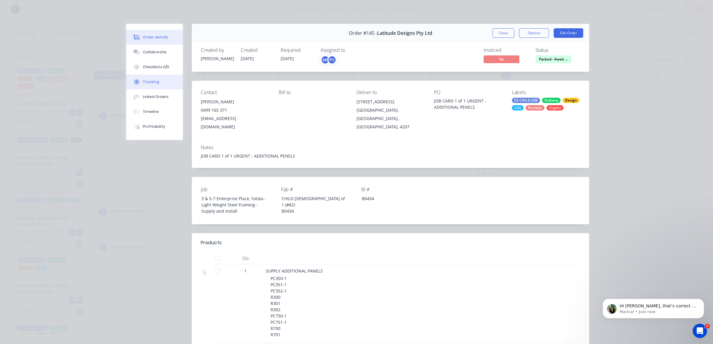
click at [156, 86] on button "Tracking" at bounding box center [154, 82] width 57 height 15
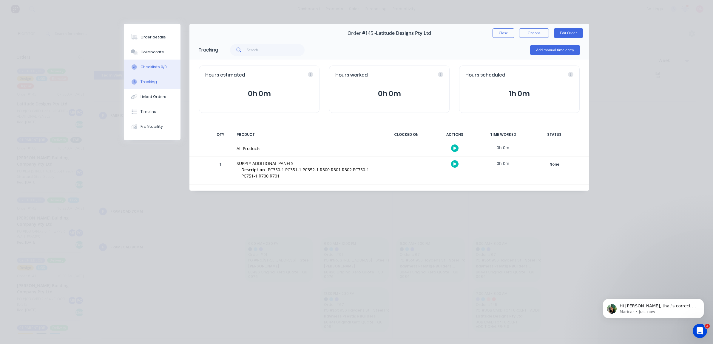
click at [165, 69] on button "Checklists 0/0" at bounding box center [152, 67] width 57 height 15
type textarea "x"
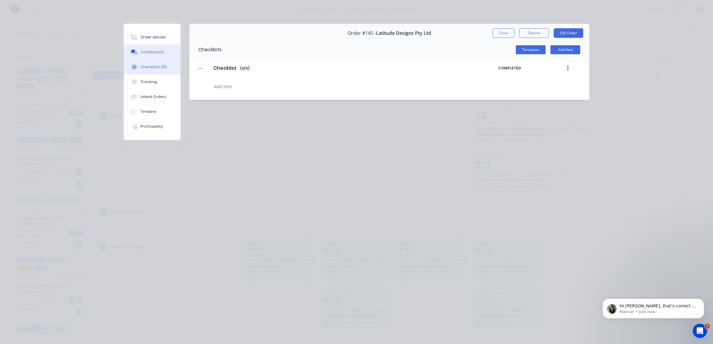
click at [156, 49] on div "Collaborate" at bounding box center [152, 51] width 24 height 5
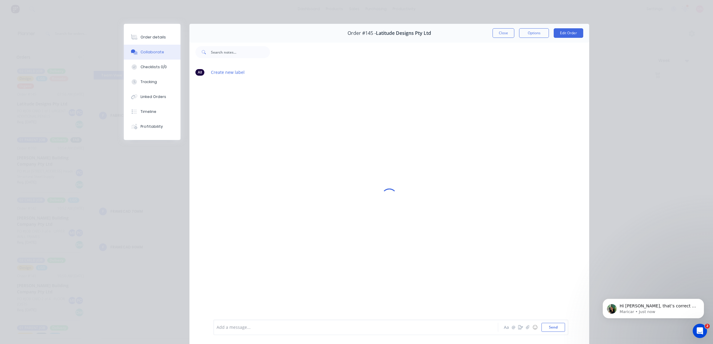
click at [159, 38] on div "Order details" at bounding box center [152, 37] width 25 height 5
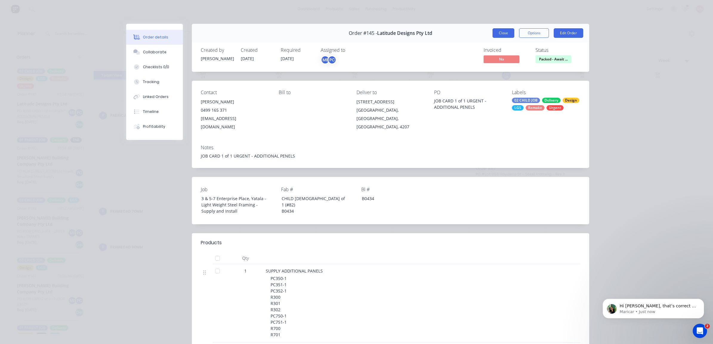
click at [500, 33] on button "Close" at bounding box center [503, 33] width 22 height 10
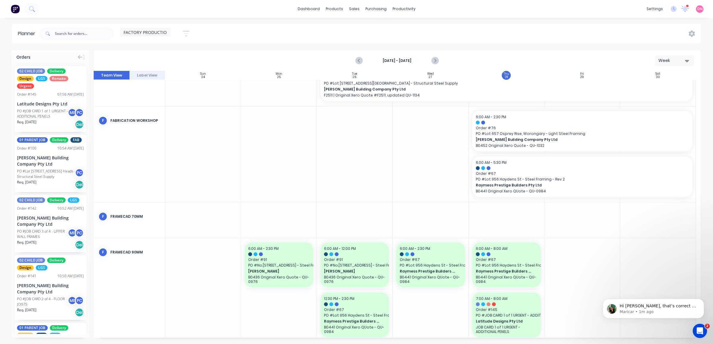
scroll to position [270, 0]
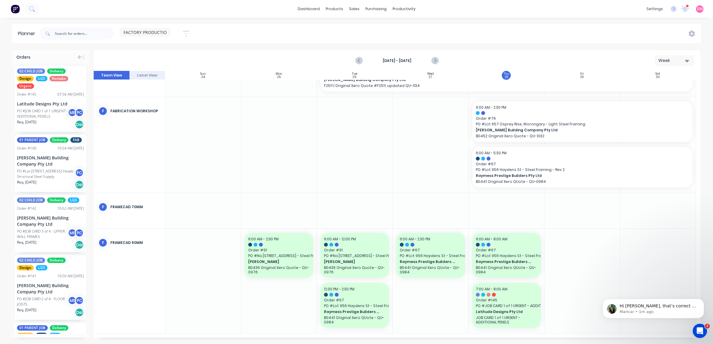
click at [147, 34] on span "FACTORY PRODUCTION" at bounding box center [146, 32] width 47 height 6
click at [252, 25] on div "FACTORY PRODUCTION Save new view None edit FACTORY PRODUCTION (Default) edit DE…" at bounding box center [369, 34] width 663 height 18
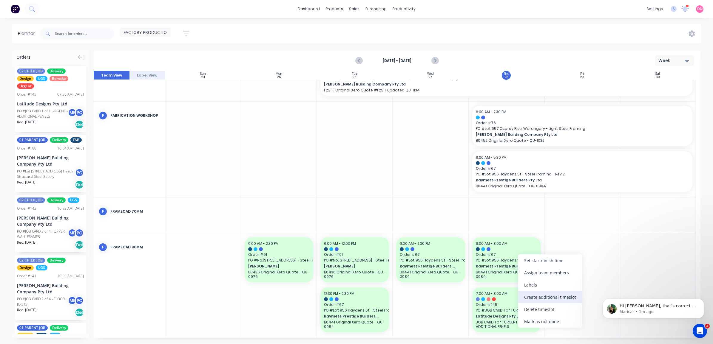
click at [556, 300] on div "Create additional timeslot" at bounding box center [550, 297] width 64 height 12
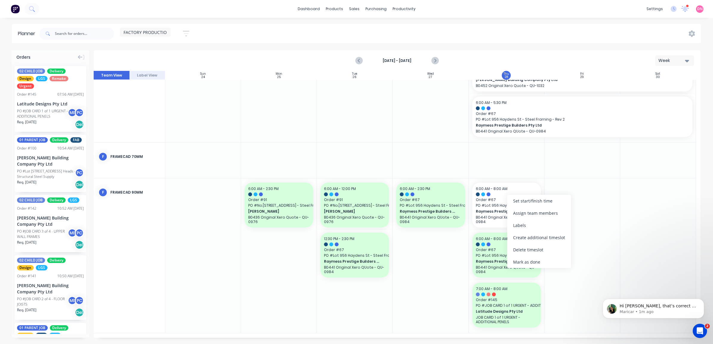
scroll to position [316, 0]
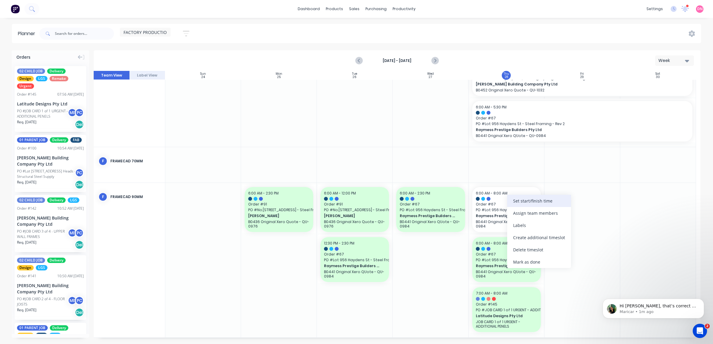
click at [530, 205] on div "Set start/finish time" at bounding box center [539, 201] width 64 height 12
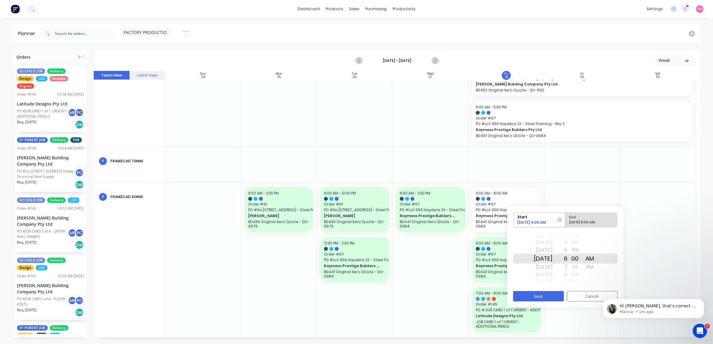
click at [567, 278] on div "8" at bounding box center [559, 275] width 15 height 8
click at [591, 217] on div "End" at bounding box center [588, 216] width 43 height 7
click at [565, 217] on input "End 08/28/2025 8:00 AM" at bounding box center [565, 220] width 0 height 15
radio input "true"
click at [597, 267] on div "PM" at bounding box center [589, 268] width 15 height 10
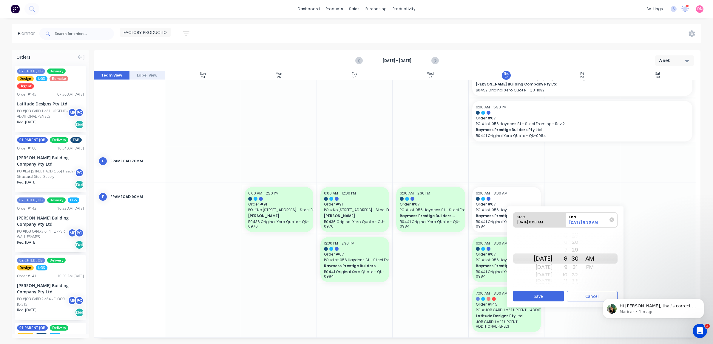
click at [567, 270] on div "9" at bounding box center [559, 268] width 15 height 10
drag, startPoint x: 573, startPoint y: 275, endPoint x: 573, endPoint y: 279, distance: 3.9
click at [567, 276] on div "11" at bounding box center [559, 275] width 15 height 8
click at [567, 278] on div "1" at bounding box center [559, 275] width 15 height 8
click at [596, 266] on div "PM" at bounding box center [589, 268] width 15 height 10
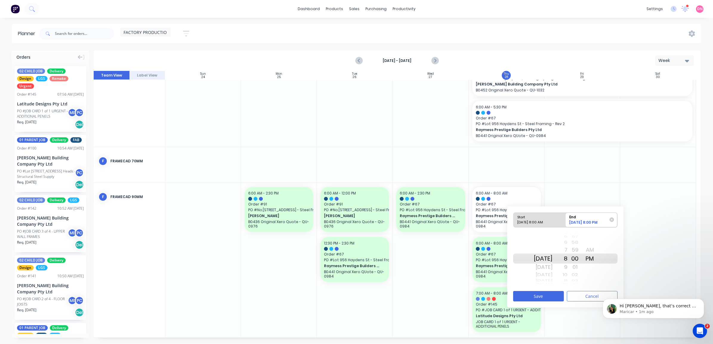
click at [567, 250] on div "7" at bounding box center [559, 250] width 15 height 10
click at [567, 250] on div "6" at bounding box center [559, 250] width 15 height 10
click at [567, 275] on div "8" at bounding box center [559, 275] width 15 height 8
click at [567, 272] on div "9" at bounding box center [559, 268] width 15 height 10
click at [567, 275] on div "11" at bounding box center [559, 275] width 15 height 8
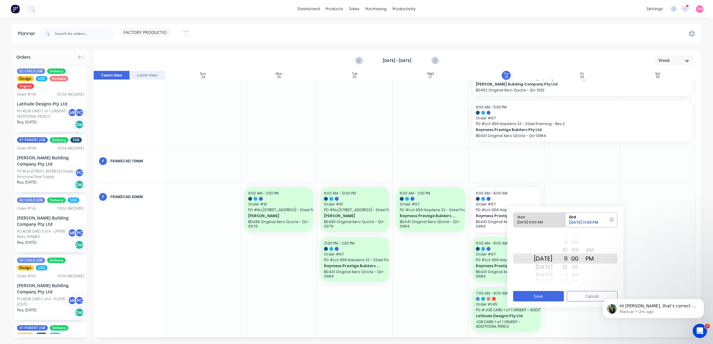
click at [567, 275] on div "1" at bounding box center [559, 275] width 15 height 8
click at [567, 266] on div "2" at bounding box center [559, 268] width 15 height 10
click at [553, 291] on button "Save" at bounding box center [538, 296] width 51 height 10
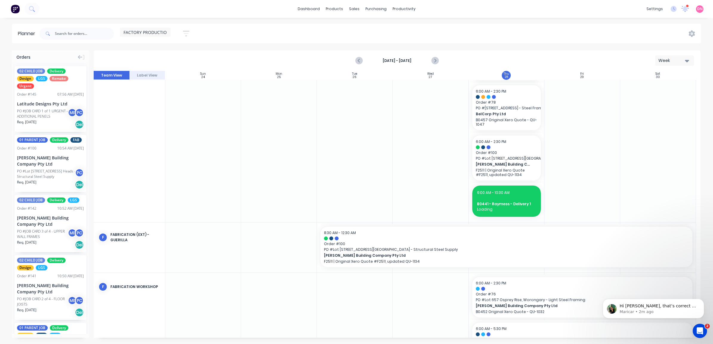
scroll to position [93, 0]
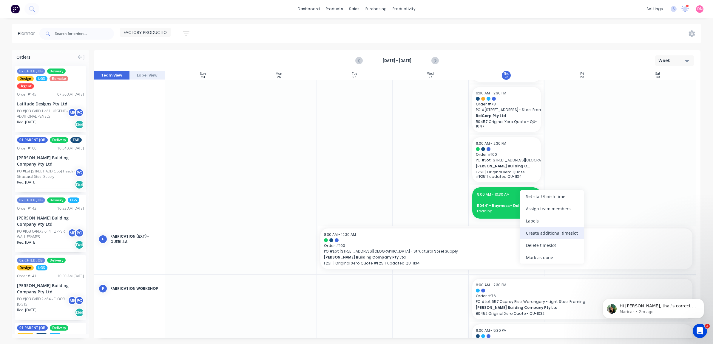
click at [555, 236] on div "Create additional timeslot" at bounding box center [552, 233] width 64 height 12
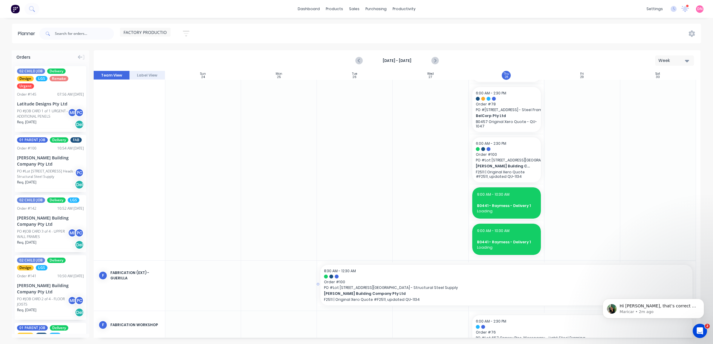
scroll to position [129, 0]
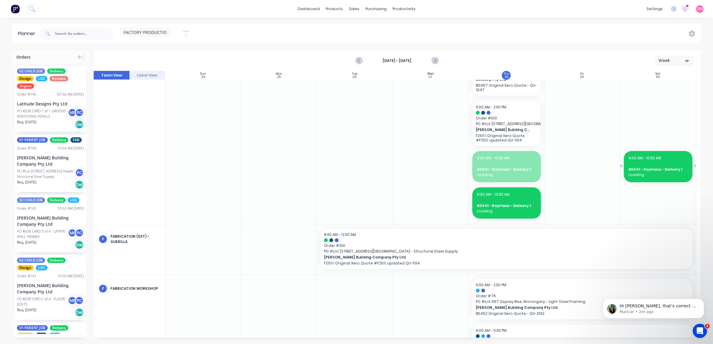
drag, startPoint x: 502, startPoint y: 161, endPoint x: 681, endPoint y: 168, distance: 179.6
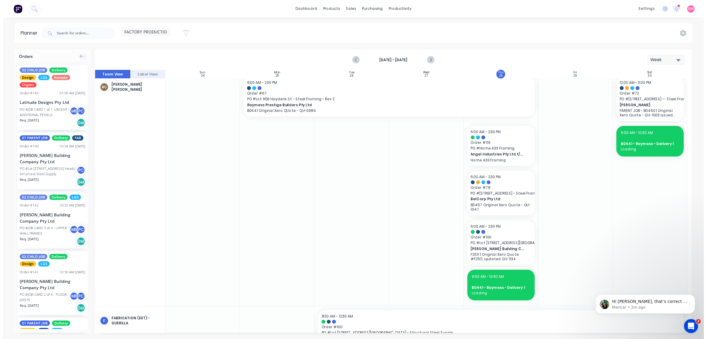
scroll to position [0, 0]
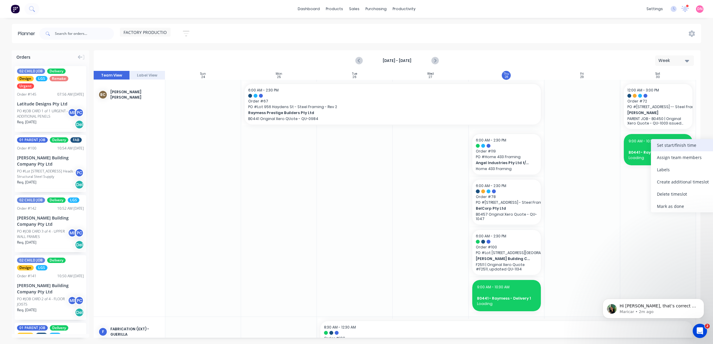
click at [666, 148] on div "Set start/finish time" at bounding box center [683, 145] width 64 height 12
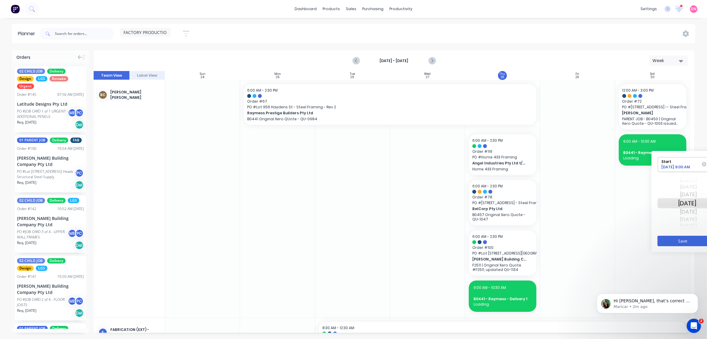
click at [689, 216] on div "[DATE]" at bounding box center [687, 220] width 19 height 8
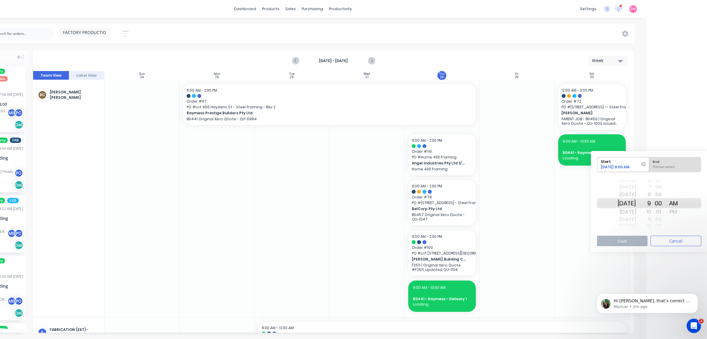
click at [680, 169] on div "Please select" at bounding box center [675, 167] width 49 height 7
click at [649, 169] on input "End Please select" at bounding box center [649, 164] width 0 height 15
radio input "true"
click at [659, 212] on div "01" at bounding box center [658, 212] width 15 height 10
click at [651, 212] on div "10" at bounding box center [643, 212] width 15 height 10
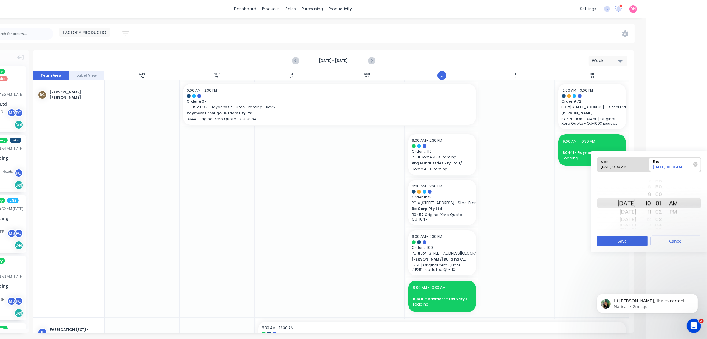
click at [666, 194] on div "00" at bounding box center [658, 195] width 15 height 10
click at [640, 236] on button "Save" at bounding box center [622, 241] width 51 height 10
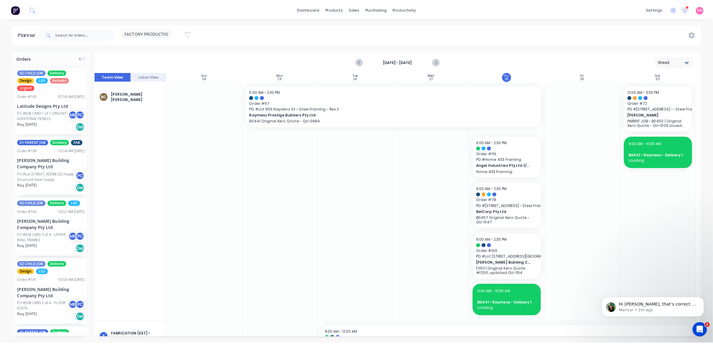
scroll to position [0, 0]
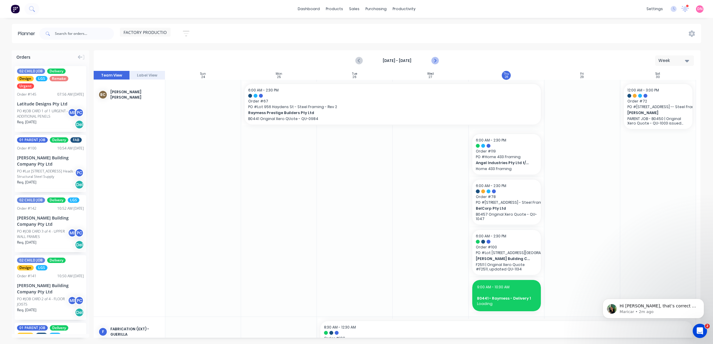
click at [436, 60] on icon "Next page" at bounding box center [434, 60] width 7 height 7
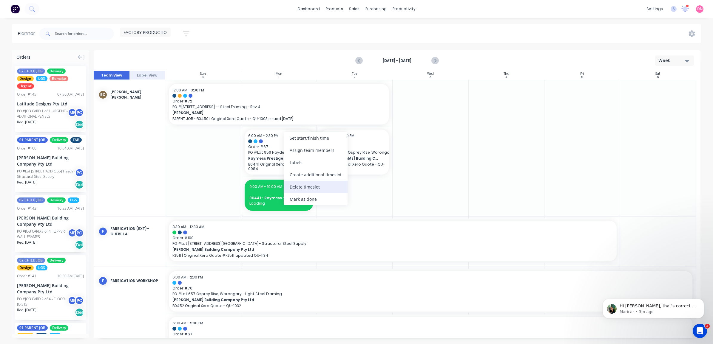
click at [312, 193] on div "Delete timeslot" at bounding box center [316, 187] width 64 height 12
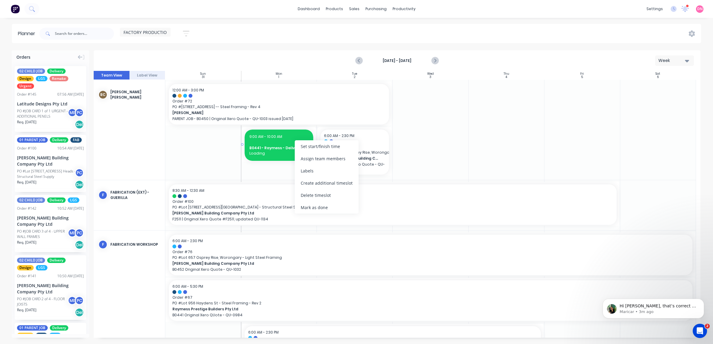
click at [286, 151] on span "Loading" at bounding box center [278, 153] width 59 height 5
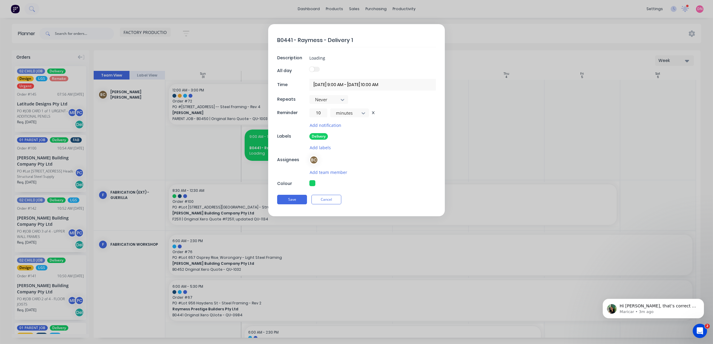
drag, startPoint x: 286, startPoint y: 151, endPoint x: 353, endPoint y: 152, distance: 67.7
click at [353, 152] on div "B0441 - Raymess - Delivery 1 Description Loading All day Time 01/09/2025 9:00 A…" at bounding box center [356, 120] width 177 height 192
drag, startPoint x: 356, startPoint y: 39, endPoint x: 194, endPoint y: 38, distance: 162.5
click at [194, 38] on form "B0441 - Raymess - Delivery 1 Description Loading All day Time 01/09/2025 9:00 A…" at bounding box center [356, 120] width 700 height 192
type textarea "x"
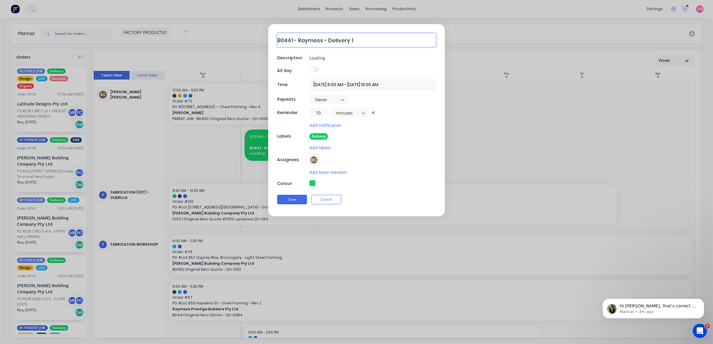
type textarea "L"
type textarea "x"
type textarea "LO"
type textarea "x"
type textarea "LOA"
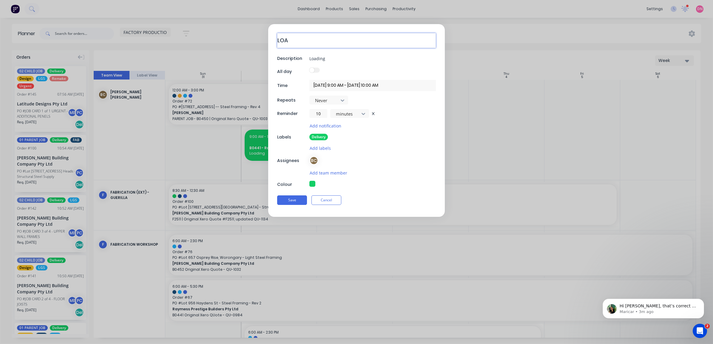
type textarea "x"
type textarea "LOAD"
type textarea "x"
type textarea "LOADI"
type textarea "x"
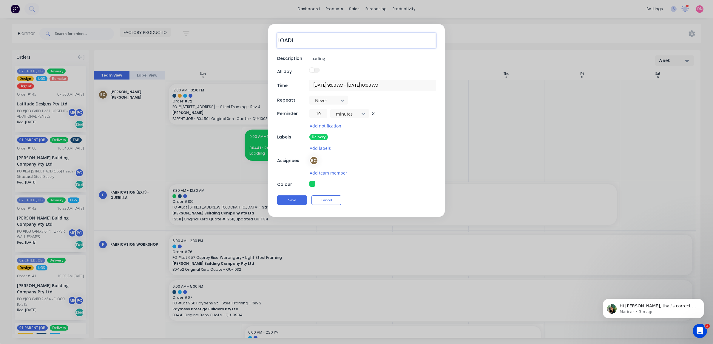
type textarea "LOADIN"
type textarea "x"
type textarea "LOADING"
drag, startPoint x: 336, startPoint y: 41, endPoint x: 304, endPoint y: 41, distance: 32.2
click at [304, 41] on textarea "LOADING" at bounding box center [356, 40] width 159 height 15
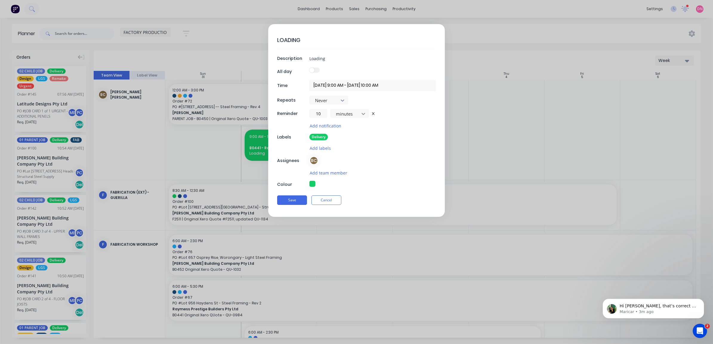
type textarea "x"
type textarea "LOADING"
drag, startPoint x: 325, startPoint y: 60, endPoint x: 287, endPoint y: 60, distance: 38.2
click at [287, 60] on div "Description Loading" at bounding box center [356, 57] width 159 height 9
type textarea "x"
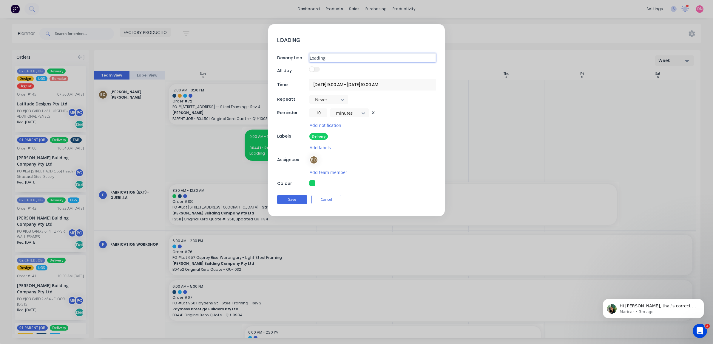
type input "b"
type textarea "x"
type input "b0"
type textarea "x"
type input "b"
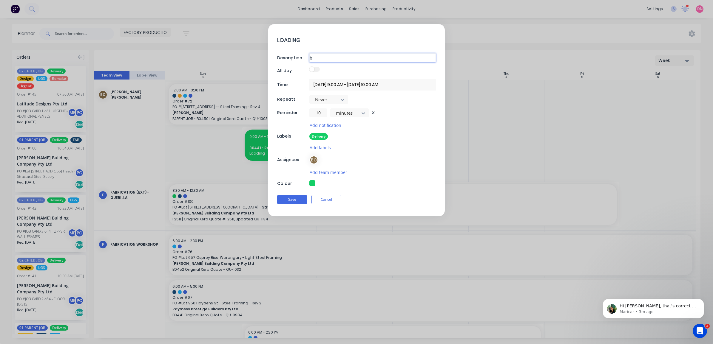
type textarea "x"
type input "B"
type textarea "x"
type input "B0"
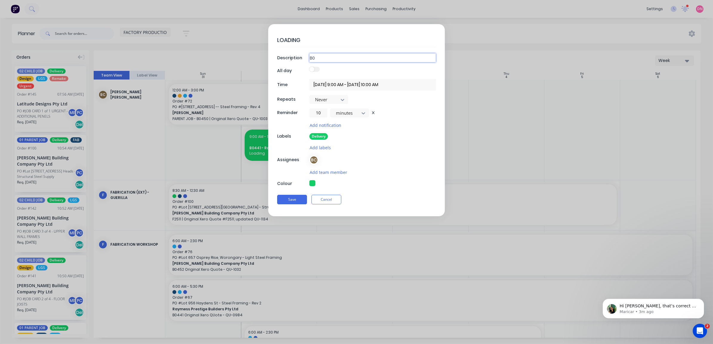
type textarea "x"
type input "B04"
type textarea "x"
type input "B044"
type textarea "x"
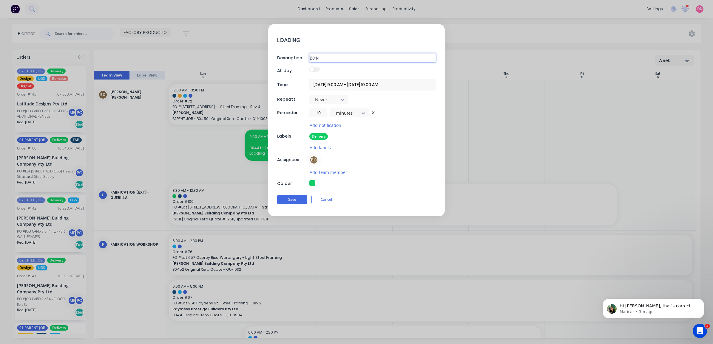
type input "B0441"
type textarea "x"
type input "B0441"
type textarea "x"
type input "B0441 -"
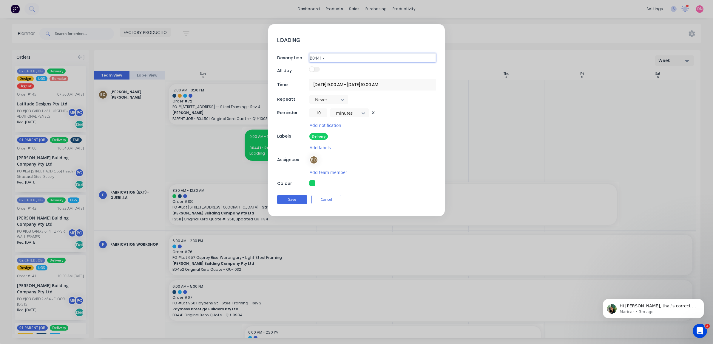
type textarea "x"
type input "B0441 -"
type textarea "x"
type input "B0441 - r"
type textarea "x"
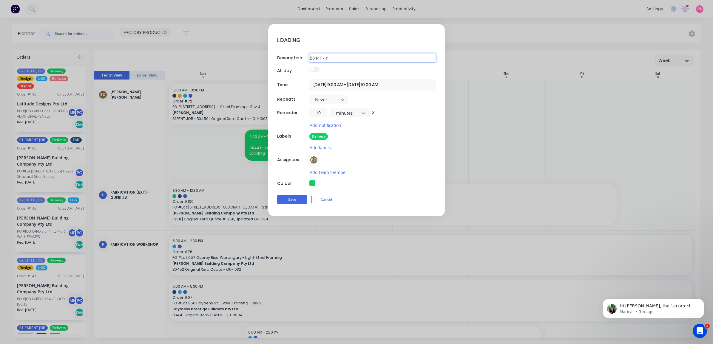
type input "B0441 - rA"
type textarea "x"
type input "B0441 - rAY"
type textarea "x"
type input "B0441 - rA"
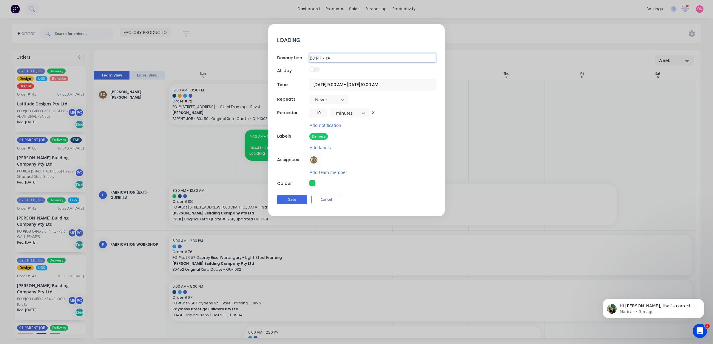
type textarea "x"
type input "B0441 - rA="
type textarea "x"
type input "B0441 - rA"
type textarea "x"
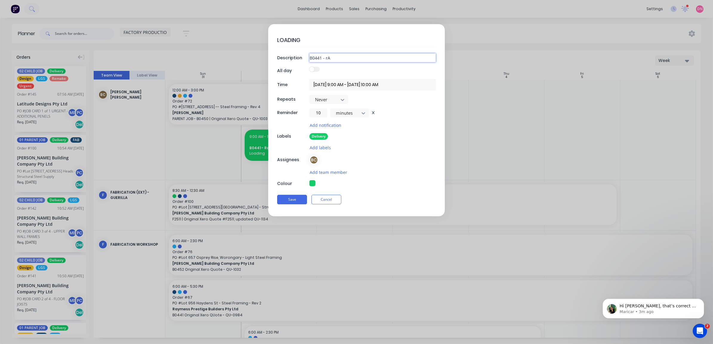
type input "B0441 - r"
type textarea "x"
type input "B0441 -"
type textarea "x"
type input "B0441 - R"
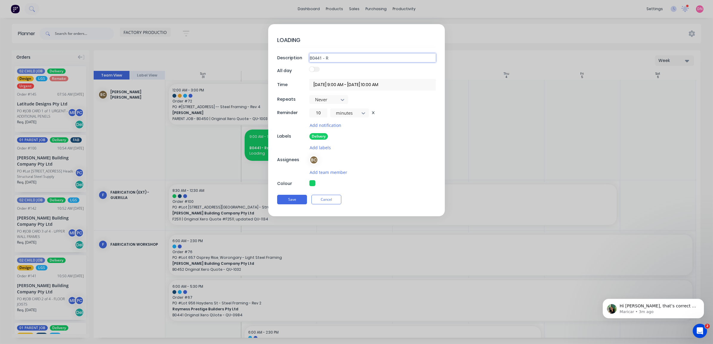
type textarea "x"
type input "B0441 - Ra"
click at [323, 126] on button "Add notification" at bounding box center [325, 125] width 32 height 7
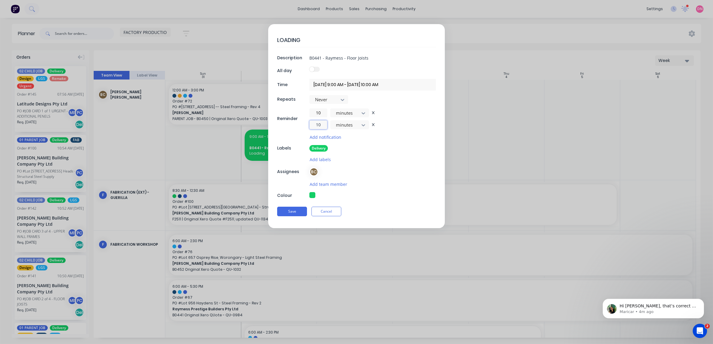
click at [323, 126] on input "10" at bounding box center [318, 124] width 18 height 9
click at [359, 163] on div "days" at bounding box center [349, 160] width 39 height 11
drag, startPoint x: 322, startPoint y: 127, endPoint x: 291, endPoint y: 125, distance: 31.4
click at [291, 125] on div "Reminder 10 minutes 10 days" at bounding box center [356, 119] width 159 height 21
click at [340, 144] on div "LOADING Description B0441 - Raymess - Floor Joists All day Time 01/09/2025 9:00…" at bounding box center [356, 126] width 177 height 204
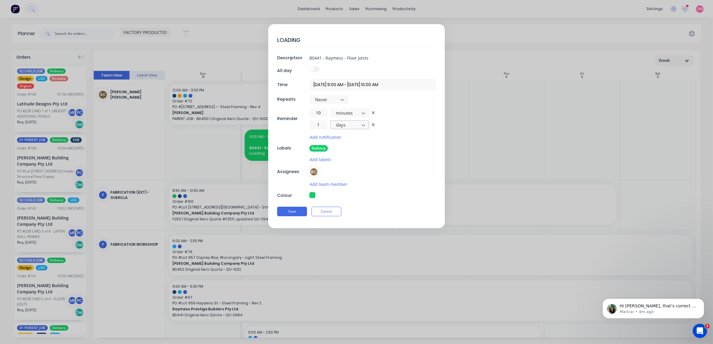
click at [301, 211] on button "Save" at bounding box center [292, 212] width 30 height 10
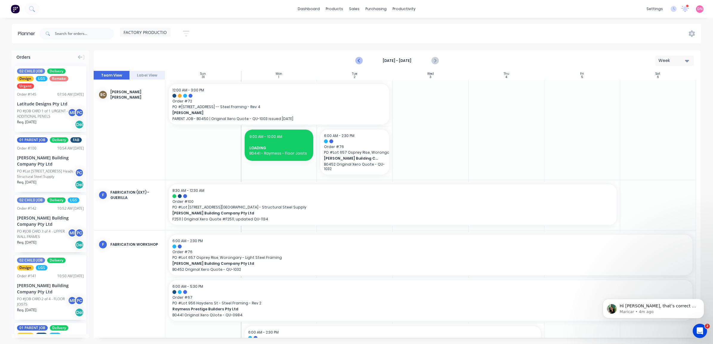
click at [355, 59] on button "Previous page" at bounding box center [359, 61] width 12 height 12
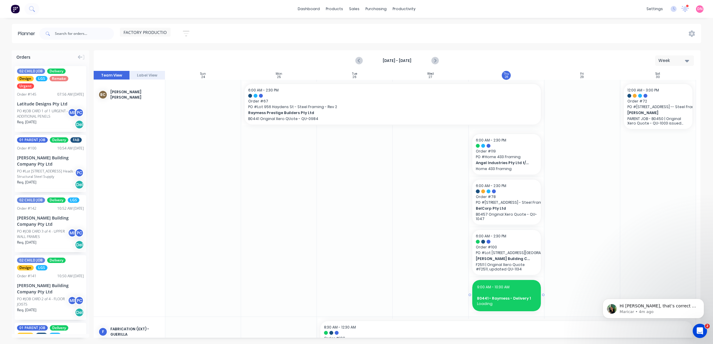
click at [512, 296] on span "B0441 - Raymess - Delivery 1" at bounding box center [506, 298] width 59 height 5
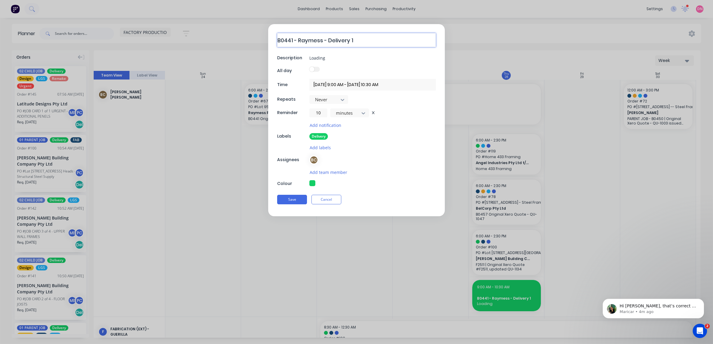
drag, startPoint x: 353, startPoint y: 36, endPoint x: 219, endPoint y: 33, distance: 134.2
click at [219, 33] on form "B0441 - Raymess - Delivery 1 Description Loading All day Time 28/08/2025 9:00 A…" at bounding box center [356, 120] width 700 height 192
drag, startPoint x: 348, startPoint y: 60, endPoint x: 236, endPoint y: 48, distance: 112.1
click at [236, 48] on form "LOADING Description Loading All day Time 28/08/2025 9:00 AM - 28/08/2025 10:30 …" at bounding box center [356, 120] width 700 height 192
drag, startPoint x: 374, startPoint y: 57, endPoint x: 346, endPoint y: 58, distance: 28.1
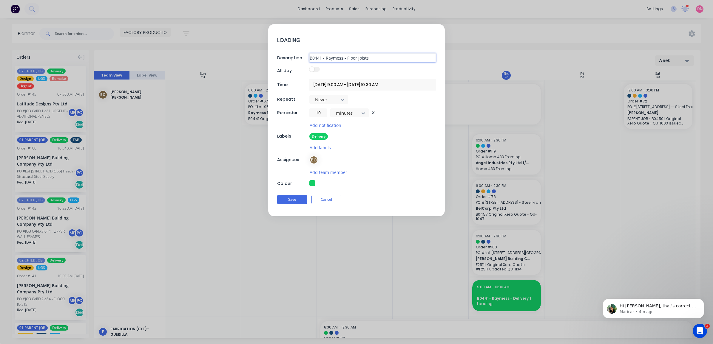
click at [346, 58] on input "B0441 - Raymess - Floor Joists" at bounding box center [372, 57] width 126 height 9
click at [292, 199] on button "Save" at bounding box center [292, 200] width 30 height 10
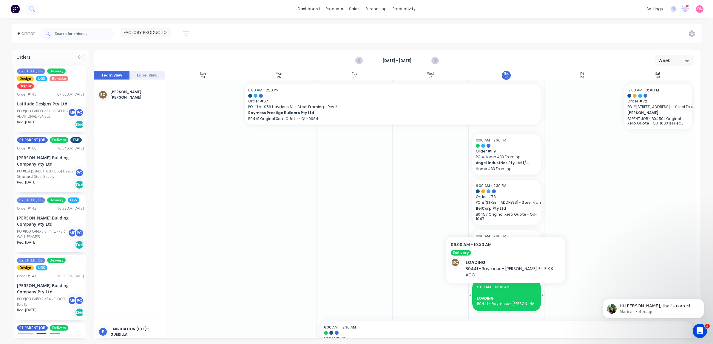
click at [498, 293] on div at bounding box center [506, 293] width 59 height 4
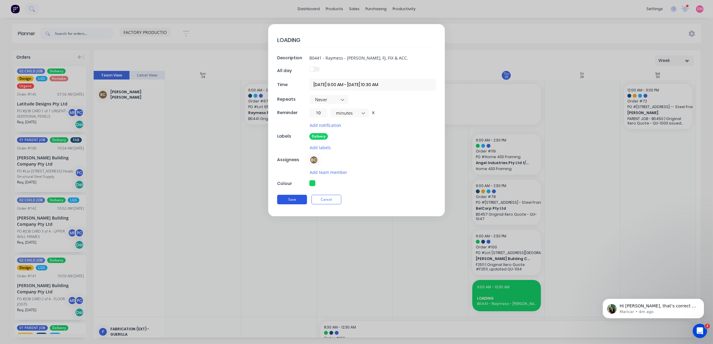
click at [294, 196] on button "Save" at bounding box center [292, 200] width 30 height 10
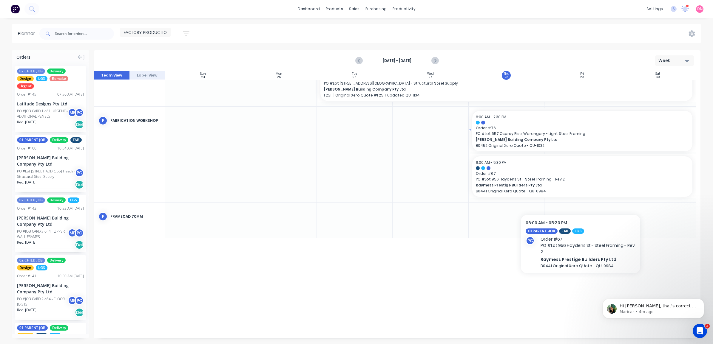
scroll to position [75, 0]
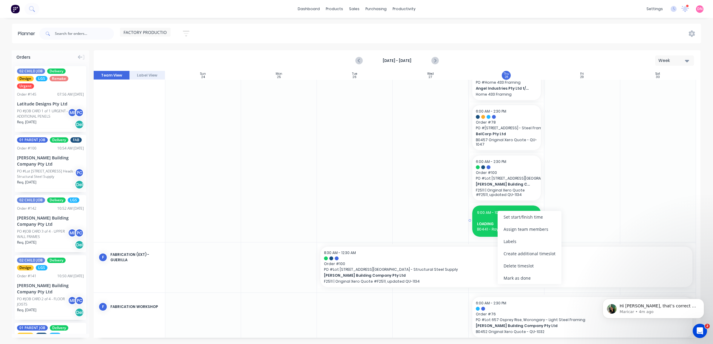
click at [487, 224] on span "LOADING" at bounding box center [506, 224] width 59 height 5
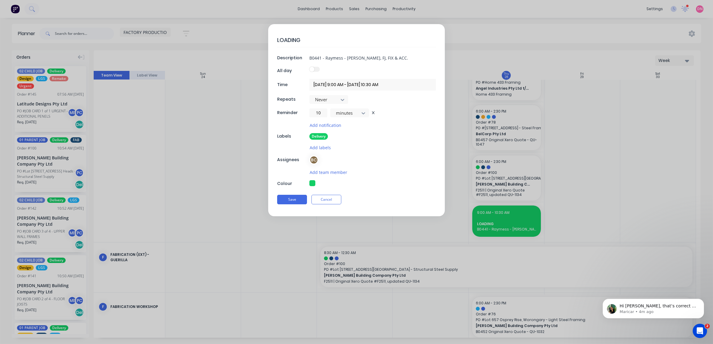
click at [314, 182] on button "button" at bounding box center [312, 183] width 6 height 6
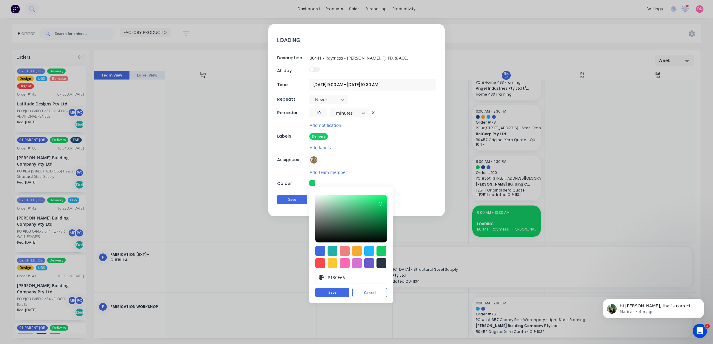
click at [371, 262] on div at bounding box center [369, 264] width 10 height 10
drag, startPoint x: 351, startPoint y: 203, endPoint x: 332, endPoint y: 200, distance: 19.3
click at [332, 200] on div at bounding box center [351, 219] width 72 height 48
click at [333, 293] on button "Save" at bounding box center [332, 292] width 34 height 9
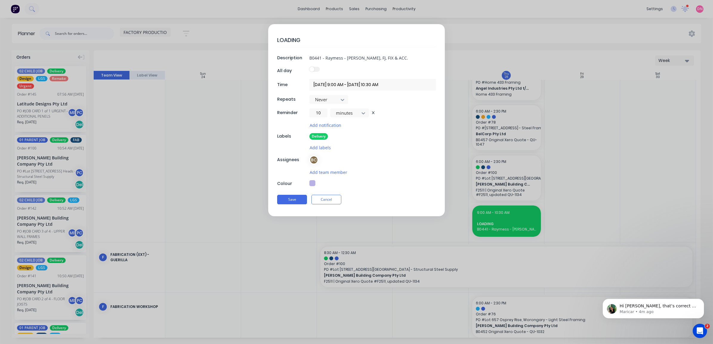
drag, startPoint x: 284, startPoint y: 200, endPoint x: 374, endPoint y: 188, distance: 90.2
click at [284, 200] on button "Save" at bounding box center [292, 200] width 30 height 10
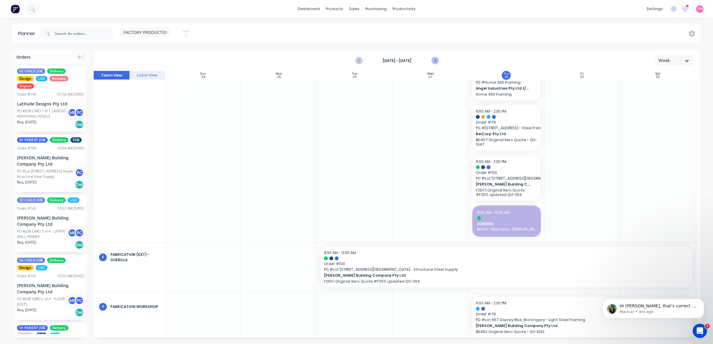
click at [436, 62] on icon "Next page" at bounding box center [434, 60] width 7 height 7
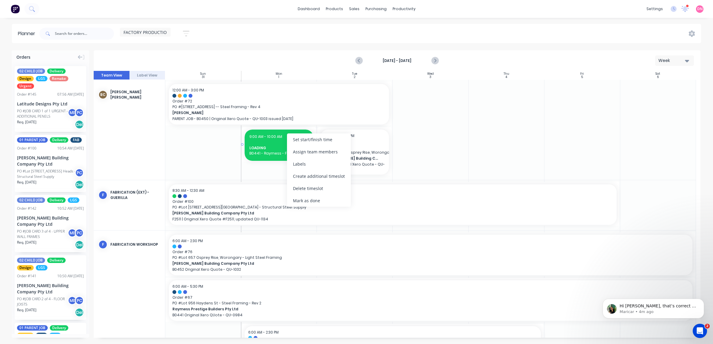
click at [270, 143] on div at bounding box center [278, 142] width 59 height 4
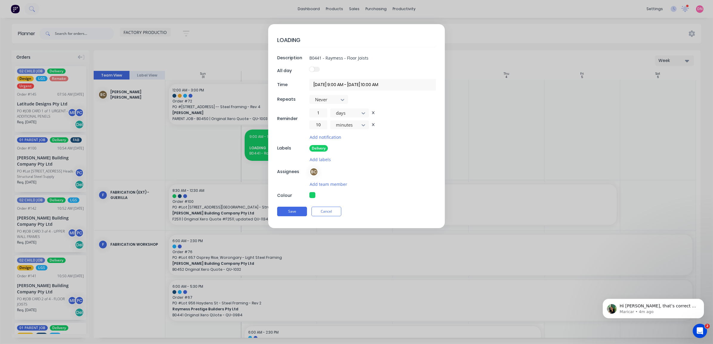
click at [312, 196] on button "button" at bounding box center [312, 195] width 6 height 6
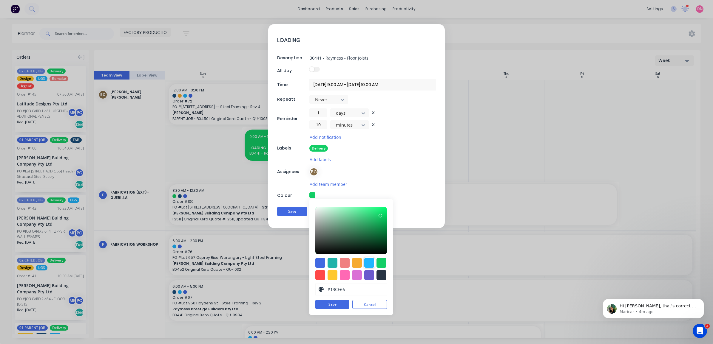
click at [369, 275] on div at bounding box center [369, 275] width 10 height 10
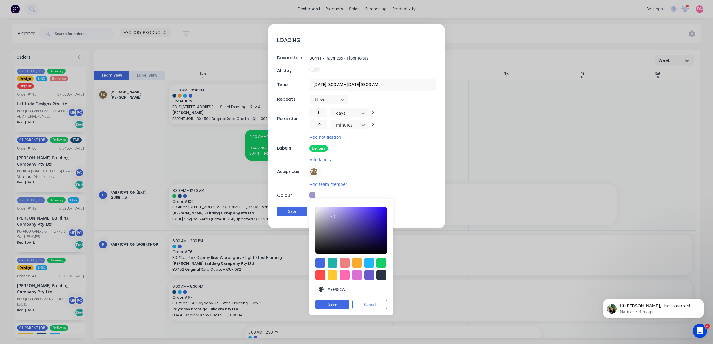
drag, startPoint x: 344, startPoint y: 230, endPoint x: 333, endPoint y: 218, distance: 16.5
click at [333, 218] on div at bounding box center [351, 231] width 72 height 48
click at [336, 304] on button "Save" at bounding box center [332, 304] width 34 height 9
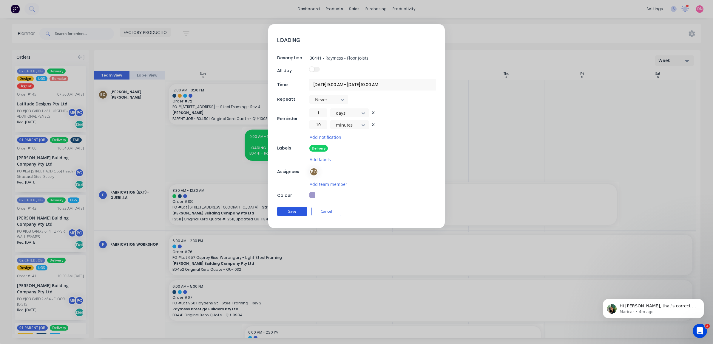
click at [299, 214] on button "Save" at bounding box center [292, 212] width 30 height 10
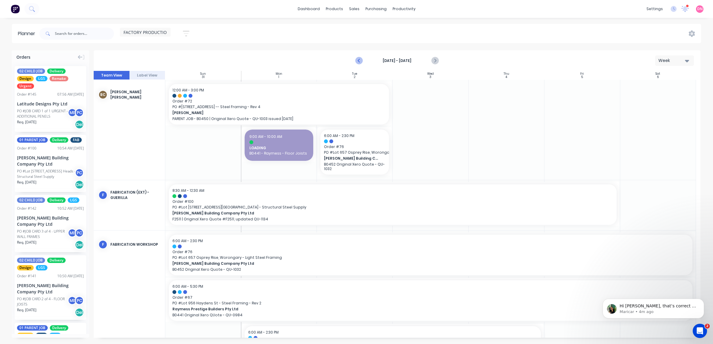
click at [360, 63] on icon "Previous page" at bounding box center [359, 60] width 3 height 5
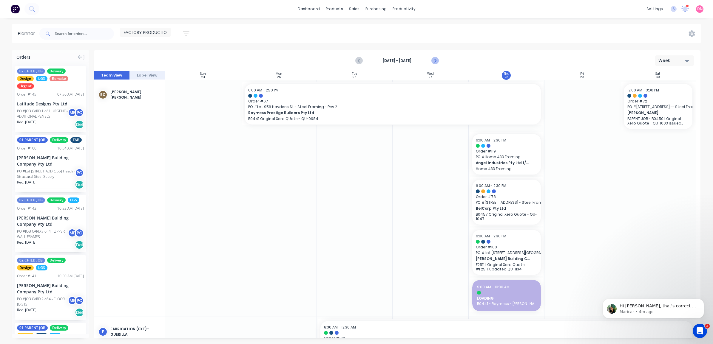
click at [433, 60] on icon "Next page" at bounding box center [434, 60] width 7 height 7
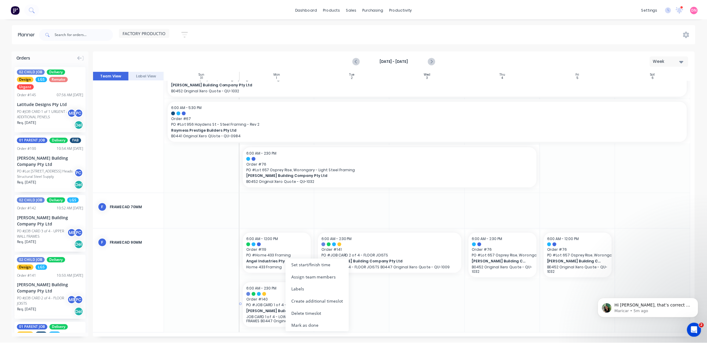
scroll to position [175, 0]
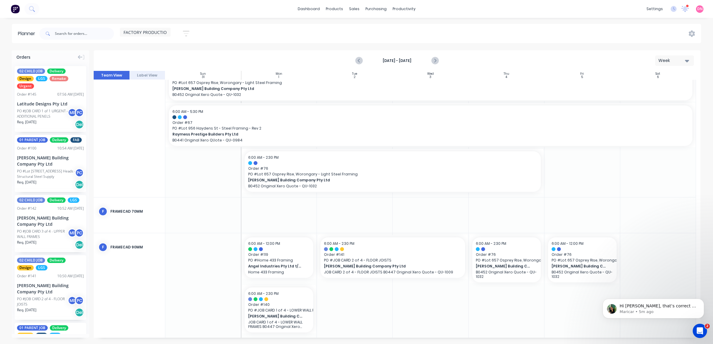
click at [367, 304] on div at bounding box center [355, 285] width 76 height 105
click at [278, 252] on div "Set start/finish time" at bounding box center [299, 251] width 64 height 12
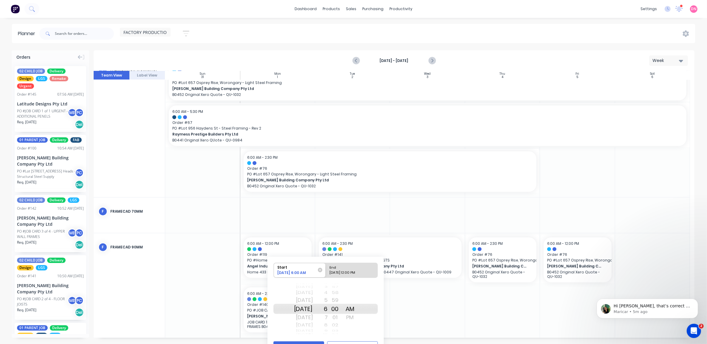
click at [328, 335] on div "10" at bounding box center [320, 334] width 15 height 2
click at [328, 318] on div "11" at bounding box center [320, 318] width 15 height 10
click at [328, 302] on div "6" at bounding box center [320, 301] width 15 height 10
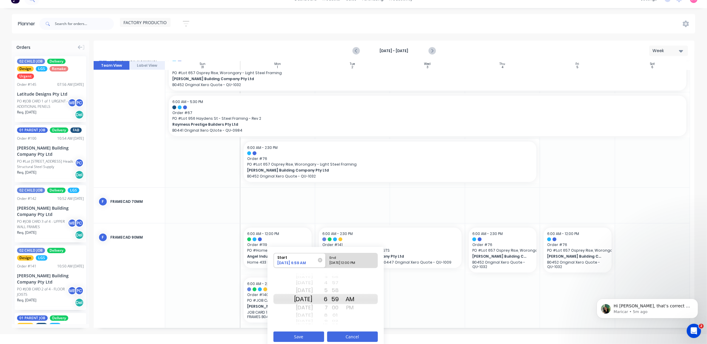
scroll to position [14, 0]
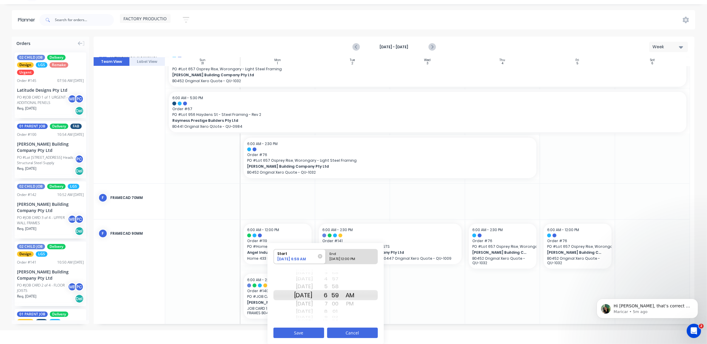
click at [354, 332] on button "Cancel" at bounding box center [352, 333] width 51 height 10
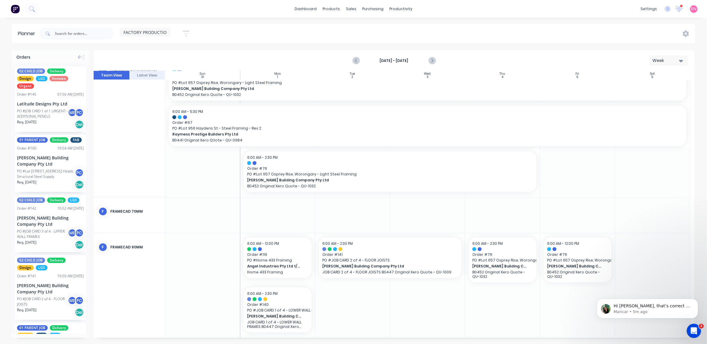
scroll to position [0, 0]
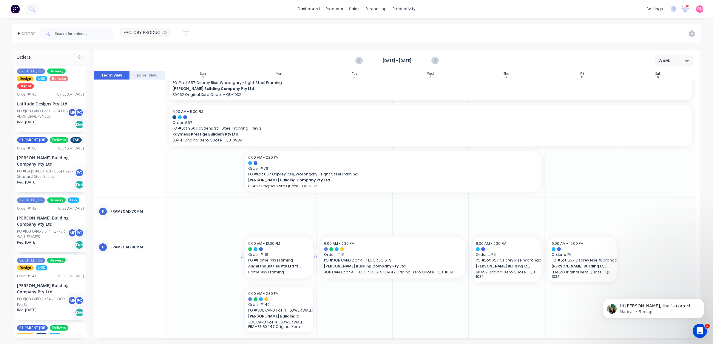
click at [295, 263] on span "PO # Home 433 Framing" at bounding box center [278, 260] width 61 height 5
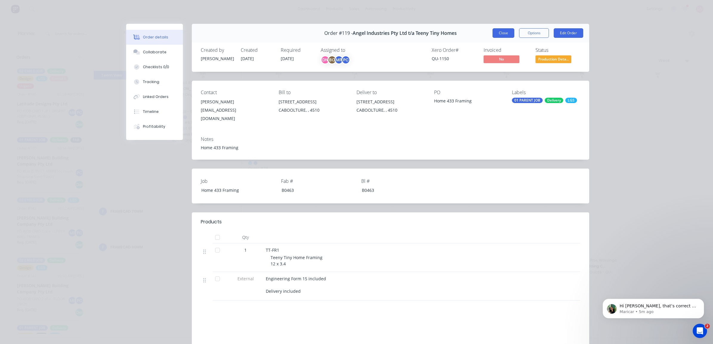
click at [496, 33] on button "Close" at bounding box center [503, 33] width 22 height 10
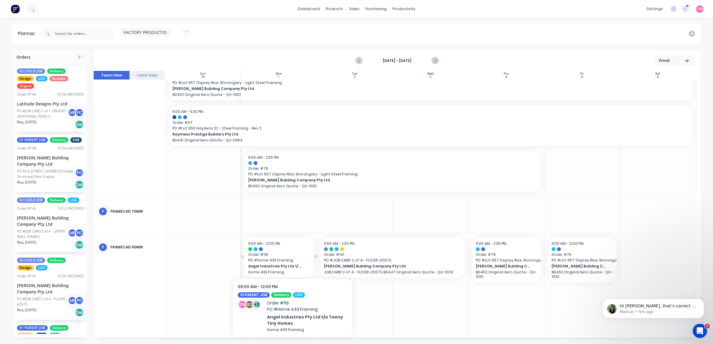
click at [292, 257] on span "Order # 119" at bounding box center [278, 254] width 61 height 5
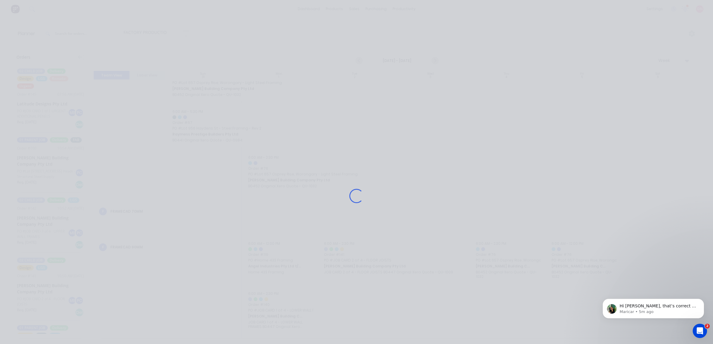
click at [427, 170] on div "Loading..." at bounding box center [356, 196] width 477 height 344
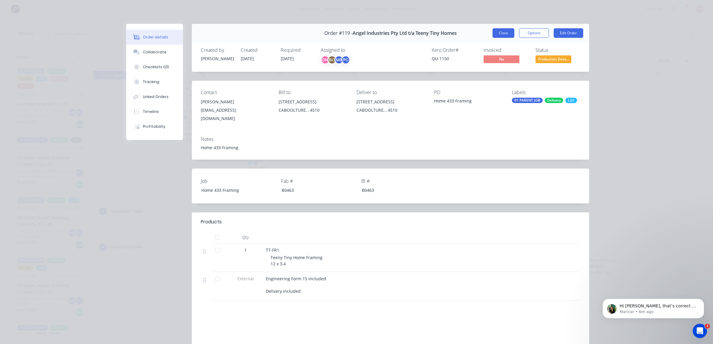
click at [496, 32] on button "Close" at bounding box center [503, 33] width 22 height 10
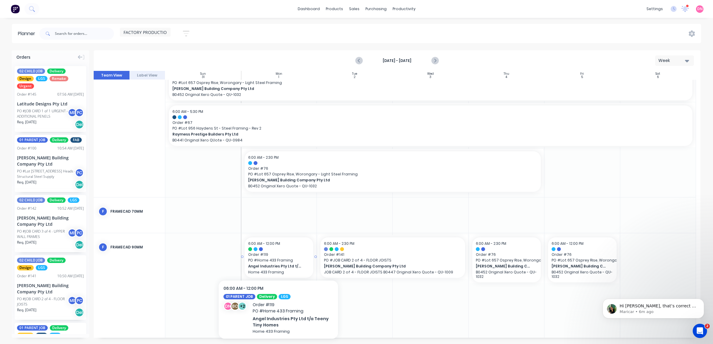
drag, startPoint x: 277, startPoint y: 263, endPoint x: 268, endPoint y: 260, distance: 9.3
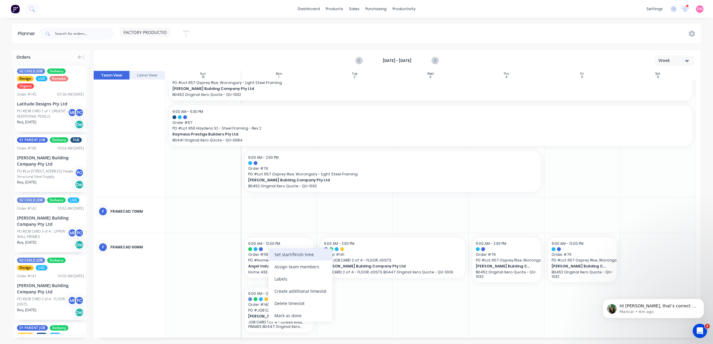
click at [286, 255] on div "Set start/finish time" at bounding box center [300, 255] width 64 height 12
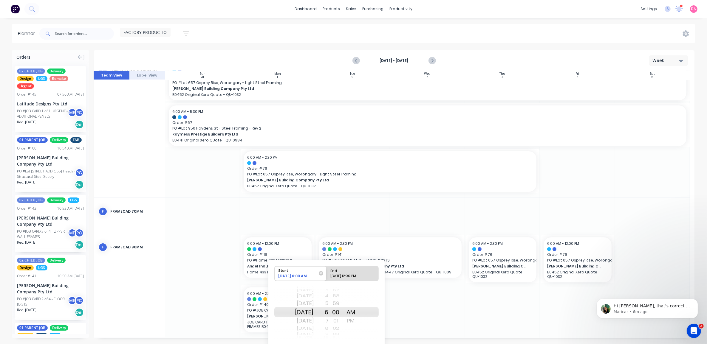
click at [342, 277] on div "09/01/2025 12:00 PM" at bounding box center [349, 277] width 43 height 7
click at [327, 277] on input "End 09/01/2025 12:00 PM" at bounding box center [326, 274] width 0 height 15
click at [329, 304] on div "11" at bounding box center [321, 304] width 15 height 10
click at [358, 306] on div "AM" at bounding box center [350, 304] width 15 height 10
click at [329, 306] on div "10" at bounding box center [321, 304] width 15 height 10
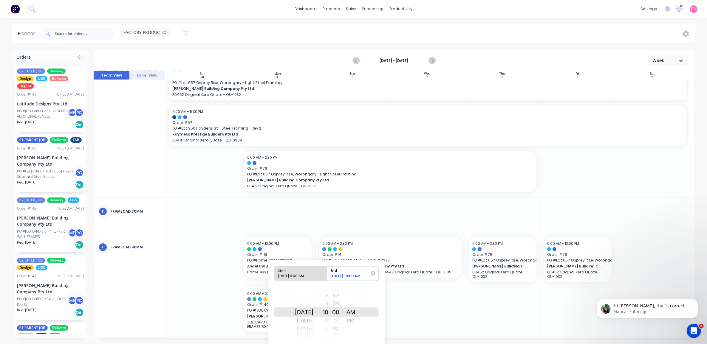
scroll to position [17, 0]
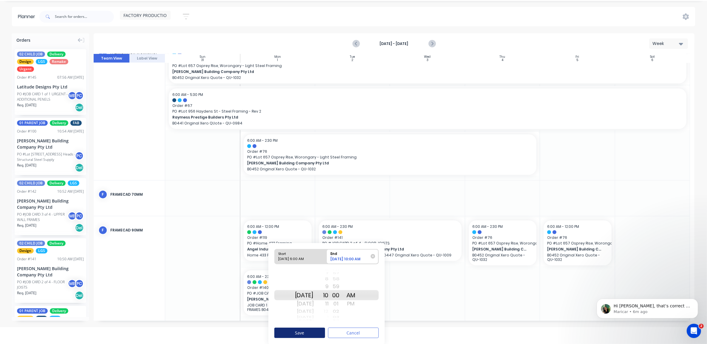
click at [320, 332] on button "Save" at bounding box center [299, 333] width 51 height 10
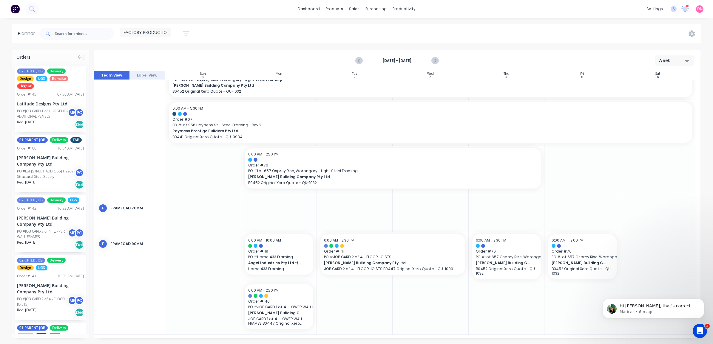
scroll to position [179, 0]
click at [285, 301] on span "Order # 140" at bounding box center [278, 300] width 61 height 5
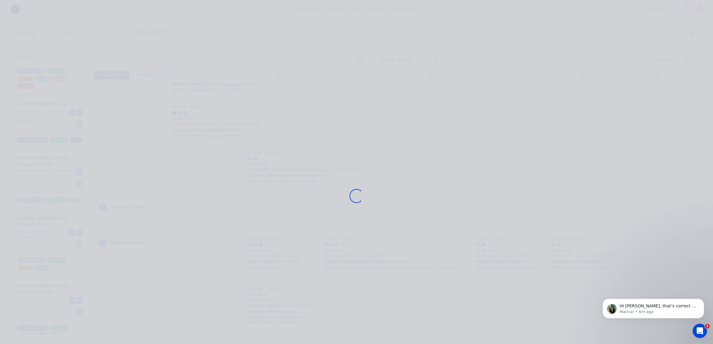
scroll to position [175, 0]
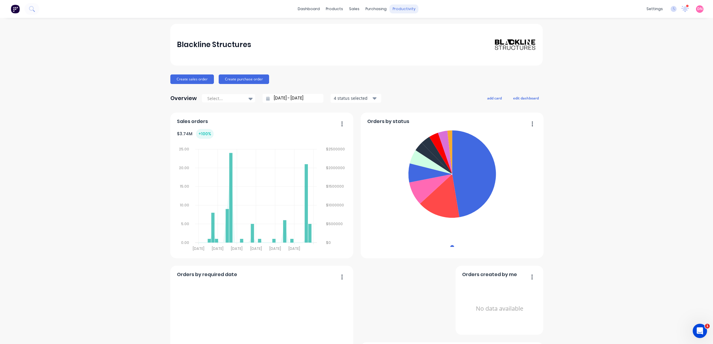
click at [402, 8] on div "productivity" at bounding box center [403, 8] width 29 height 9
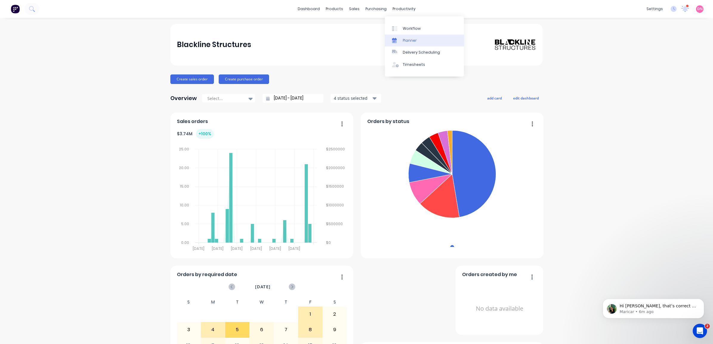
click at [403, 39] on div "Planner" at bounding box center [410, 40] width 14 height 5
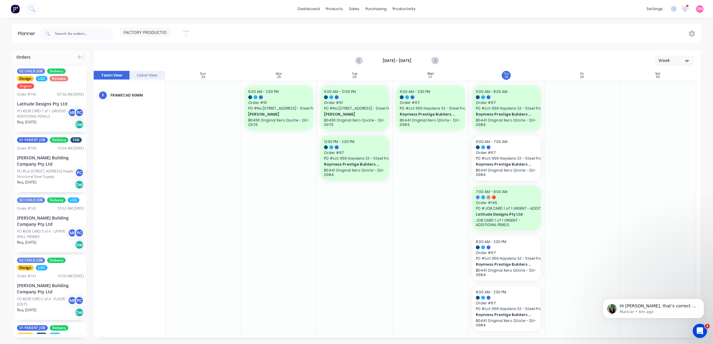
scroll to position [421, 0]
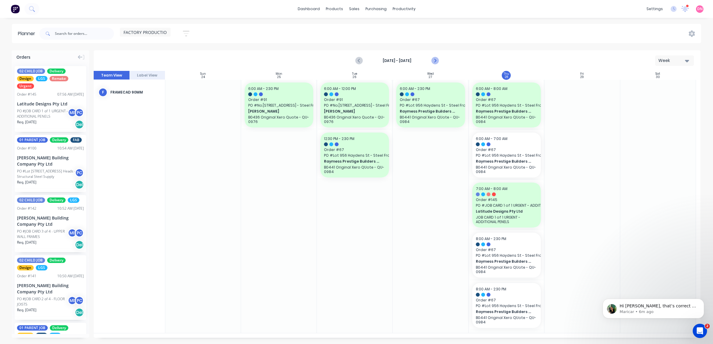
click at [437, 63] on icon "Next page" at bounding box center [434, 60] width 7 height 7
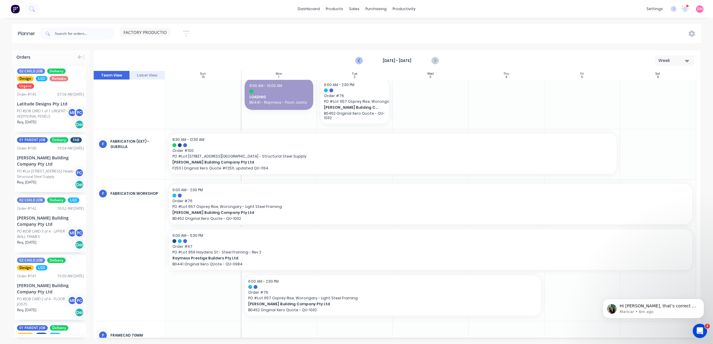
click at [361, 60] on icon "Previous page" at bounding box center [358, 60] width 7 height 7
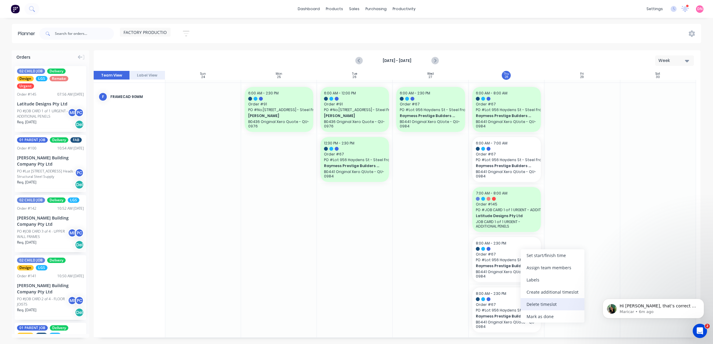
click at [541, 301] on div "Delete timeslot" at bounding box center [552, 304] width 64 height 12
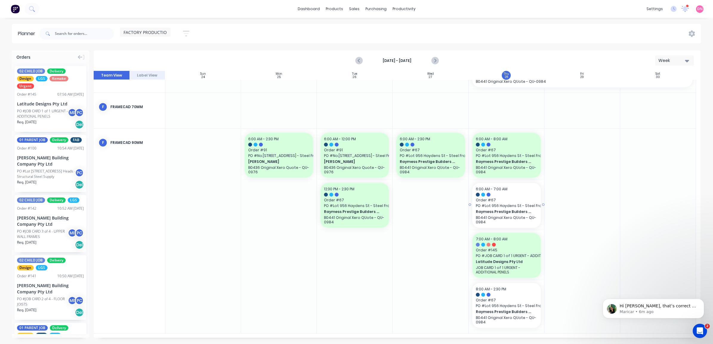
scroll to position [366, 0]
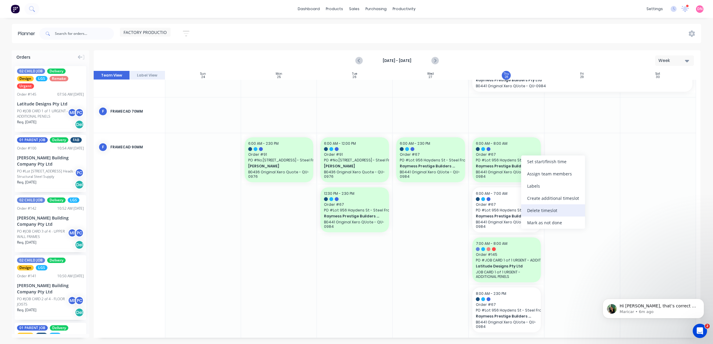
click at [572, 206] on div "Delete timeslot" at bounding box center [553, 211] width 64 height 12
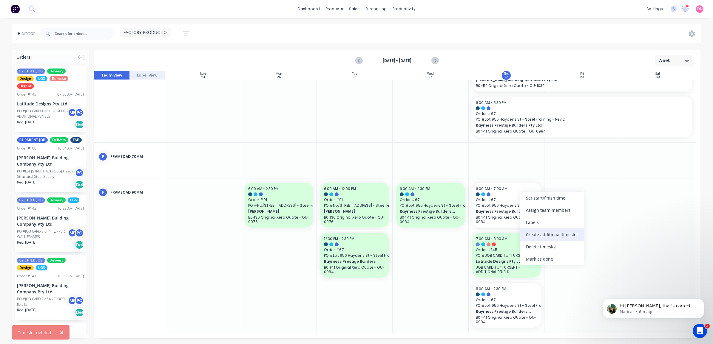
scroll to position [316, 0]
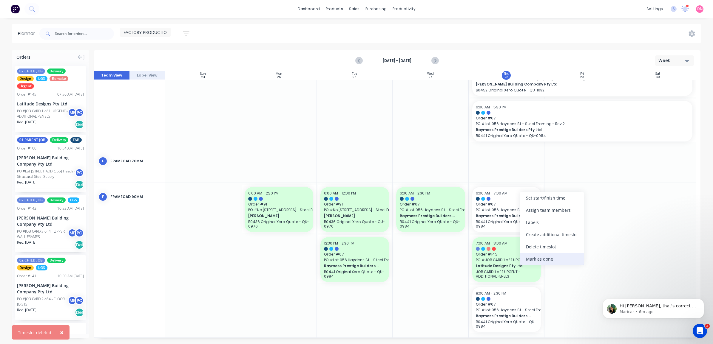
click at [552, 259] on div "Mark as done" at bounding box center [552, 259] width 64 height 12
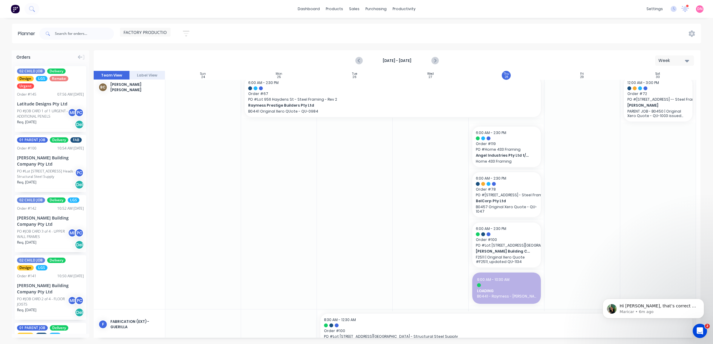
scroll to position [0, 0]
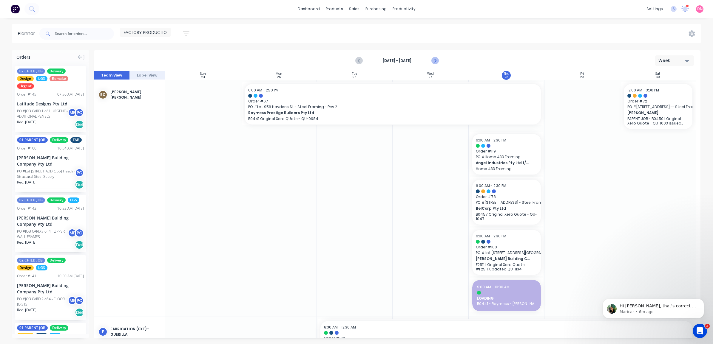
click at [436, 61] on icon "Next page" at bounding box center [434, 60] width 3 height 5
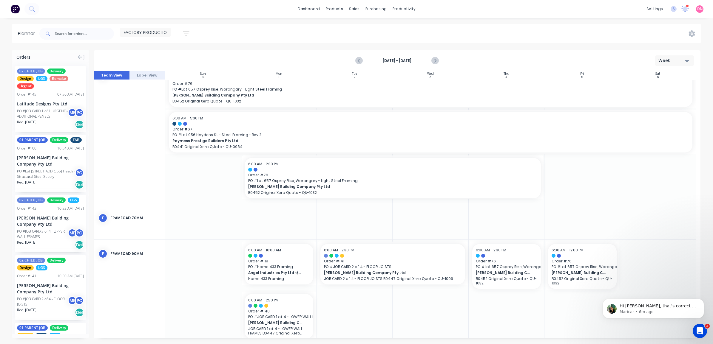
scroll to position [179, 0]
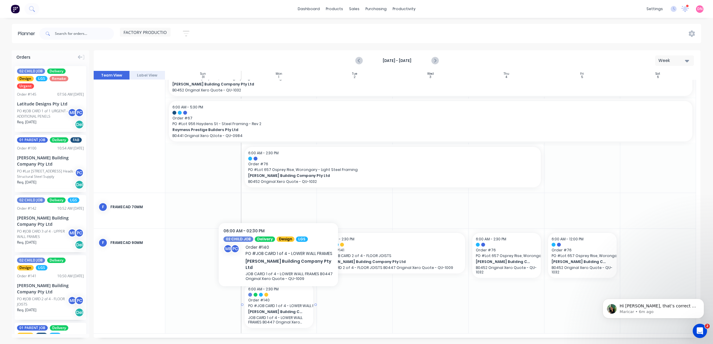
click at [282, 294] on div at bounding box center [278, 295] width 61 height 4
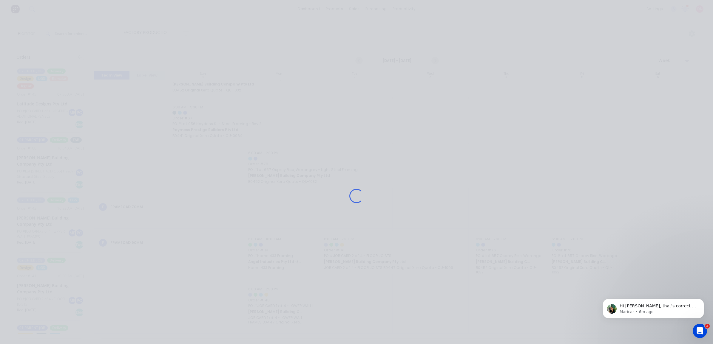
scroll to position [175, 0]
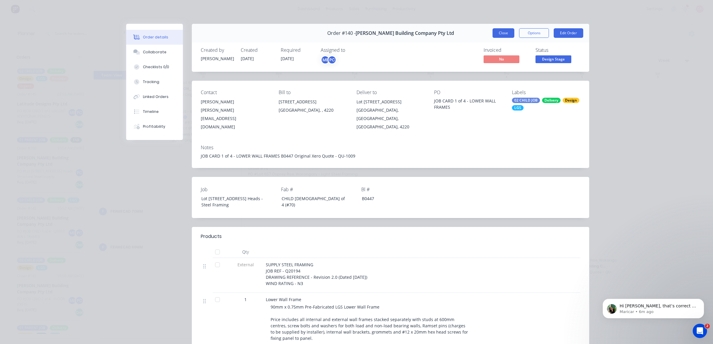
click at [498, 33] on button "Close" at bounding box center [503, 33] width 22 height 10
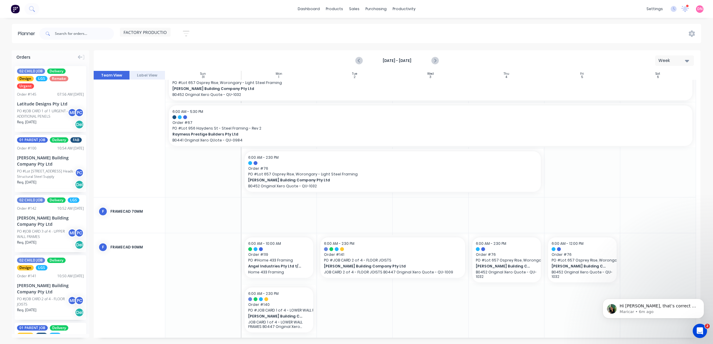
click at [380, 304] on div at bounding box center [355, 285] width 76 height 105
drag, startPoint x: 276, startPoint y: 318, endPoint x: 347, endPoint y: 301, distance: 72.9
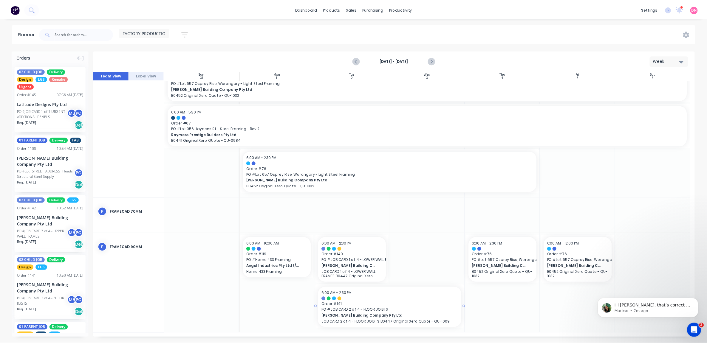
scroll to position [171, 0]
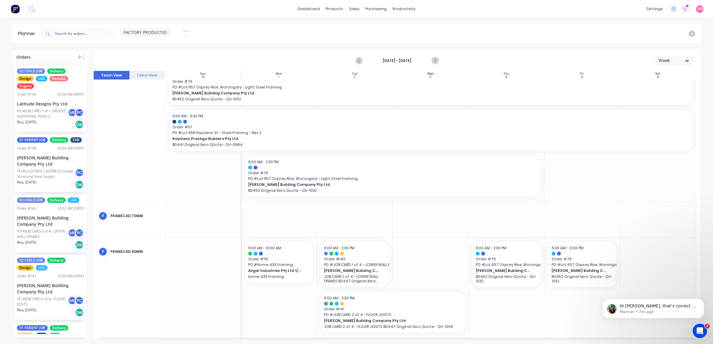
click at [445, 265] on div at bounding box center [430, 288] width 76 height 100
click at [490, 312] on div at bounding box center [506, 288] width 76 height 100
drag, startPoint x: 355, startPoint y: 267, endPoint x: 277, endPoint y: 313, distance: 91.0
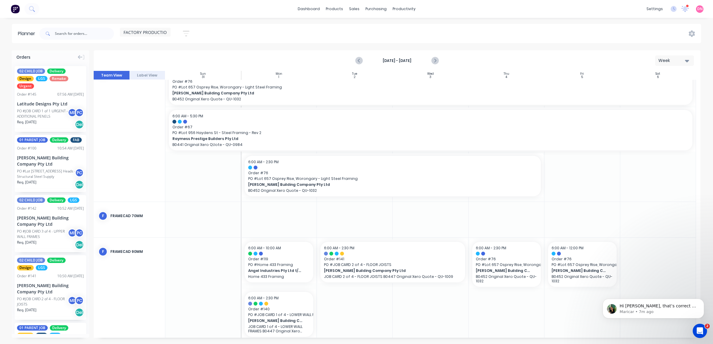
click at [376, 307] on div at bounding box center [355, 290] width 76 height 105
click at [306, 270] on div "Set start/finish time" at bounding box center [311, 265] width 64 height 12
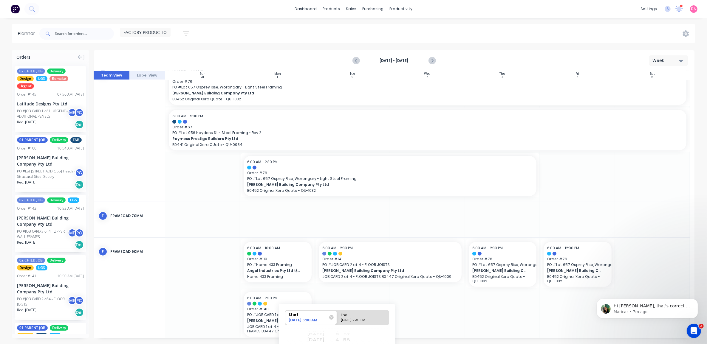
click at [312, 317] on div "Start" at bounding box center [308, 314] width 43 height 7
click at [285, 317] on input "Start [DATE] 6:00 AM" at bounding box center [285, 318] width 0 height 15
click at [314, 319] on div "[DATE] 6:00 AM" at bounding box center [308, 321] width 43 height 7
click at [285, 319] on input "Start [DATE] 6:00 AM" at bounding box center [285, 318] width 0 height 15
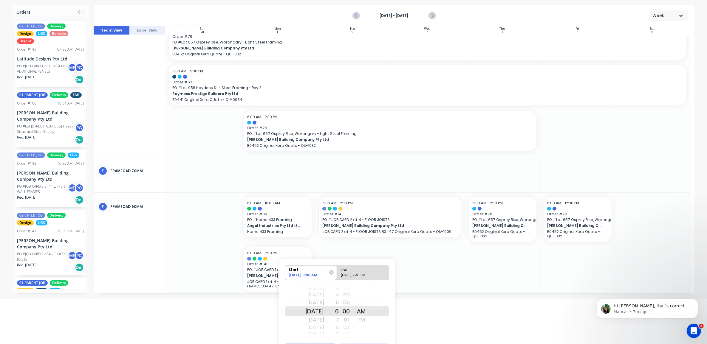
scroll to position [61, 0]
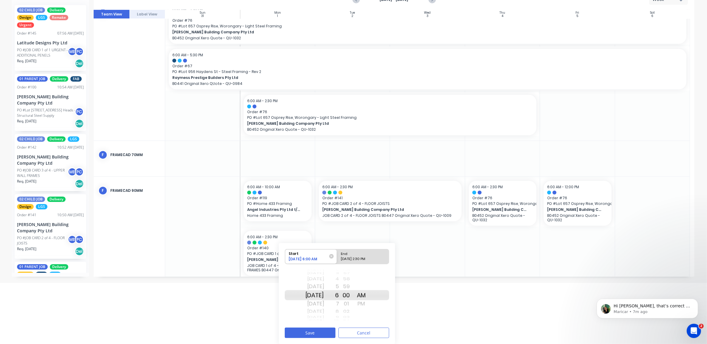
click at [347, 315] on div "03" at bounding box center [346, 317] width 15 height 5
drag, startPoint x: 355, startPoint y: 286, endPoint x: 352, endPoint y: 317, distance: 31.4
click at [352, 301] on div "51 52 53 54 55 56 57 58 59 00 01 02 03 04 05 06 07 08 09" at bounding box center [346, 295] width 15 height 10
drag, startPoint x: 342, startPoint y: 310, endPoint x: 345, endPoint y: 270, distance: 40.4
click at [339, 295] on div "1 2 3 4 5 6 7 8 9 10 11 12 1 2 3 4 5 6 7" at bounding box center [331, 296] width 15 height 2
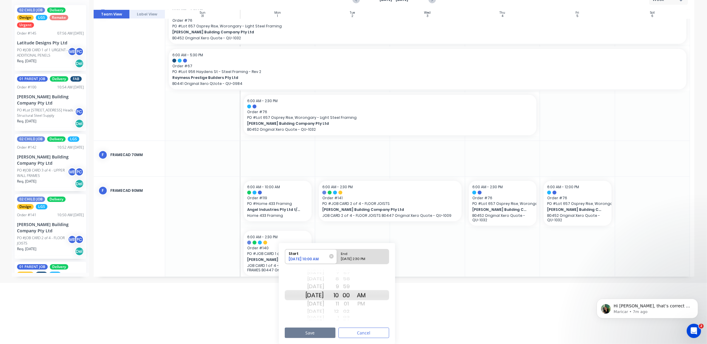
click at [321, 331] on button "Save" at bounding box center [310, 333] width 51 height 10
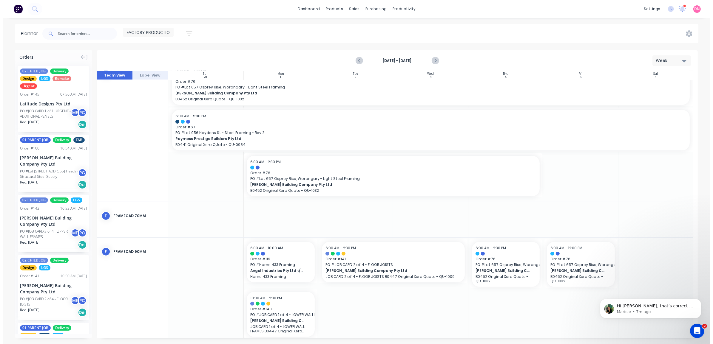
scroll to position [0, 0]
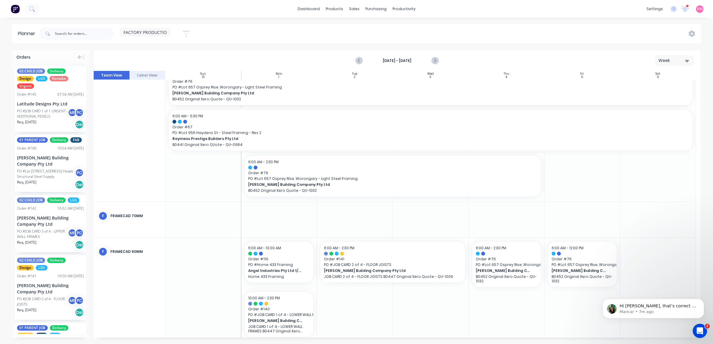
click at [342, 309] on div at bounding box center [355, 290] width 76 height 105
click at [363, 63] on icon "Previous page" at bounding box center [358, 60] width 7 height 7
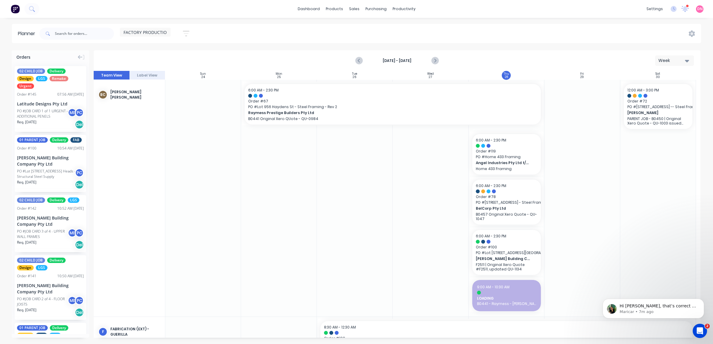
click at [191, 30] on button "button" at bounding box center [186, 34] width 19 height 12
click at [178, 55] on icon "button" at bounding box center [179, 55] width 4 height 7
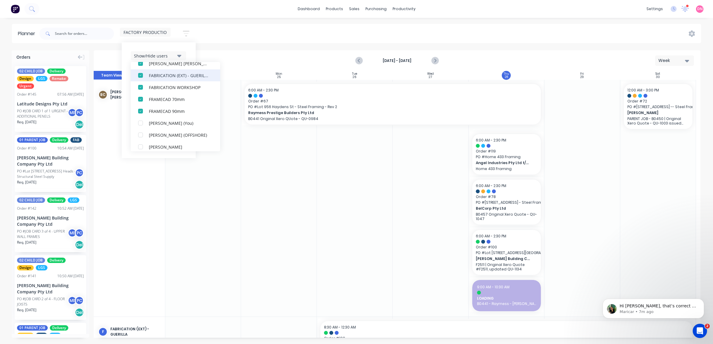
scroll to position [75, 0]
click at [141, 84] on div "button" at bounding box center [140, 86] width 12 height 12
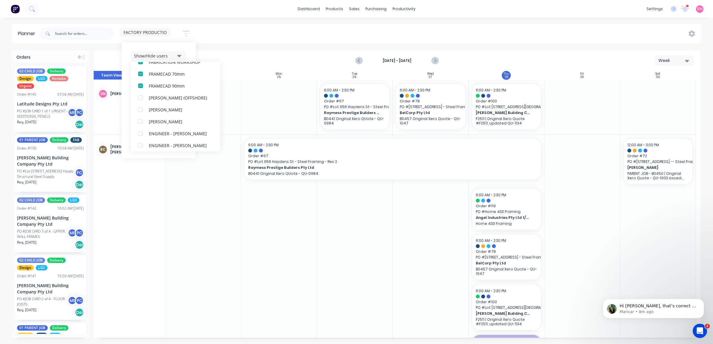
click at [233, 49] on div "Planner FACTORY PRODUCTION Save new view None edit FACTORY PRODUCTION (Default)…" at bounding box center [356, 184] width 713 height 320
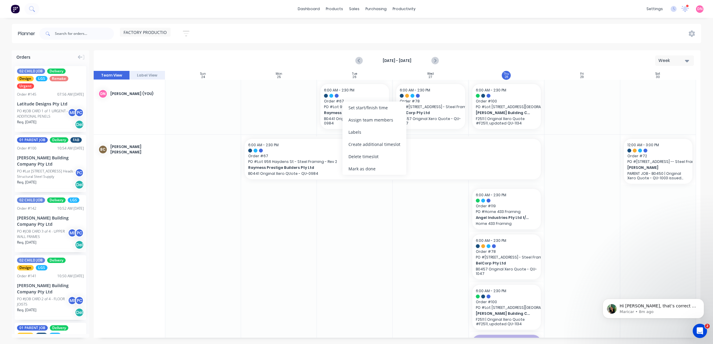
click at [463, 69] on div "[DATE] - [DATE] Week" at bounding box center [396, 60] width 605 height 19
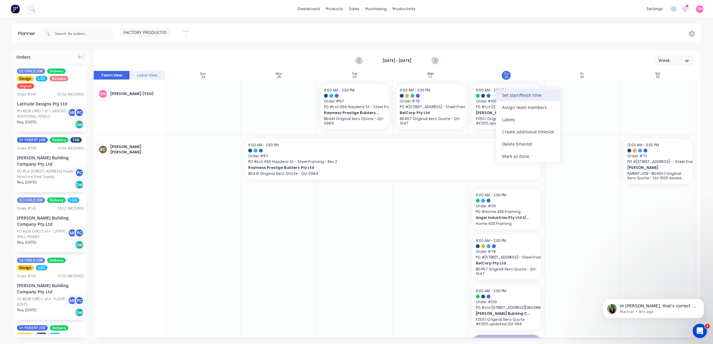
click at [509, 96] on div "Set start/finish time" at bounding box center [528, 95] width 64 height 12
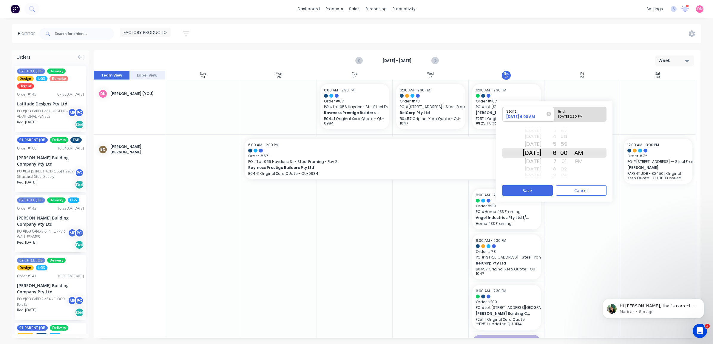
click at [541, 158] on div "[DATE] [DATE] [DATE] [DATE] [DATE] [DATE] [DATE] [DATE] [DATE] [DATE] [DATE] [D…" at bounding box center [531, 153] width 19 height 10
click at [541, 175] on div "[DATE]" at bounding box center [531, 174] width 19 height 5
click at [541, 162] on div "[DATE]" at bounding box center [531, 162] width 19 height 10
click at [573, 111] on div "End" at bounding box center [580, 110] width 49 height 7
click at [554, 111] on input "End Please select" at bounding box center [554, 114] width 0 height 15
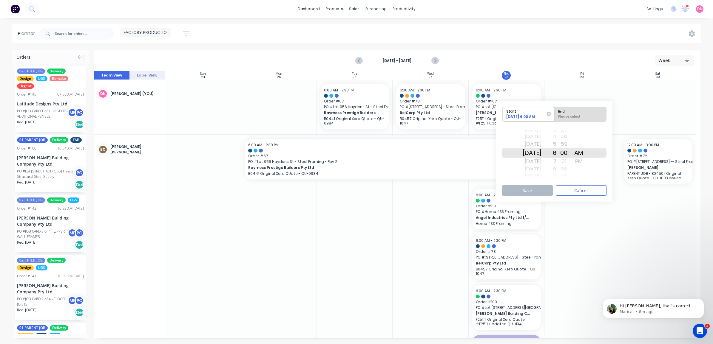
radio input "true"
click at [556, 163] on div "7" at bounding box center [548, 162] width 15 height 10
click at [542, 190] on button "Save" at bounding box center [527, 190] width 51 height 10
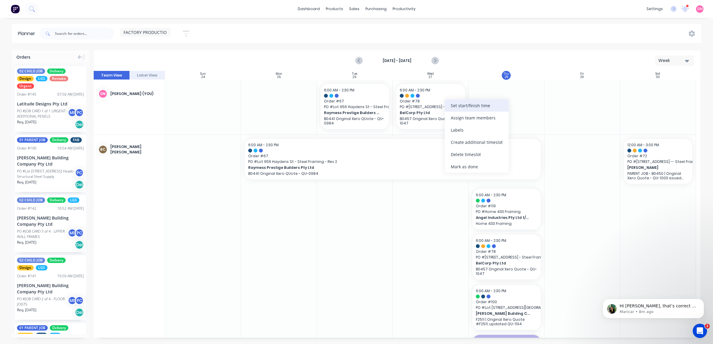
click at [486, 107] on div "Set start/finish time" at bounding box center [477, 106] width 64 height 12
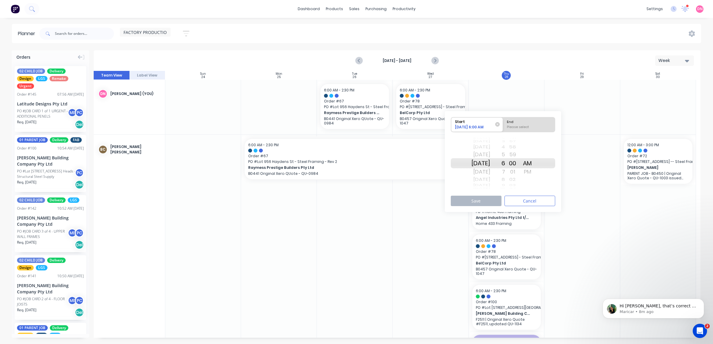
click at [490, 179] on div "[DATE]" at bounding box center [480, 180] width 19 height 8
click at [527, 126] on div "Please select" at bounding box center [528, 128] width 49 height 7
click at [503, 126] on input "End Please select" at bounding box center [503, 124] width 0 height 15
radio input "true"
click at [505, 170] on div "7" at bounding box center [497, 172] width 15 height 10
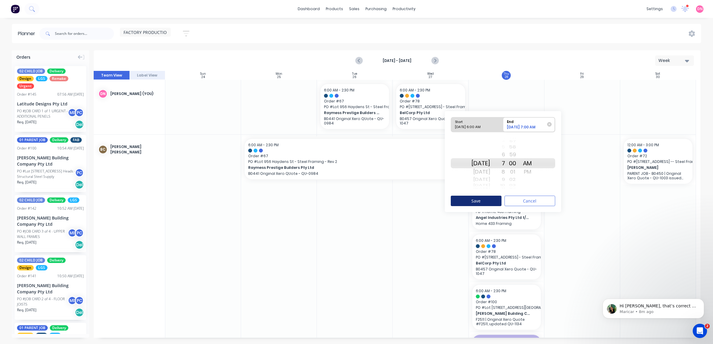
click at [482, 203] on button "Save" at bounding box center [476, 201] width 51 height 10
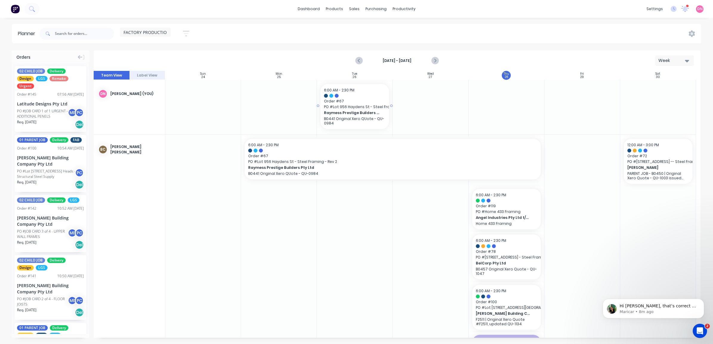
click at [366, 103] on span "Order # 67" at bounding box center [354, 101] width 61 height 5
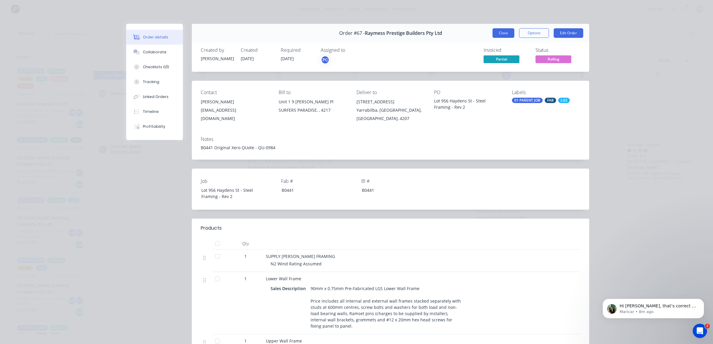
click at [493, 31] on button "Close" at bounding box center [503, 33] width 22 height 10
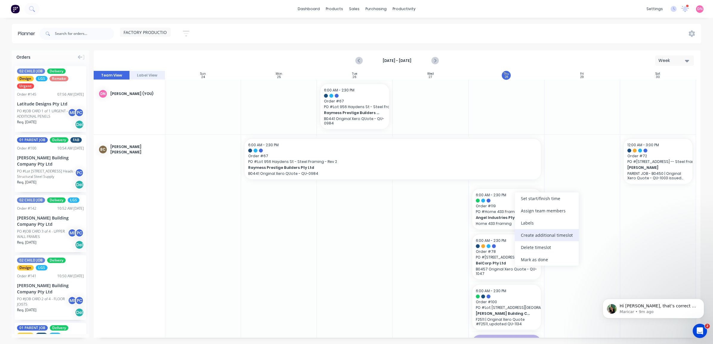
click at [542, 237] on div "Create additional timeslot" at bounding box center [547, 235] width 64 height 12
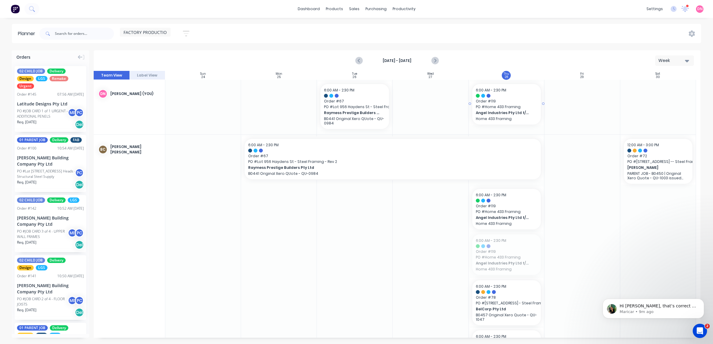
drag, startPoint x: 485, startPoint y: 256, endPoint x: 510, endPoint y: 114, distance: 144.1
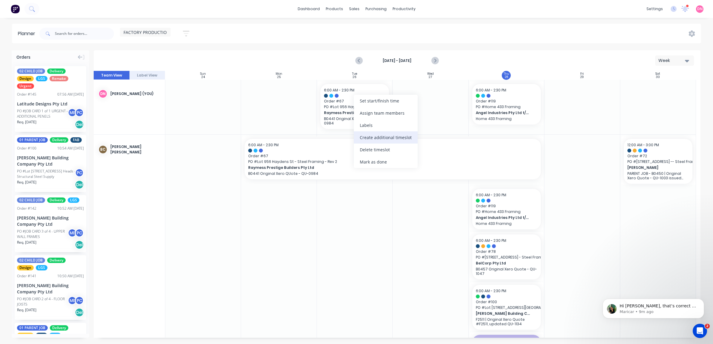
click at [379, 134] on div "Create additional timeslot" at bounding box center [386, 137] width 64 height 12
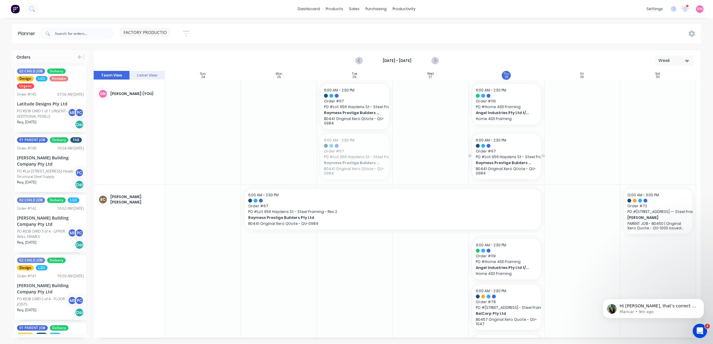
drag, startPoint x: 353, startPoint y: 145, endPoint x: 478, endPoint y: 113, distance: 128.5
drag, startPoint x: 508, startPoint y: 158, endPoint x: 488, endPoint y: 72, distance: 88.1
click at [488, 72] on div "Sun 24 [DATE] Mon 25 [DATE] Tue 26 [DATE] Wed 27 [DATE] Thu 28 [DATE] Fri 29 [D…" at bounding box center [397, 204] width 606 height 267
drag, startPoint x: 509, startPoint y: 108, endPoint x: 521, endPoint y: 135, distance: 29.2
click at [514, 156] on div "Set start/finish time" at bounding box center [533, 151] width 64 height 12
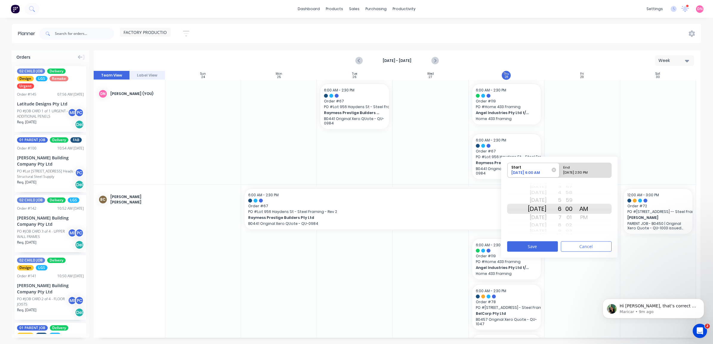
click at [585, 174] on div "[DATE] 2:30 PM" at bounding box center [582, 173] width 43 height 7
click at [559, 174] on input "End [DATE] 2:30 PM" at bounding box center [559, 170] width 0 height 15
radio input "true"
click at [576, 200] on div "30" at bounding box center [568, 201] width 15 height 10
click at [589, 201] on div "AM" at bounding box center [583, 201] width 15 height 10
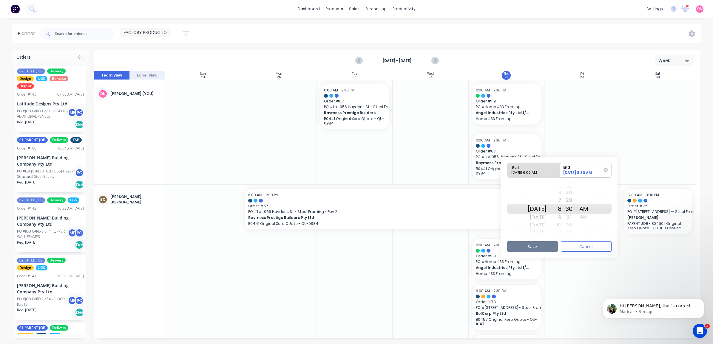
click at [552, 251] on button "Save" at bounding box center [532, 247] width 51 height 10
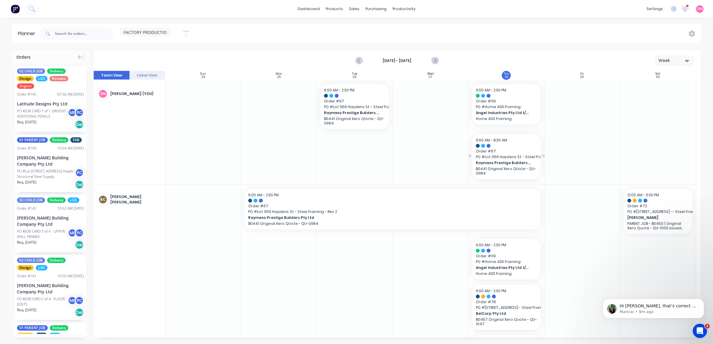
drag, startPoint x: 519, startPoint y: 165, endPoint x: 507, endPoint y: 151, distance: 18.5
click at [531, 104] on div "Set start/finish time" at bounding box center [547, 103] width 64 height 12
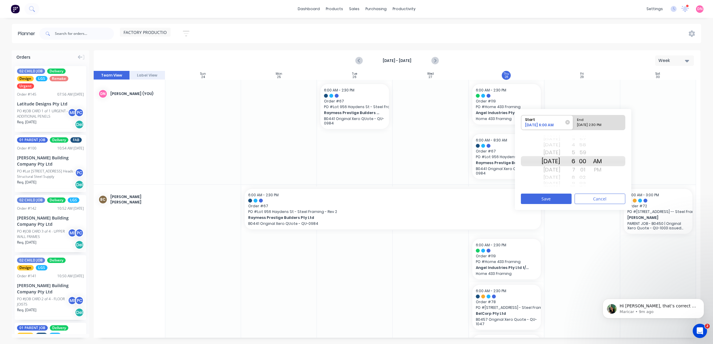
drag, startPoint x: 583, startPoint y: 172, endPoint x: 583, endPoint y: 176, distance: 3.9
click at [583, 173] on div "01" at bounding box center [582, 170] width 15 height 10
click at [582, 177] on div "[DATE] [DATE] [DATE] [DATE] [DATE] [DATE] [DATE] [DATE] [DATE] [DATE] [DATE] [D…" at bounding box center [573, 161] width 104 height 56
click at [575, 177] on div "8" at bounding box center [567, 178] width 15 height 8
click at [561, 201] on button "Save" at bounding box center [546, 199] width 51 height 10
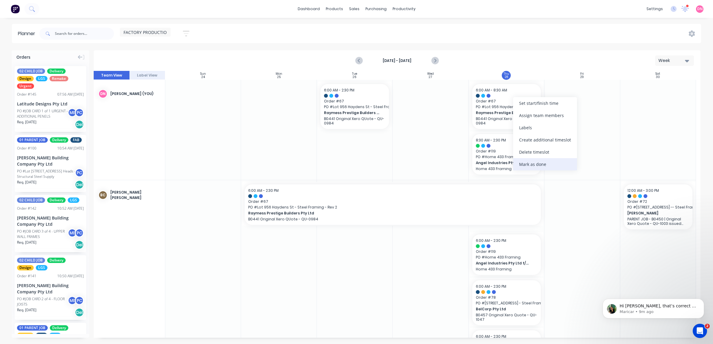
click at [529, 160] on div "Mark as done" at bounding box center [545, 164] width 64 height 12
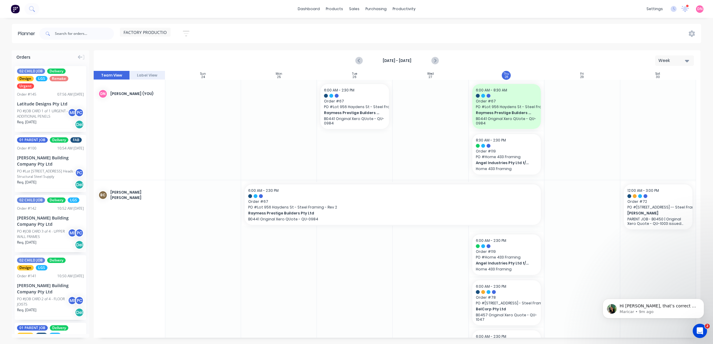
click at [563, 141] on div at bounding box center [582, 130] width 76 height 100
click at [437, 61] on icon "Next page" at bounding box center [434, 60] width 7 height 7
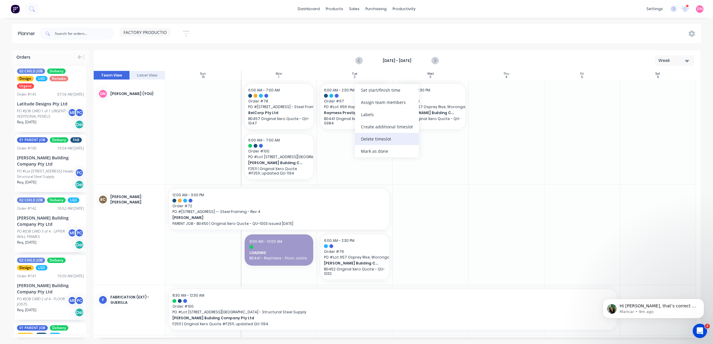
click at [381, 143] on div "Delete timeslot" at bounding box center [387, 139] width 64 height 12
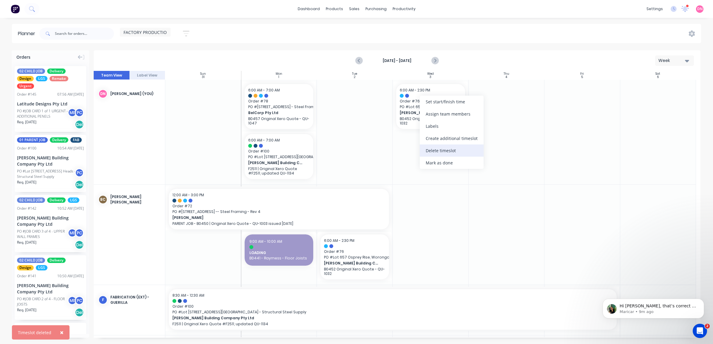
click at [446, 148] on div "Delete timeslot" at bounding box center [452, 151] width 64 height 12
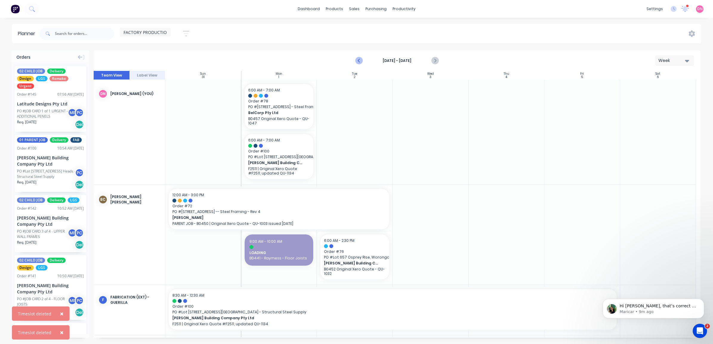
click at [360, 59] on icon "Previous page" at bounding box center [359, 60] width 3 height 5
